Goal: Information Seeking & Learning: Find specific fact

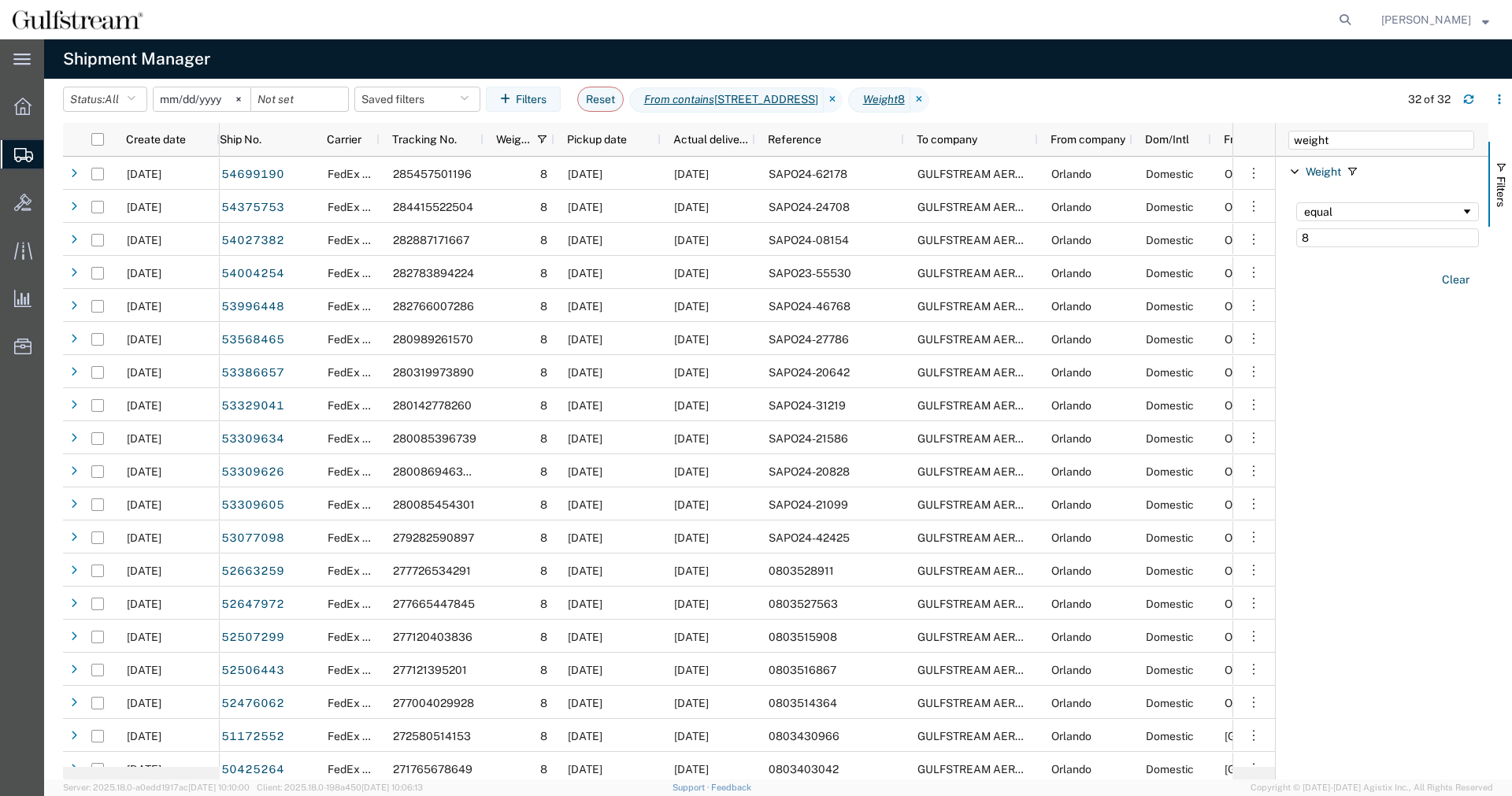
drag, startPoint x: 1411, startPoint y: 235, endPoint x: 1276, endPoint y: 223, distance: 135.5
click at [1276, 223] on div at bounding box center [1275, 451] width 4 height 656
click at [843, 99] on icon at bounding box center [833, 100] width 19 height 25
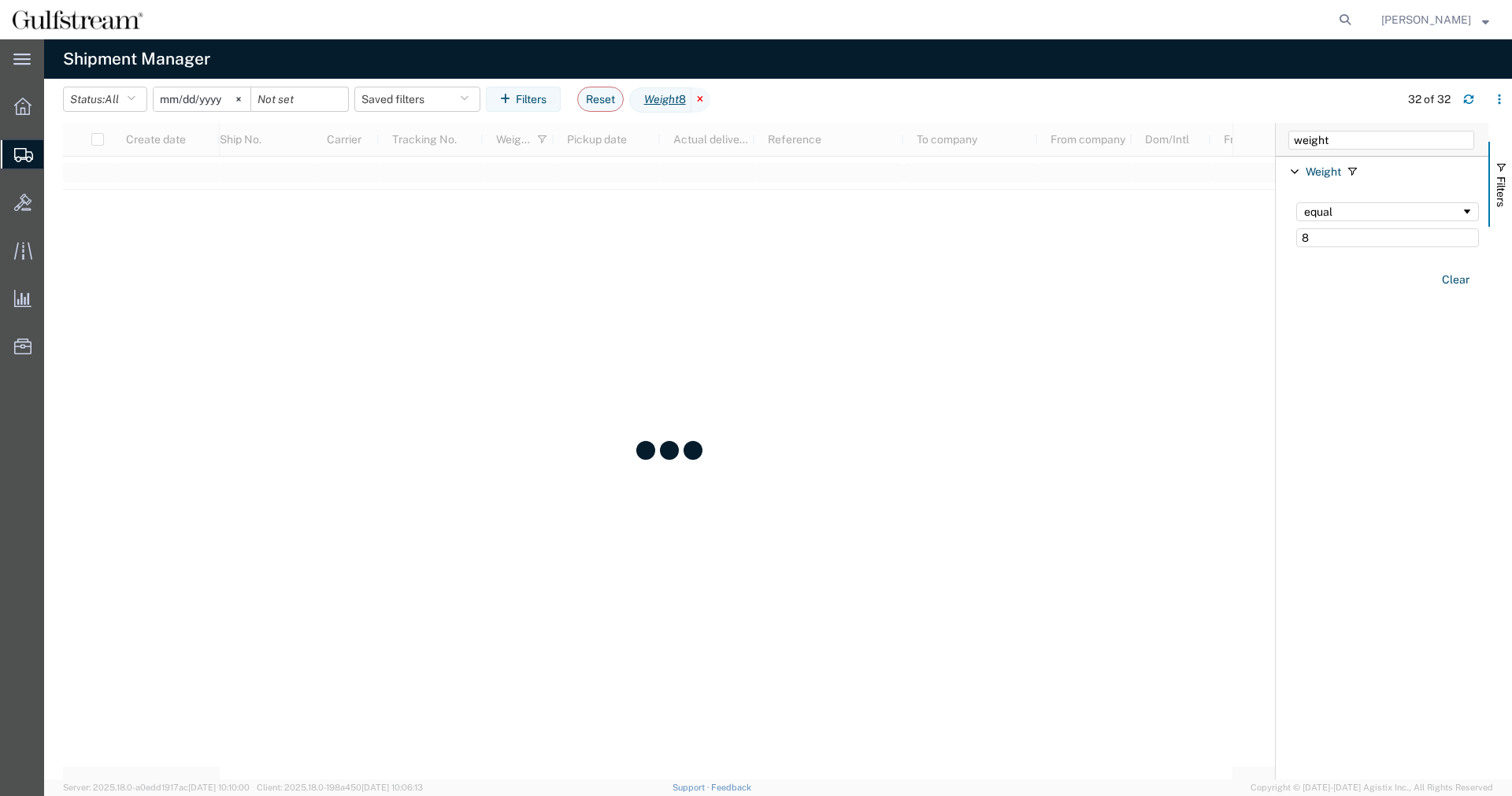
click at [710, 100] on icon at bounding box center [701, 100] width 19 height 25
click at [1468, 100] on icon "button" at bounding box center [1468, 100] width 11 height 11
click at [1466, 277] on button "Clear" at bounding box center [1455, 280] width 47 height 26
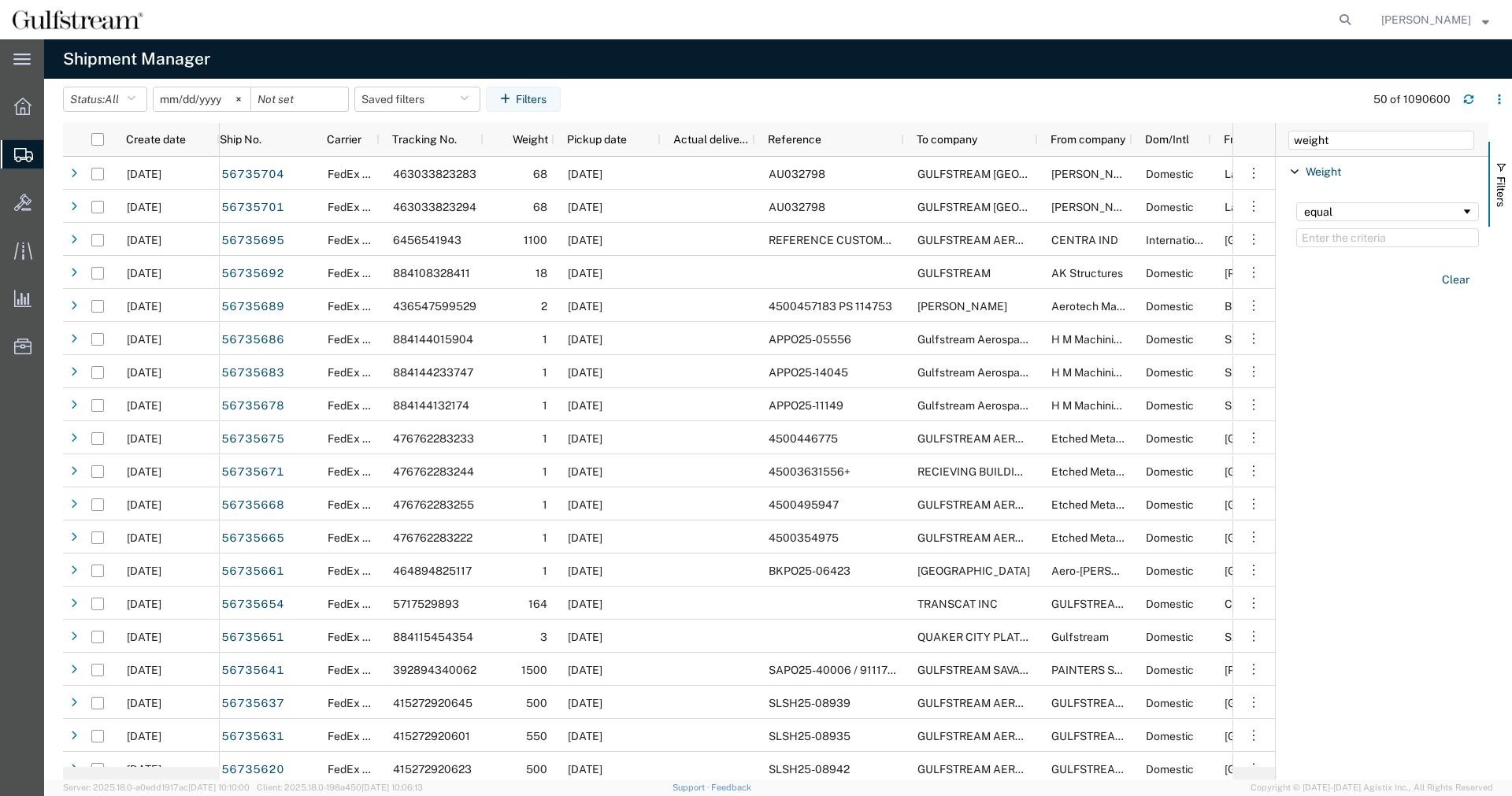
click at [0, 0] on span "Shipment Manager" at bounding box center [0, 0] width 0 height 0
click at [89, 97] on button "Status: All" at bounding box center [105, 99] width 84 height 25
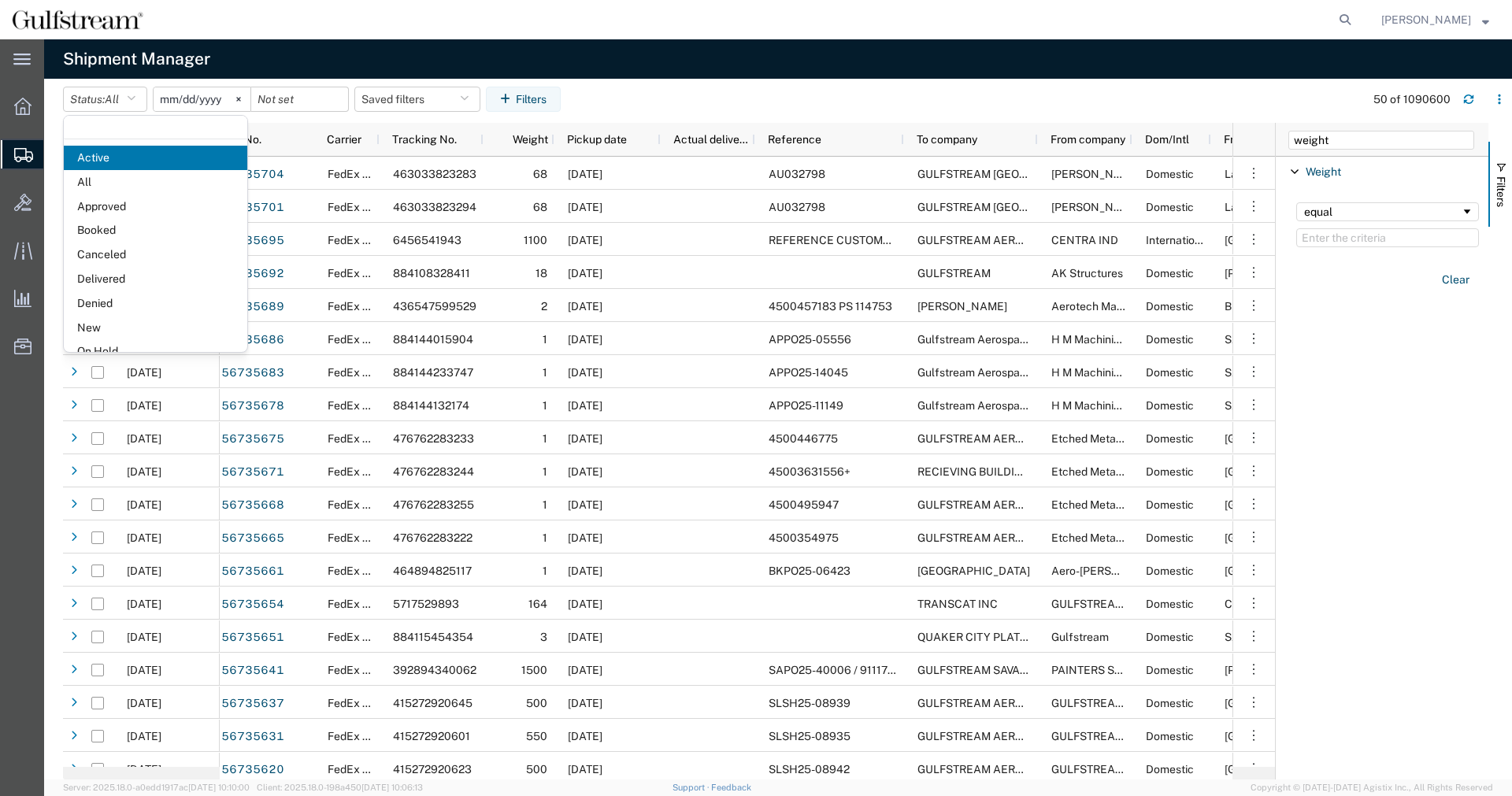
click at [619, 108] on agx-table-filter-chips "Status: All Active All Approved Booked Canceled Delivered Denied New On Hold Pe…" at bounding box center [709, 104] width 1293 height 36
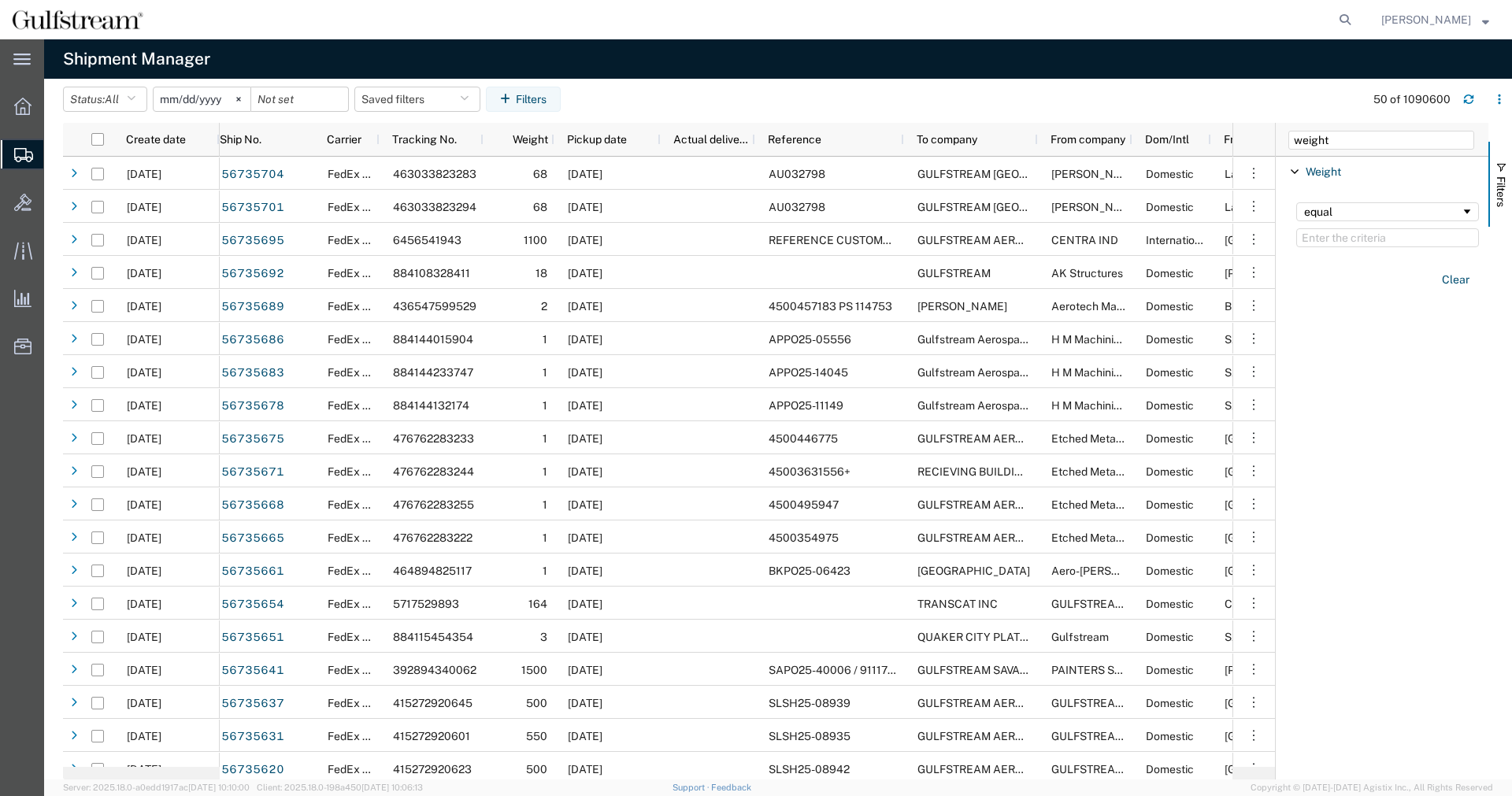
click at [176, 97] on input "[DATE]" at bounding box center [202, 99] width 97 height 23
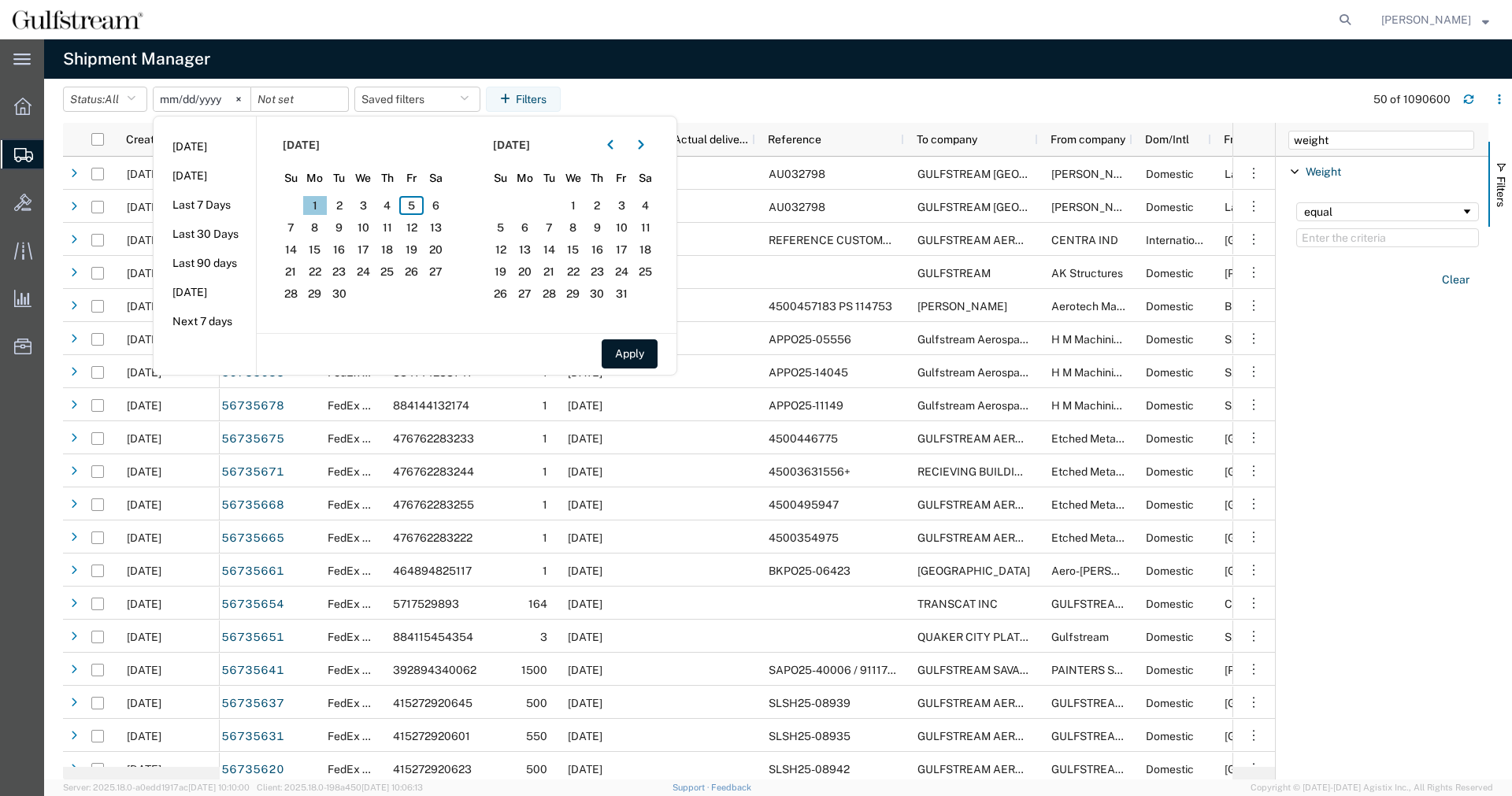
click at [321, 207] on span "1" at bounding box center [316, 206] width 24 height 19
click at [651, 366] on button "Apply" at bounding box center [629, 353] width 56 height 29
type input "[DATE]"
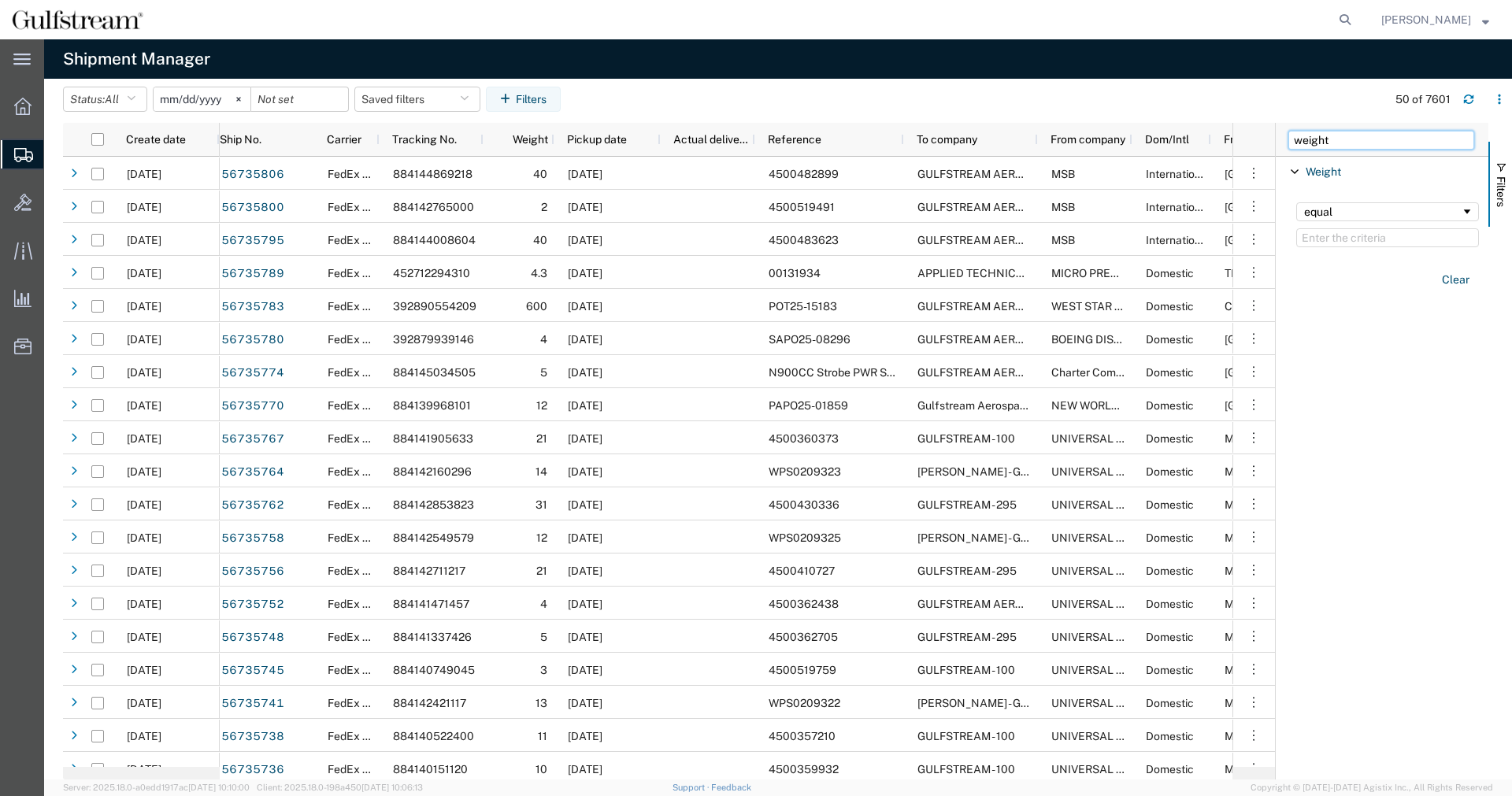
click at [1334, 135] on input "weight" at bounding box center [1382, 140] width 186 height 19
click at [1289, 136] on input "weight" at bounding box center [1382, 140] width 186 height 19
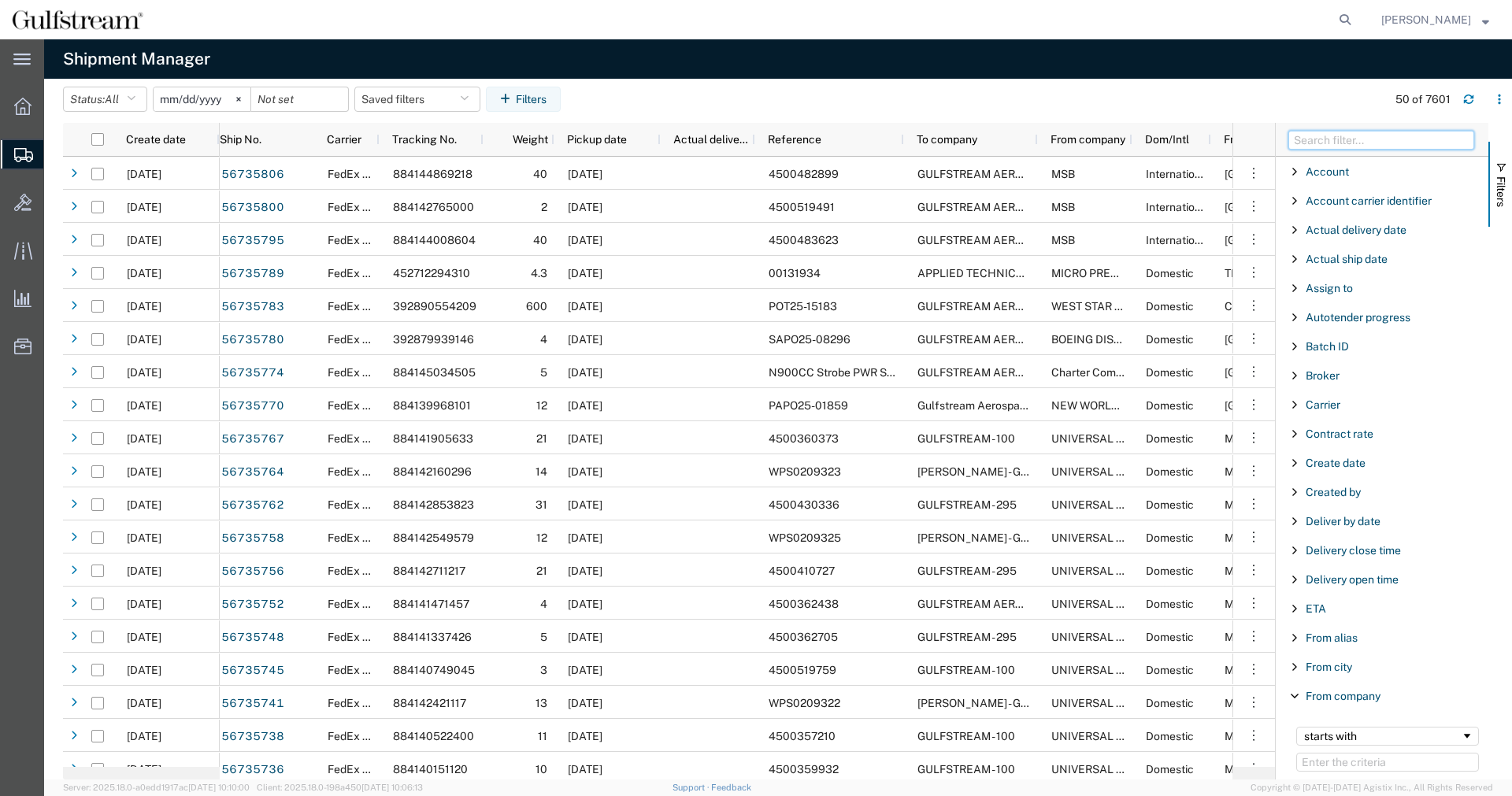
click at [1357, 142] on input "Filter Columns Input" at bounding box center [1382, 140] width 186 height 19
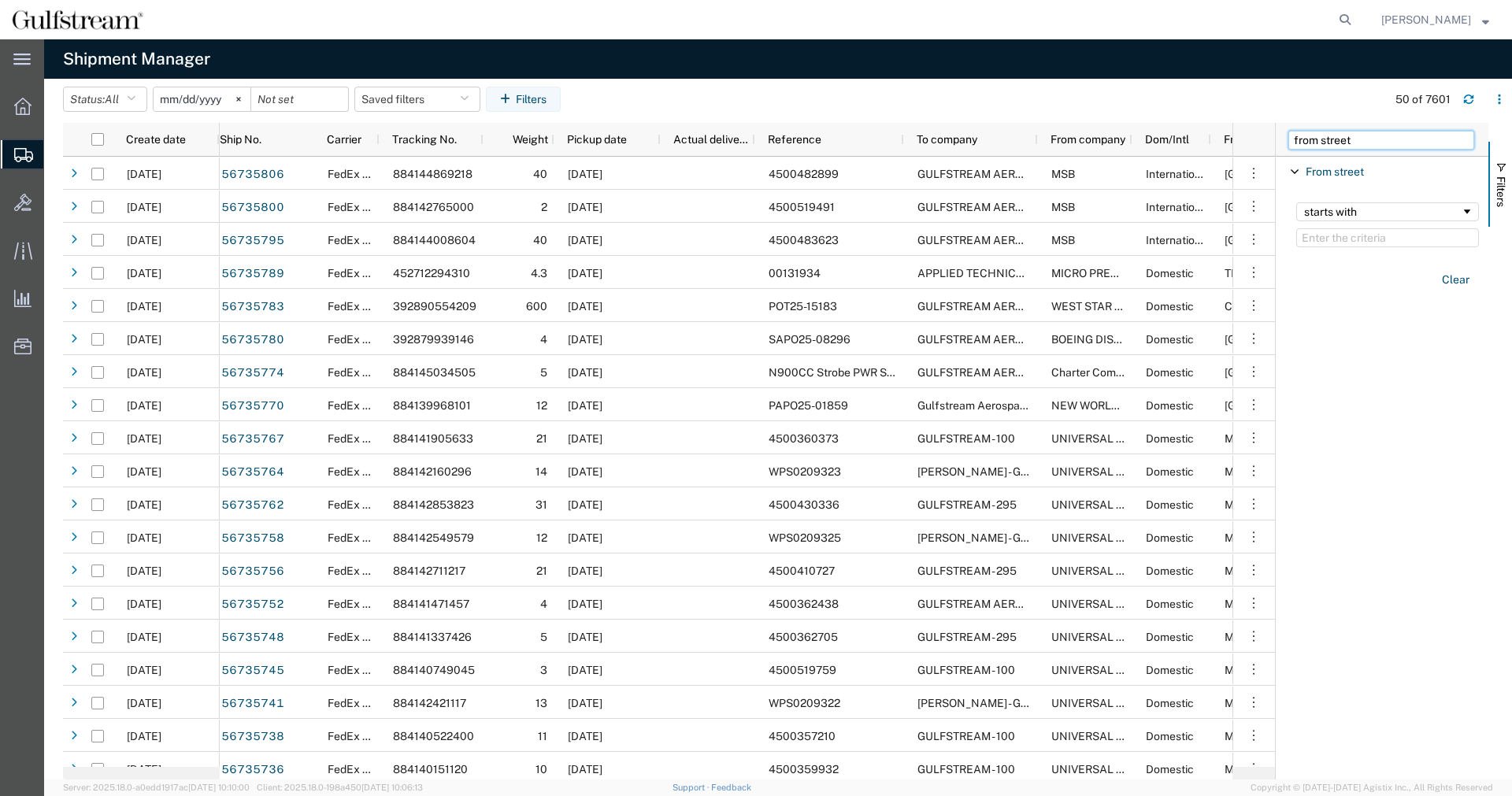
type input "from street"
click at [1424, 200] on div "starts with" at bounding box center [1387, 224] width 201 height 63
drag, startPoint x: 1425, startPoint y: 208, endPoint x: 1424, endPoint y: 216, distance: 8.1
click at [1426, 209] on div "starts with" at bounding box center [1382, 212] width 156 height 13
click at [1380, 241] on input "Filter Value" at bounding box center [1387, 237] width 182 height 19
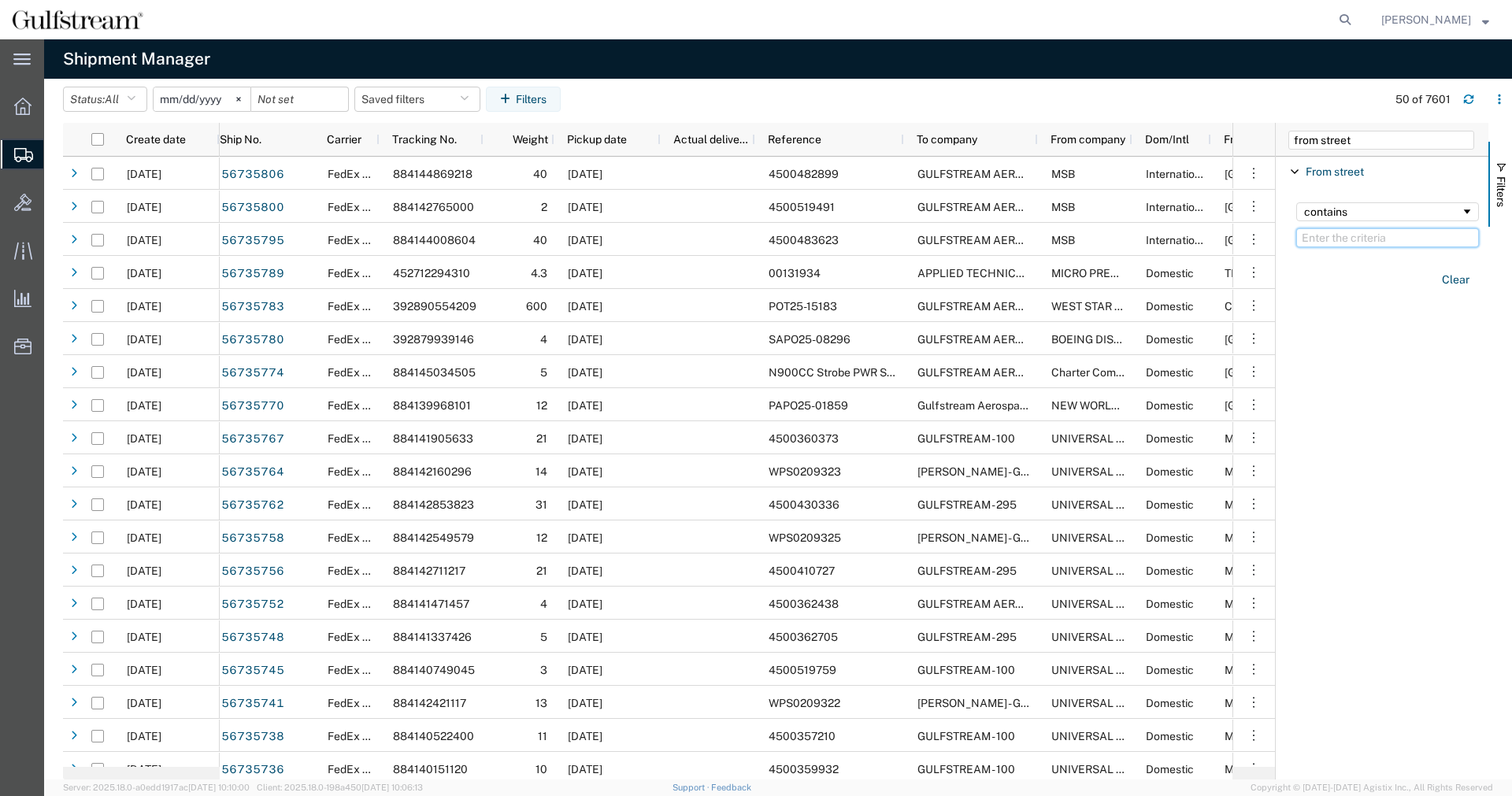
paste input "[STREET_ADDRESS]"
type input "[STREET_ADDRESS]"
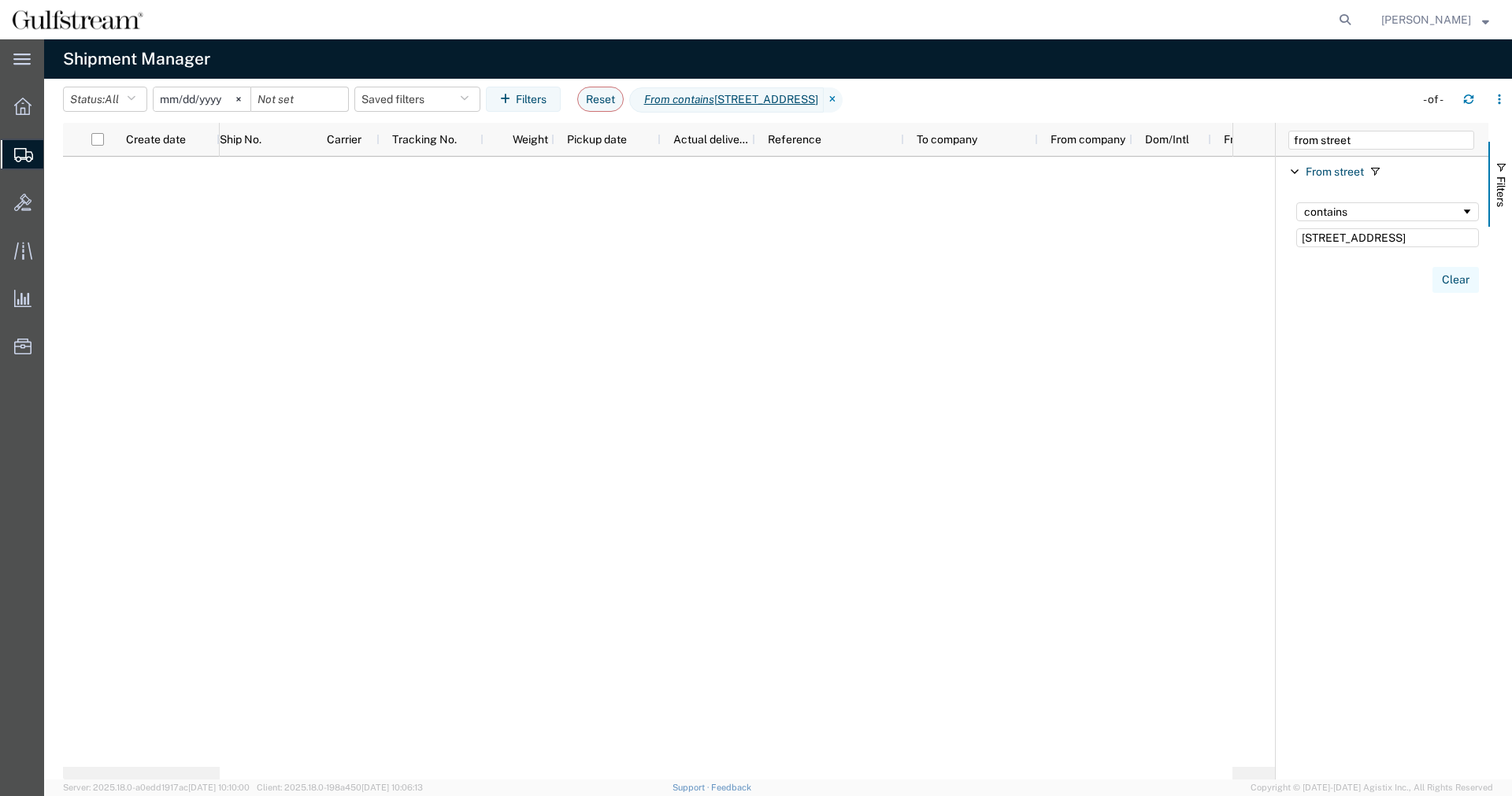
click at [1447, 277] on button "Clear" at bounding box center [1455, 280] width 47 height 26
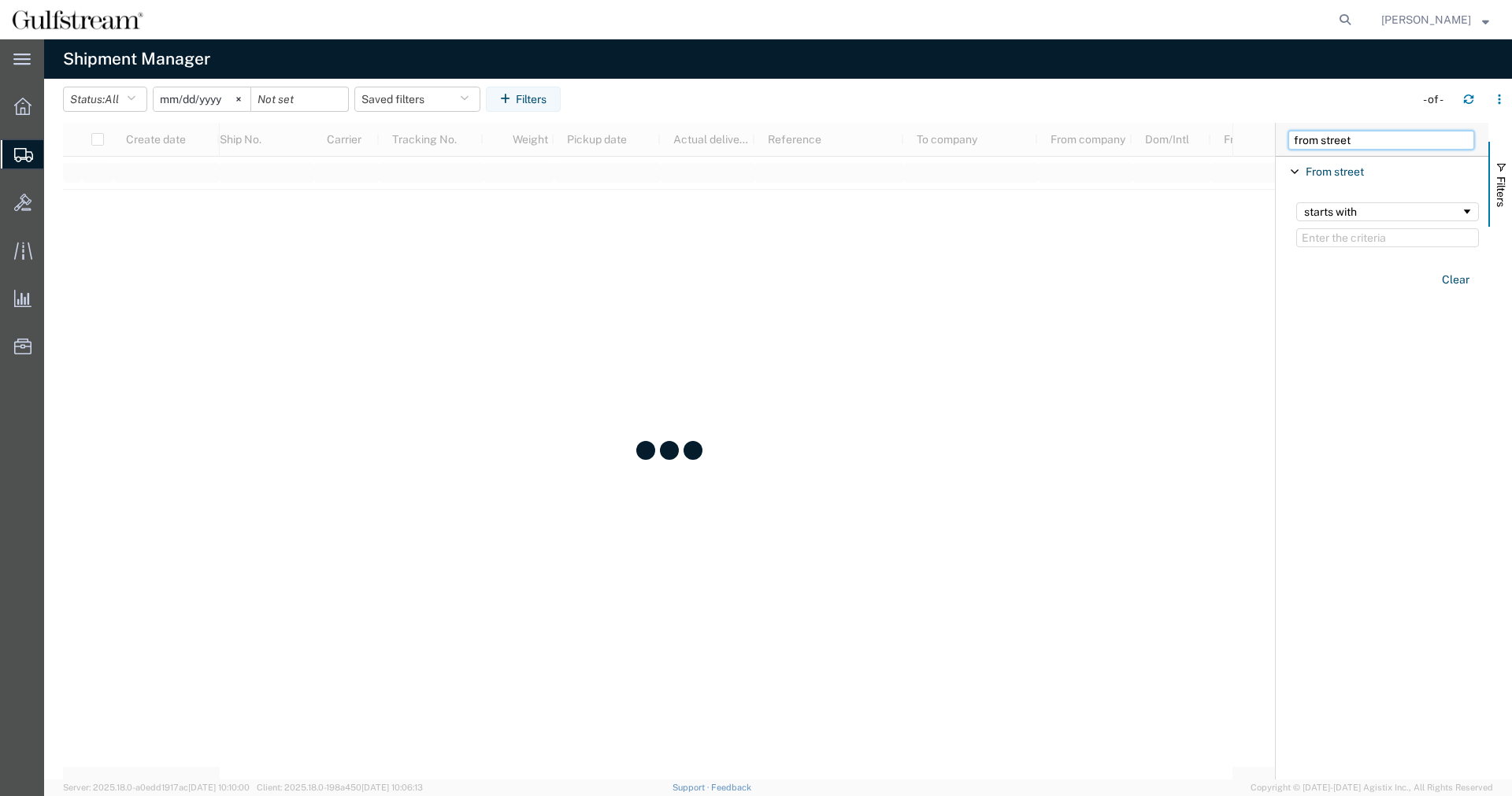
click at [1349, 145] on input "from street" at bounding box center [1382, 140] width 186 height 19
click at [1334, 139] on input "from street" at bounding box center [1382, 140] width 186 height 19
click at [1349, 139] on input "from street" at bounding box center [1382, 140] width 186 height 19
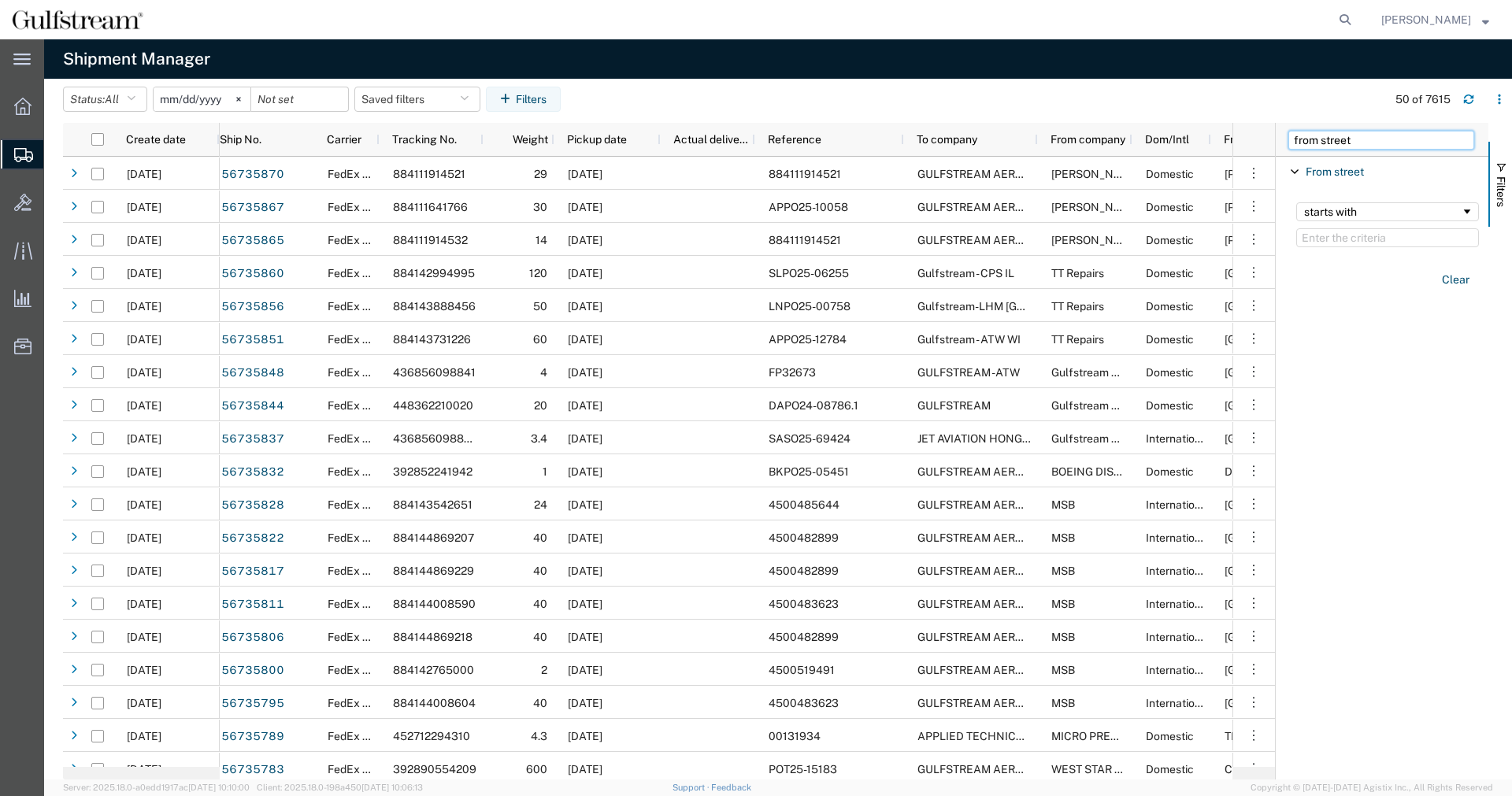
click at [1356, 140] on input "from street" at bounding box center [1382, 140] width 186 height 19
type input "from company"
click at [1380, 212] on div "starts with" at bounding box center [1382, 212] width 156 height 13
click at [1370, 239] on input "Filter Value" at bounding box center [1387, 237] width 182 height 19
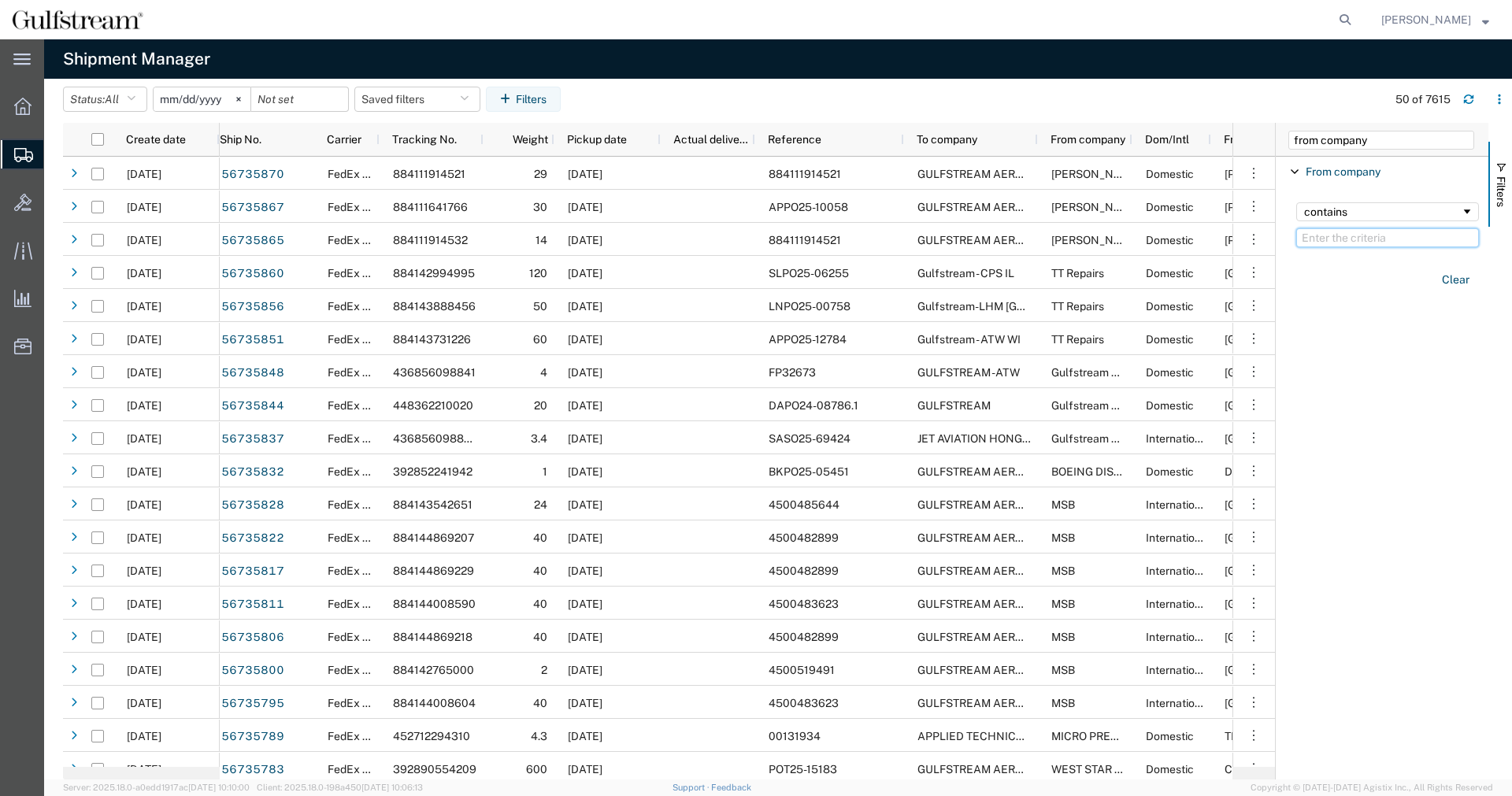
paste input "POINT FIELD PARTNERS HOLDING"
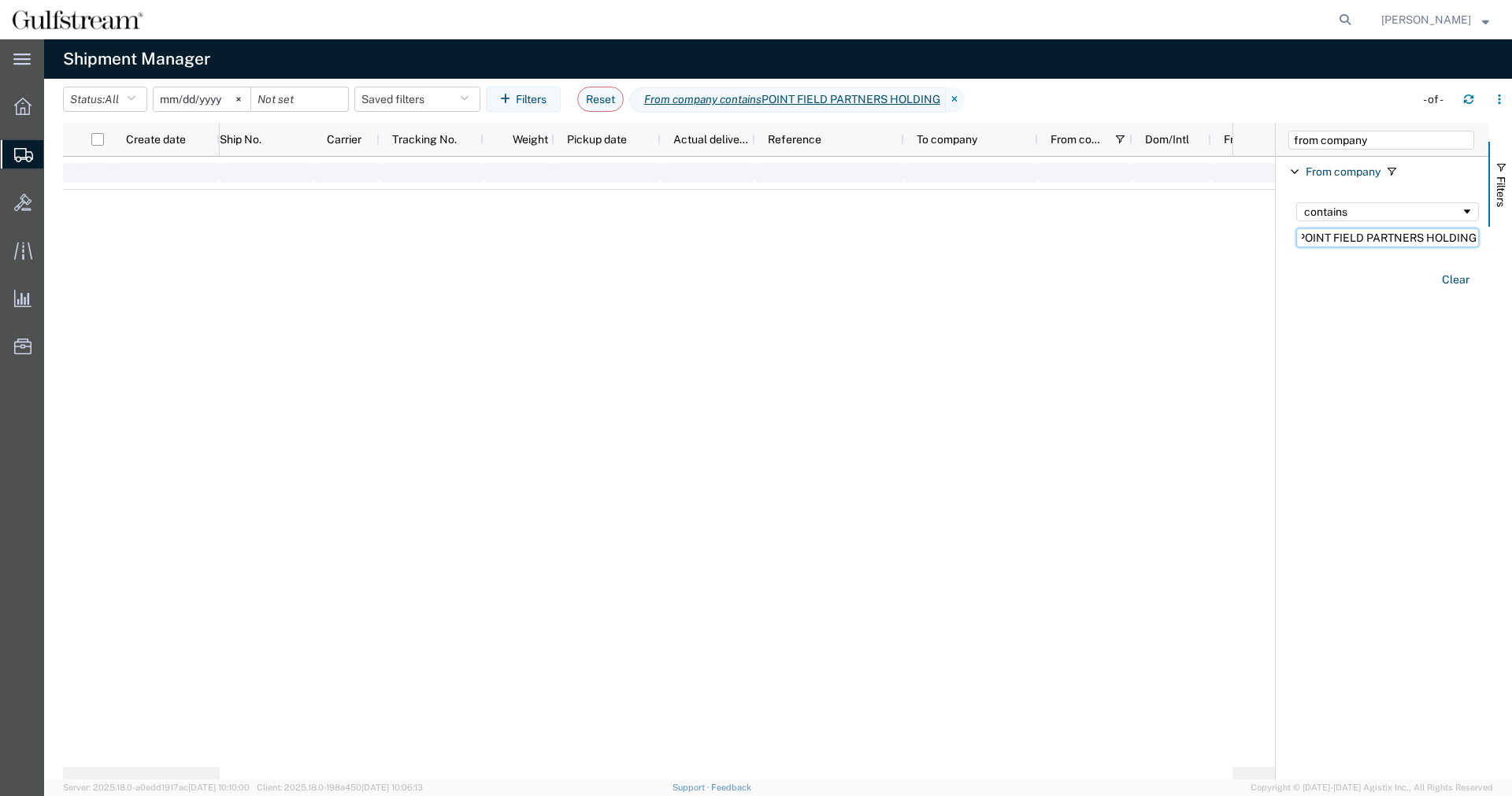
type input "POINT FIELD PARTNERS HOLDING"
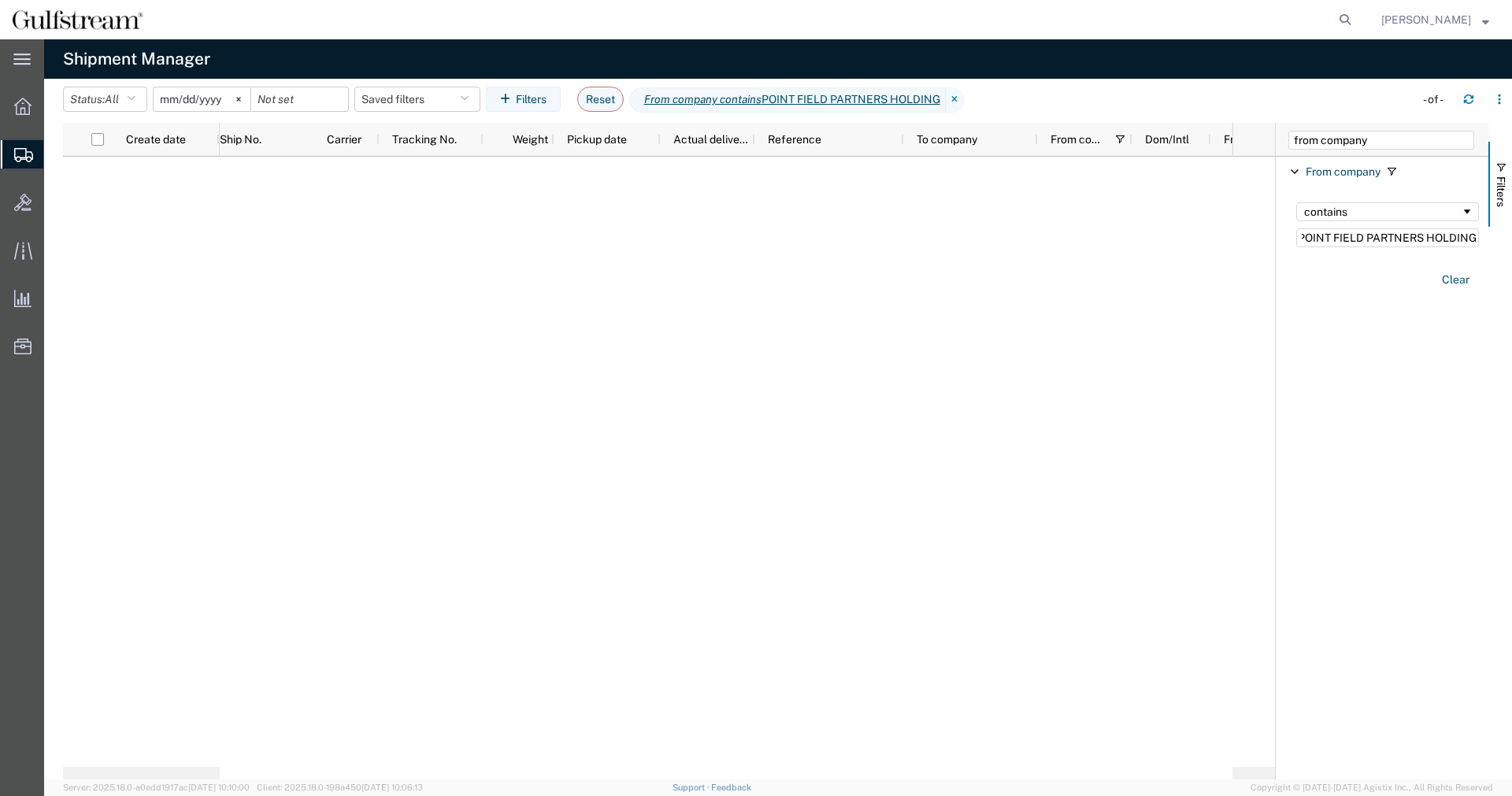
click at [166, 89] on input "[DATE]" at bounding box center [202, 99] width 97 height 23
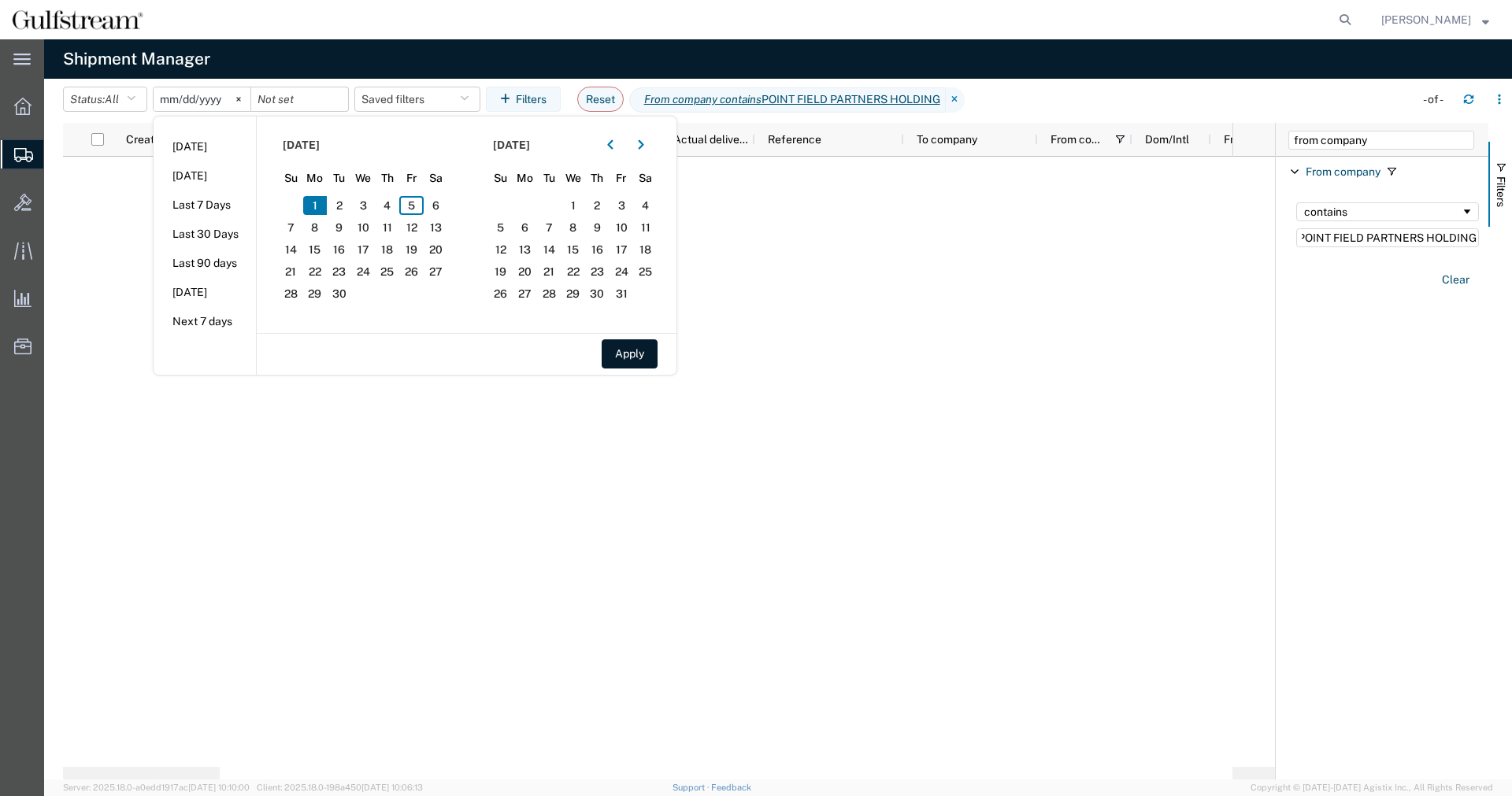
click at [602, 150] on div "[DATE]" at bounding box center [574, 144] width 169 height 25
click at [605, 147] on button "button" at bounding box center [610, 144] width 25 height 25
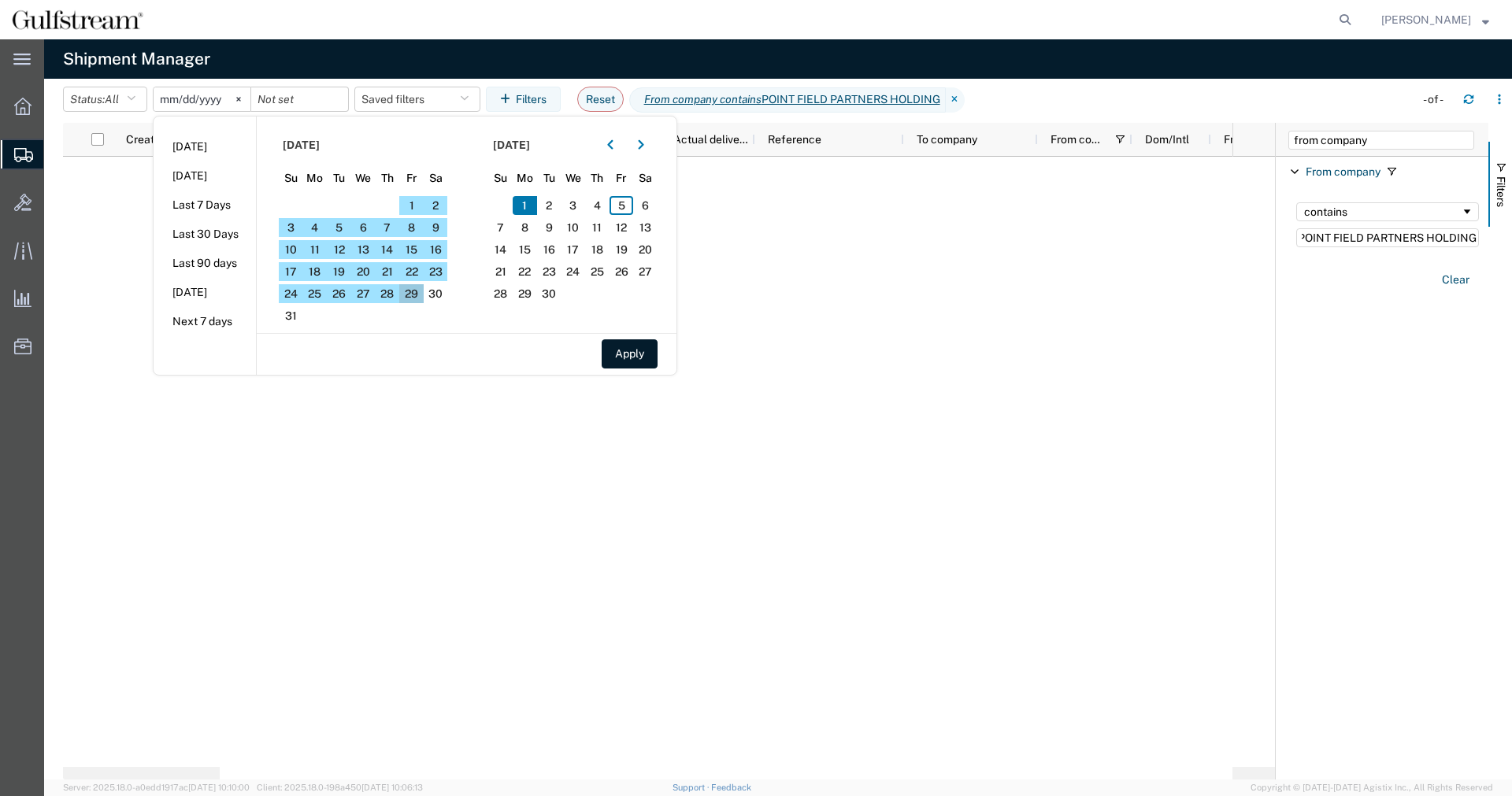
click at [412, 293] on span "29" at bounding box center [412, 293] width 24 height 19
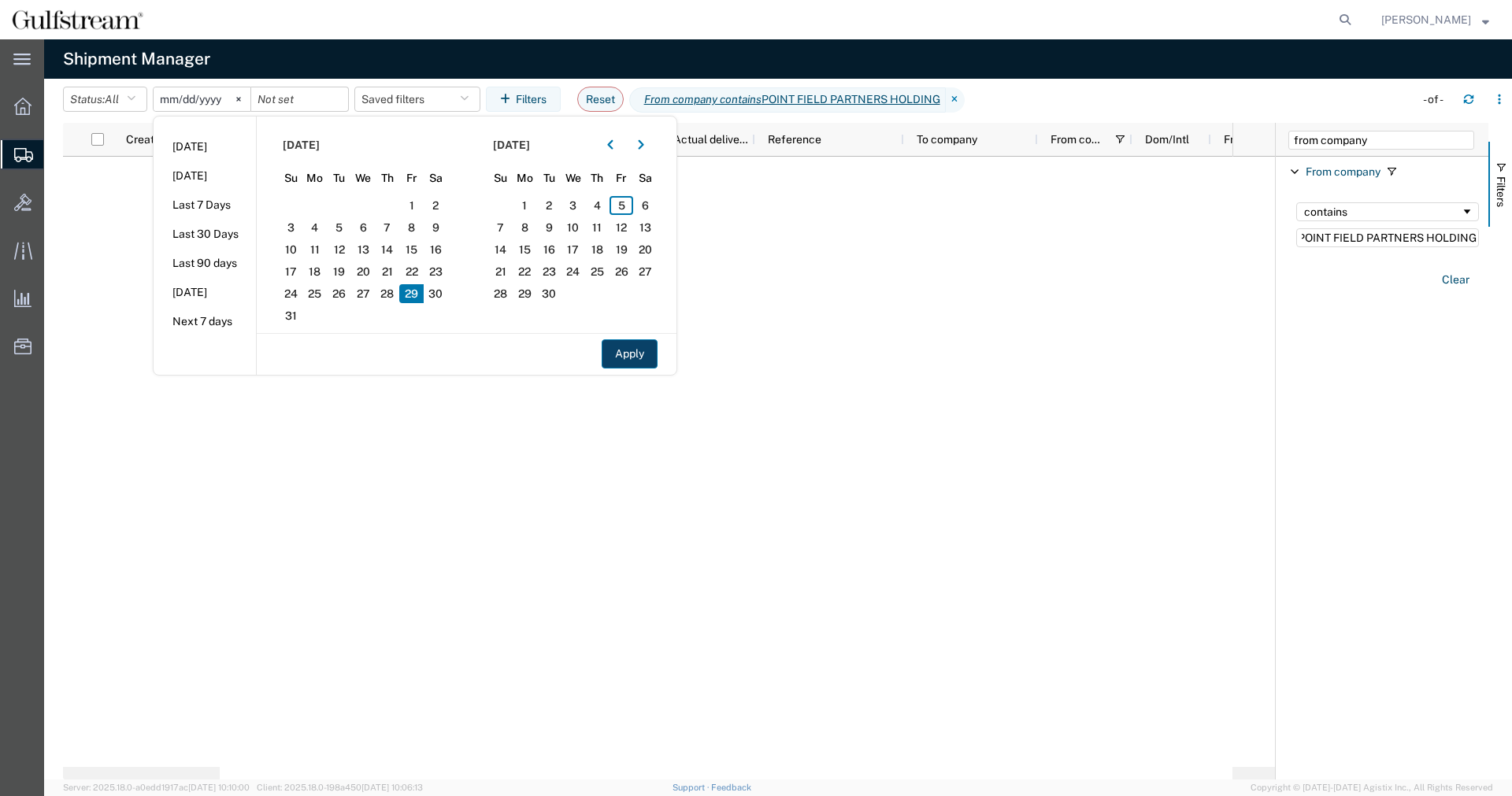
click at [628, 344] on button "Apply" at bounding box center [629, 353] width 56 height 29
type input "[DATE]"
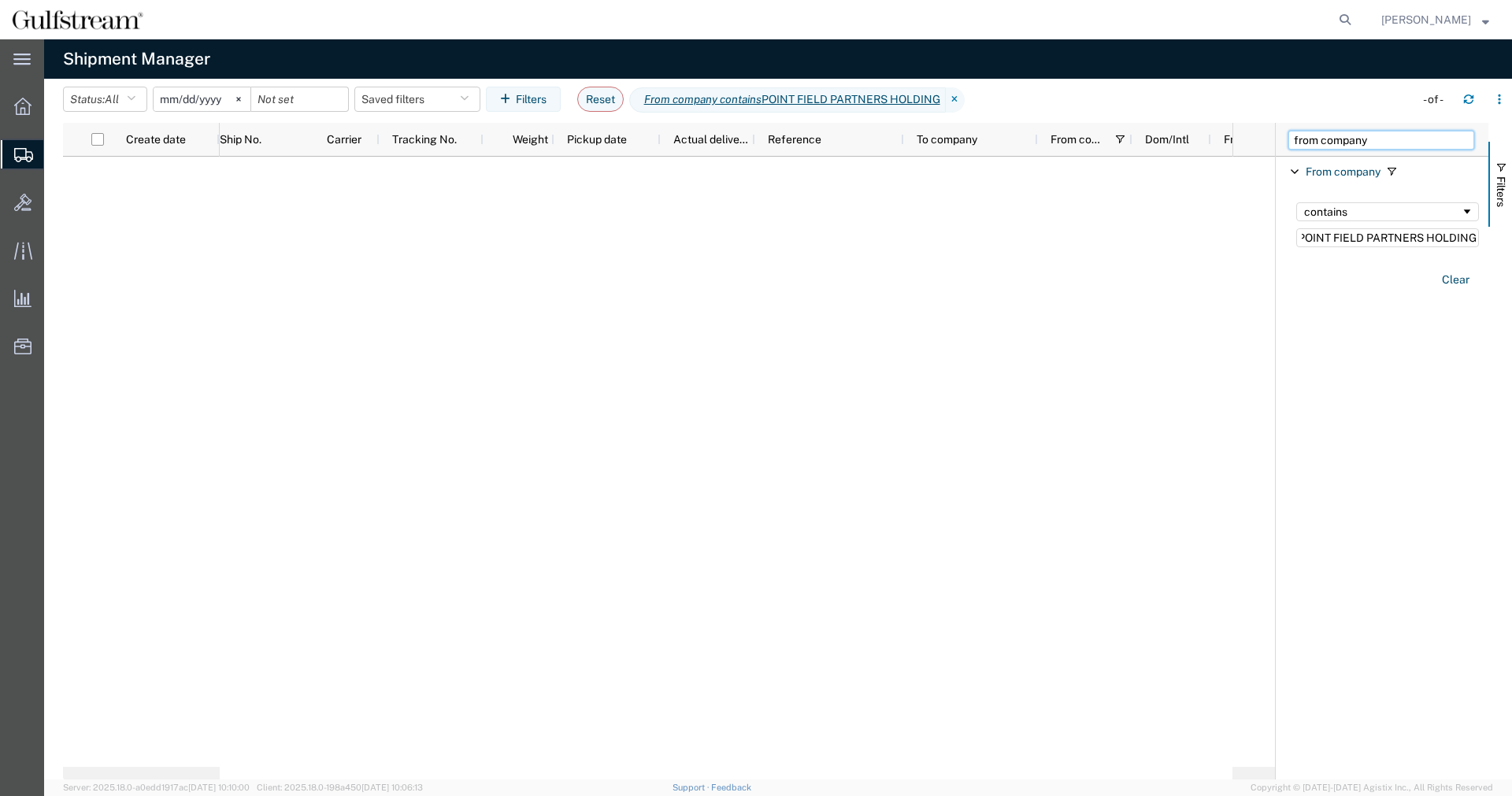
click at [1357, 144] on input "from company" at bounding box center [1382, 140] width 186 height 19
type input "from street"
click at [1344, 212] on div "starts with" at bounding box center [1382, 212] width 156 height 13
click at [1355, 247] on input "Filter Value" at bounding box center [1387, 237] width 182 height 19
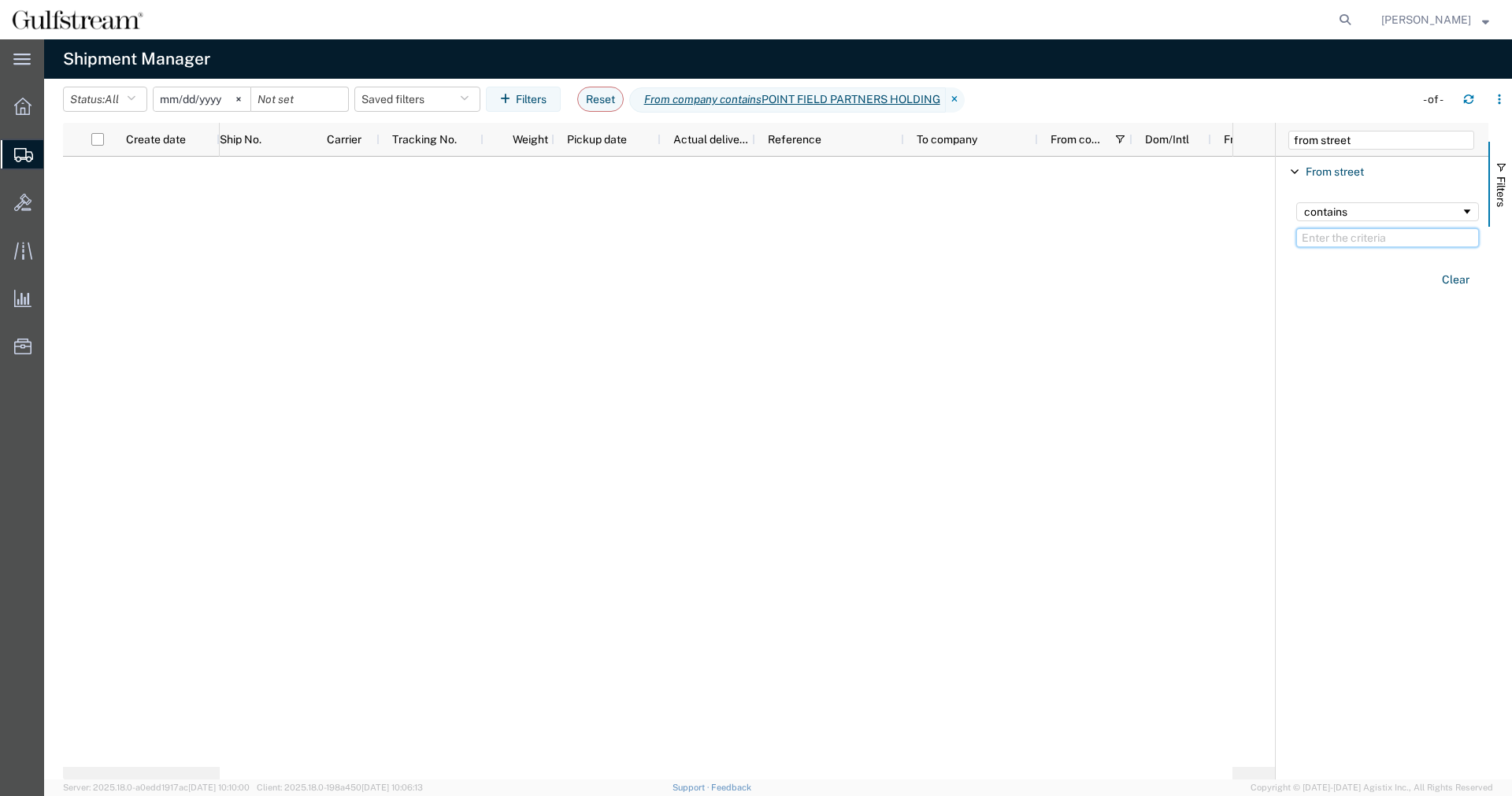
paste input "[STREET_ADDRESS]"
type input "[STREET_ADDRESS]"
click at [965, 94] on icon at bounding box center [955, 100] width 19 height 25
click at [1390, 138] on input "from street" at bounding box center [1382, 140] width 186 height 19
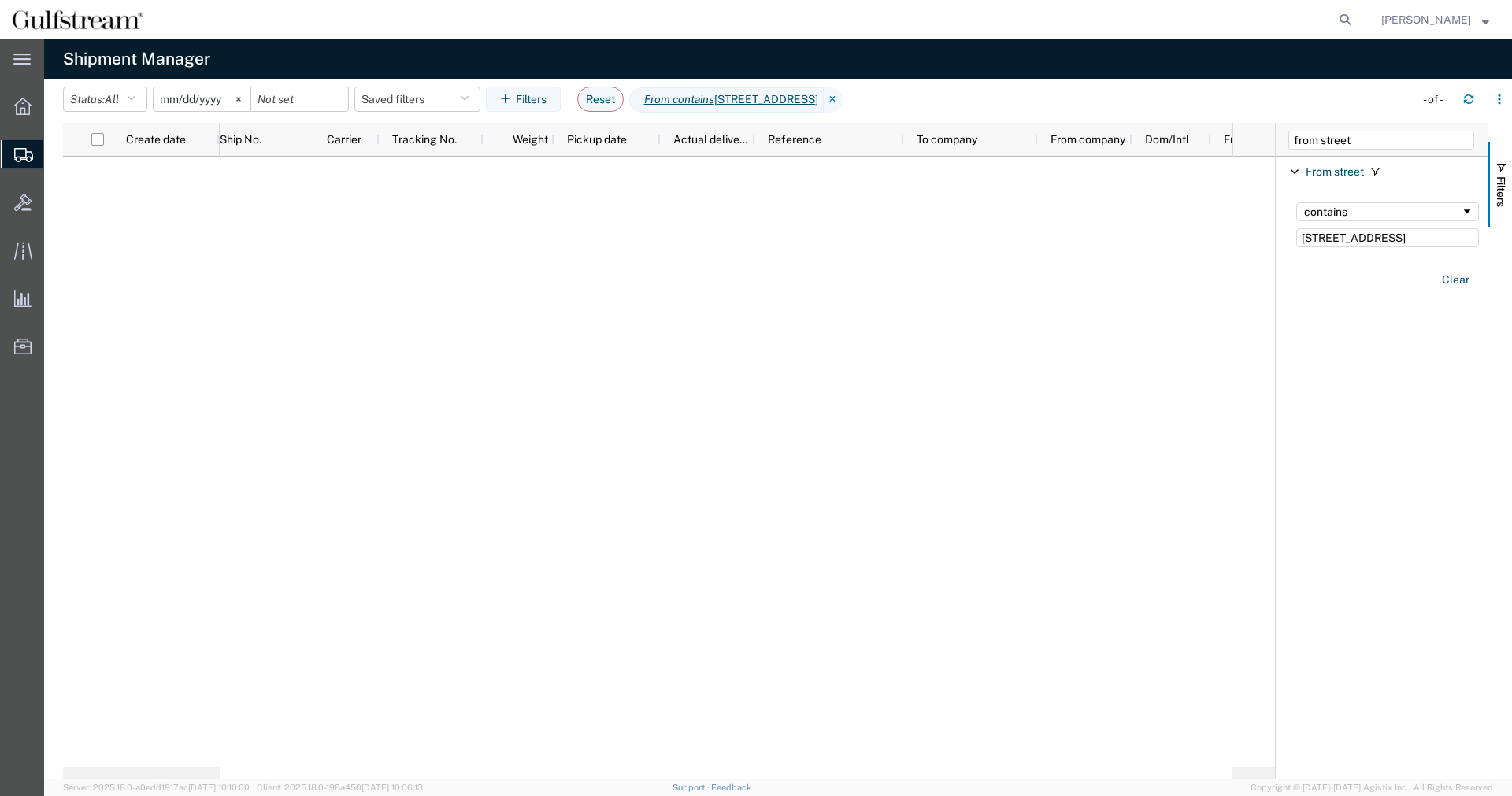
click at [169, 101] on input "[DATE]" at bounding box center [202, 99] width 97 height 23
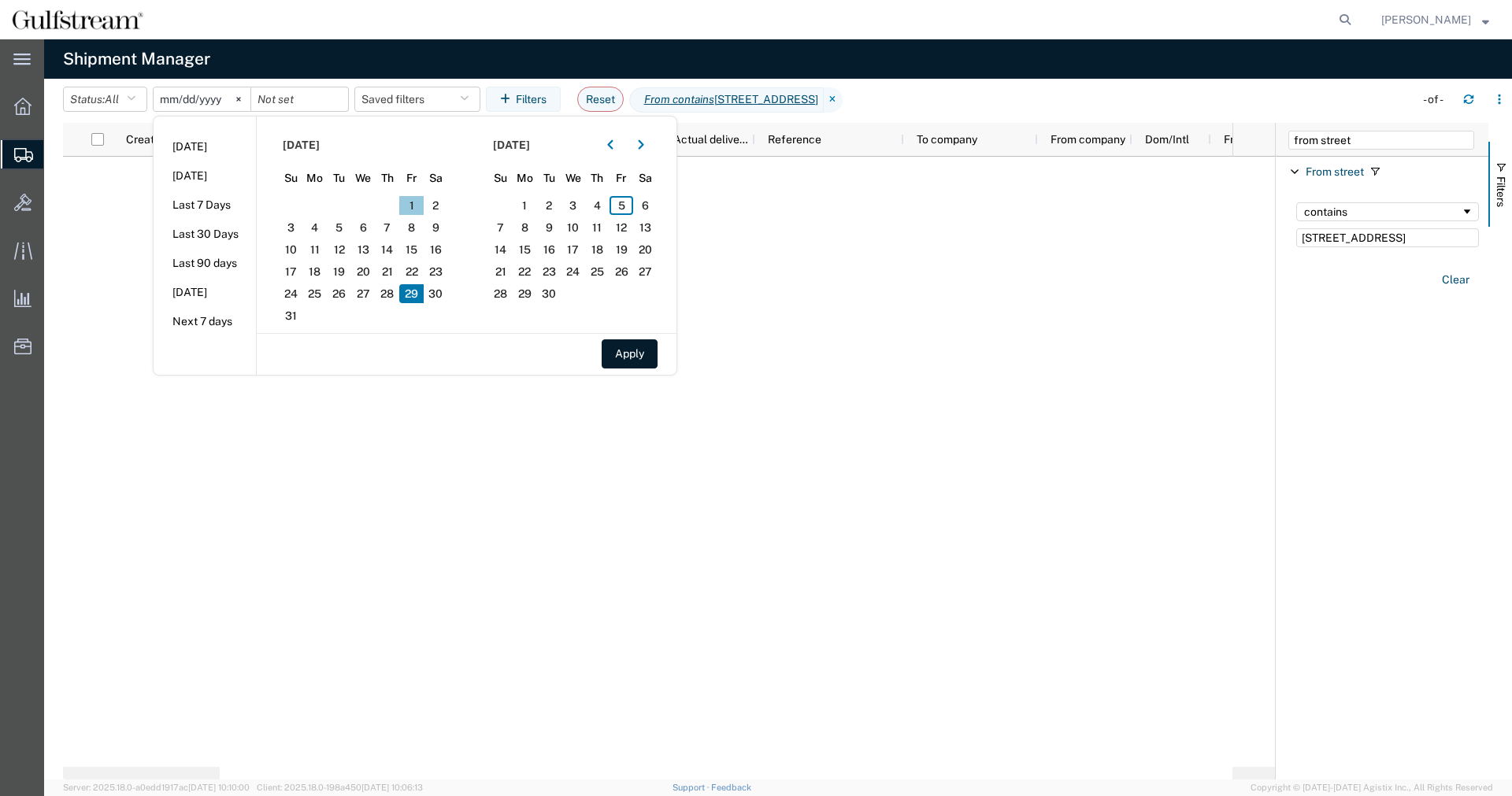
click at [412, 212] on span "1" at bounding box center [412, 206] width 24 height 19
click at [614, 348] on button "Apply" at bounding box center [629, 353] width 56 height 29
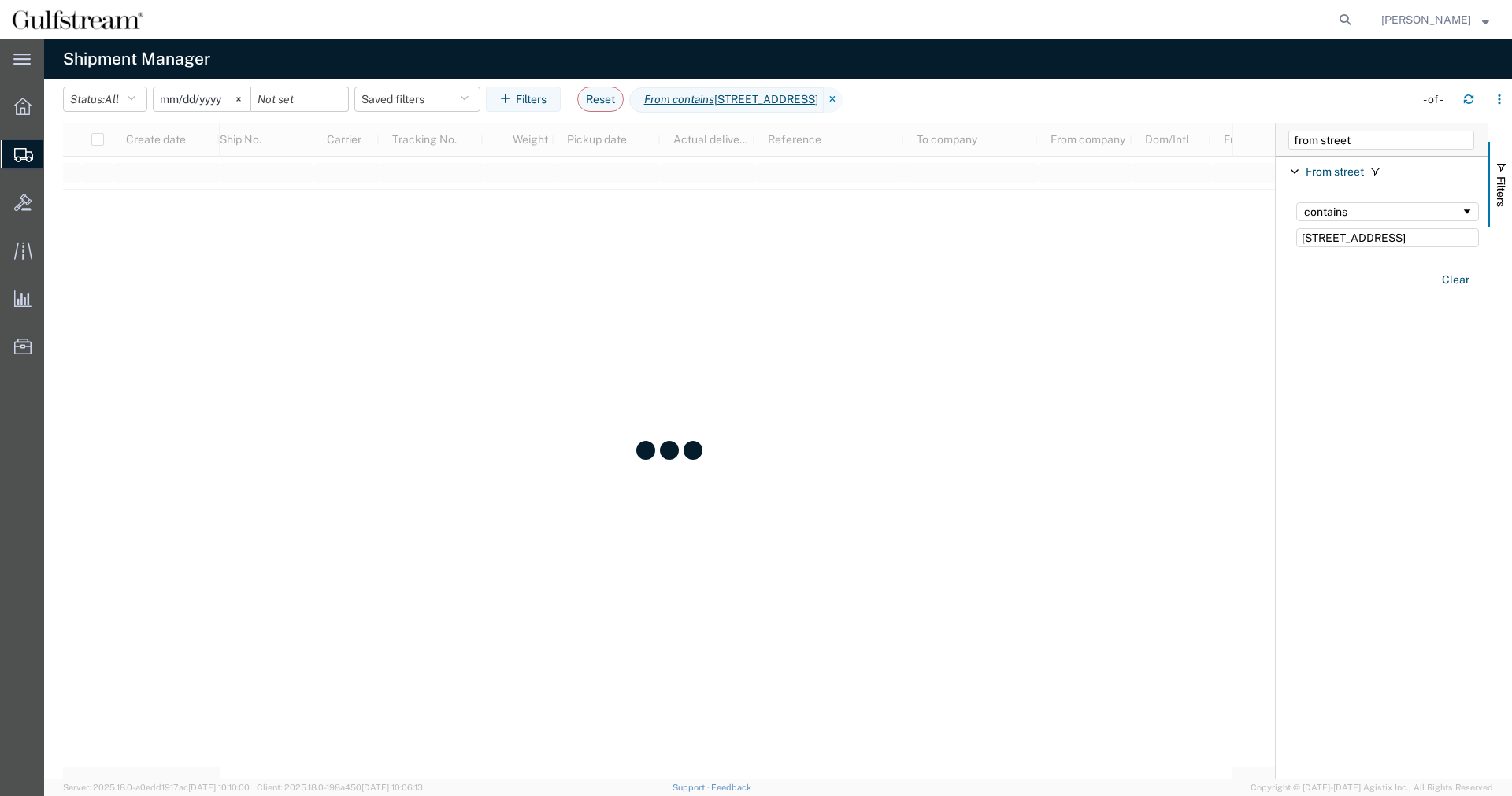
click at [173, 104] on input "[DATE]" at bounding box center [202, 99] width 97 height 23
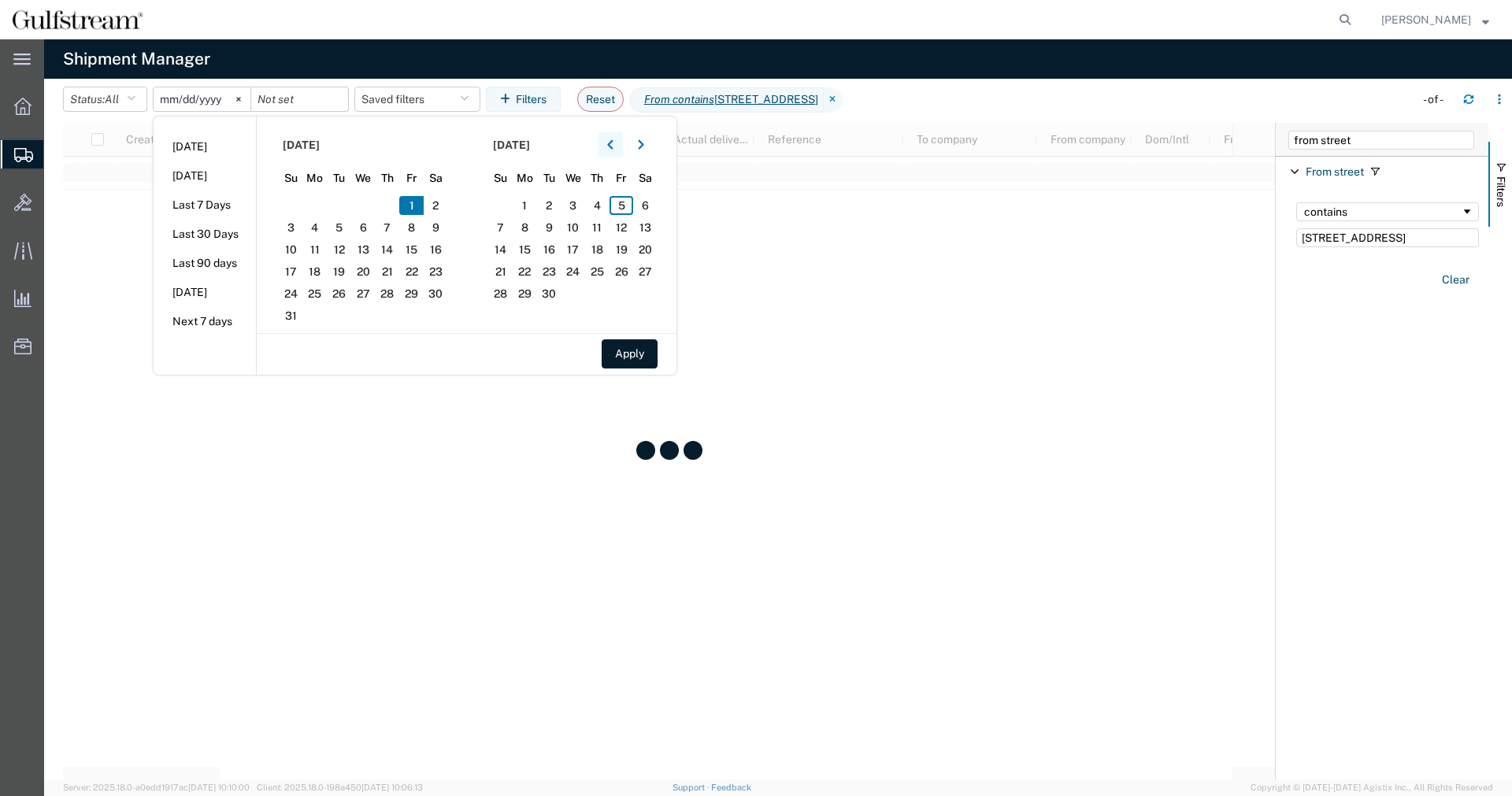
click at [610, 142] on button "button" at bounding box center [610, 144] width 25 height 25
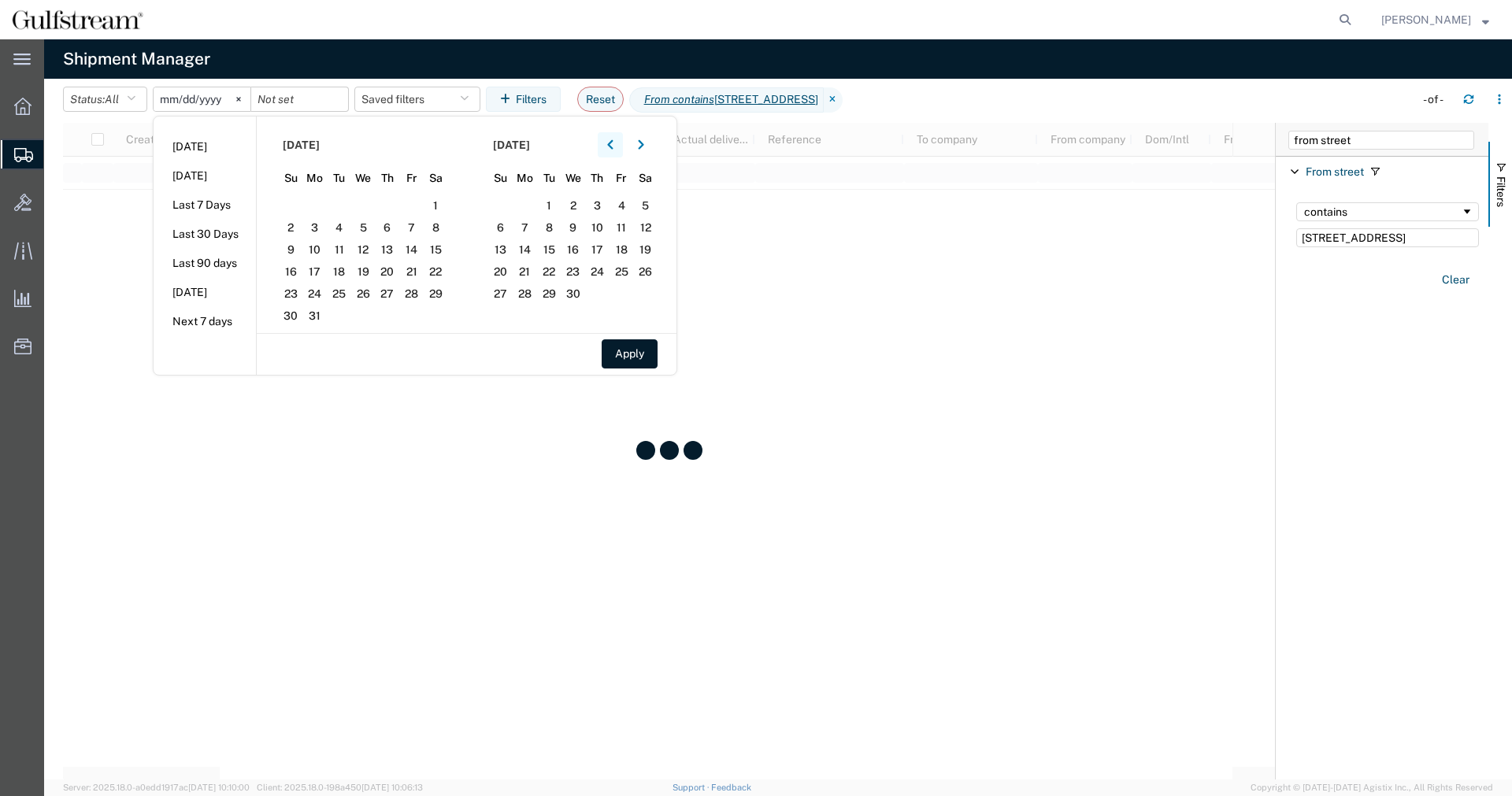
click at [610, 142] on button "button" at bounding box center [610, 144] width 25 height 25
click at [610, 143] on button "button" at bounding box center [610, 144] width 25 height 25
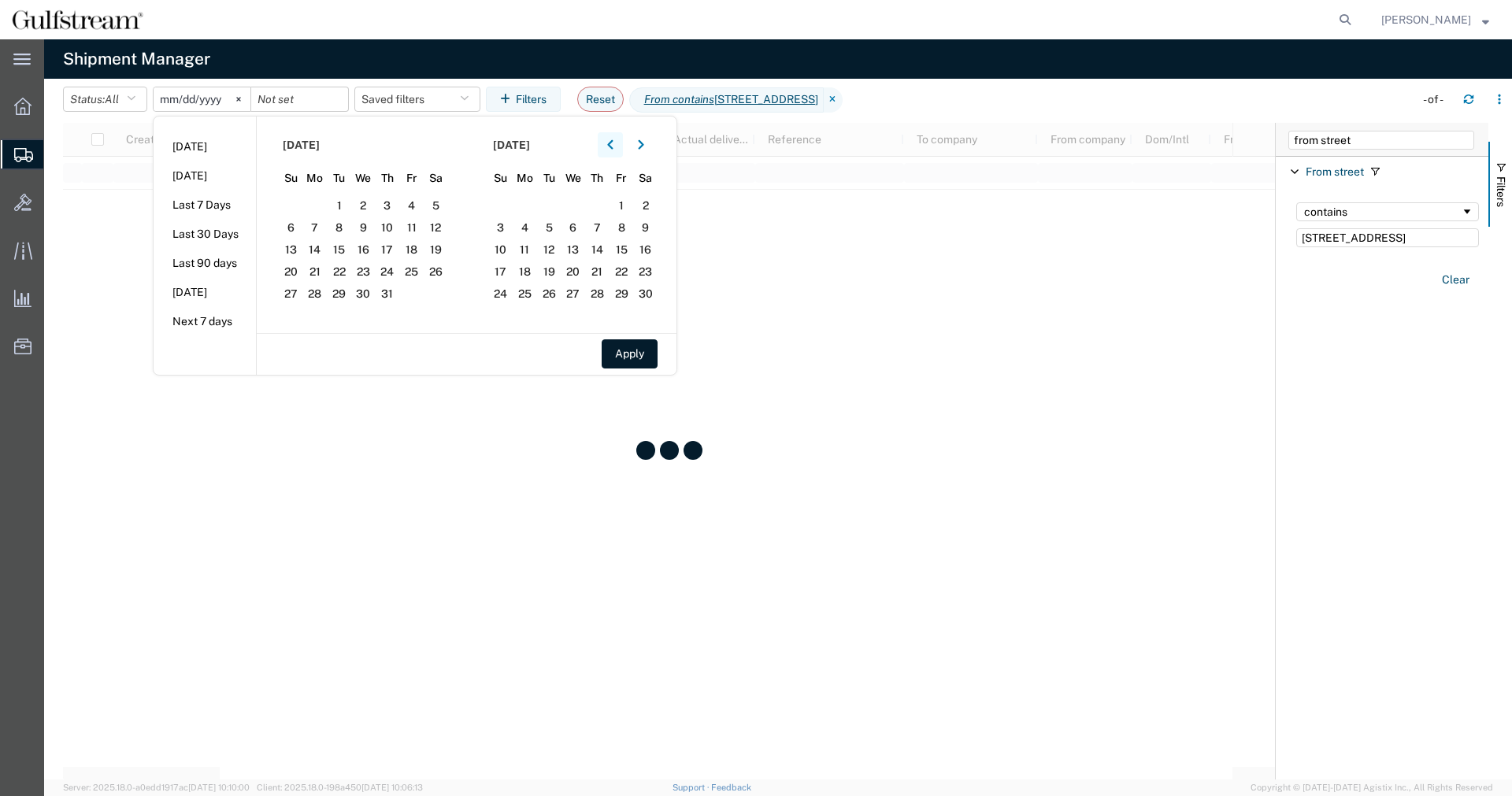
click at [610, 143] on button "button" at bounding box center [610, 144] width 25 height 25
click at [610, 144] on button "button" at bounding box center [610, 144] width 25 height 25
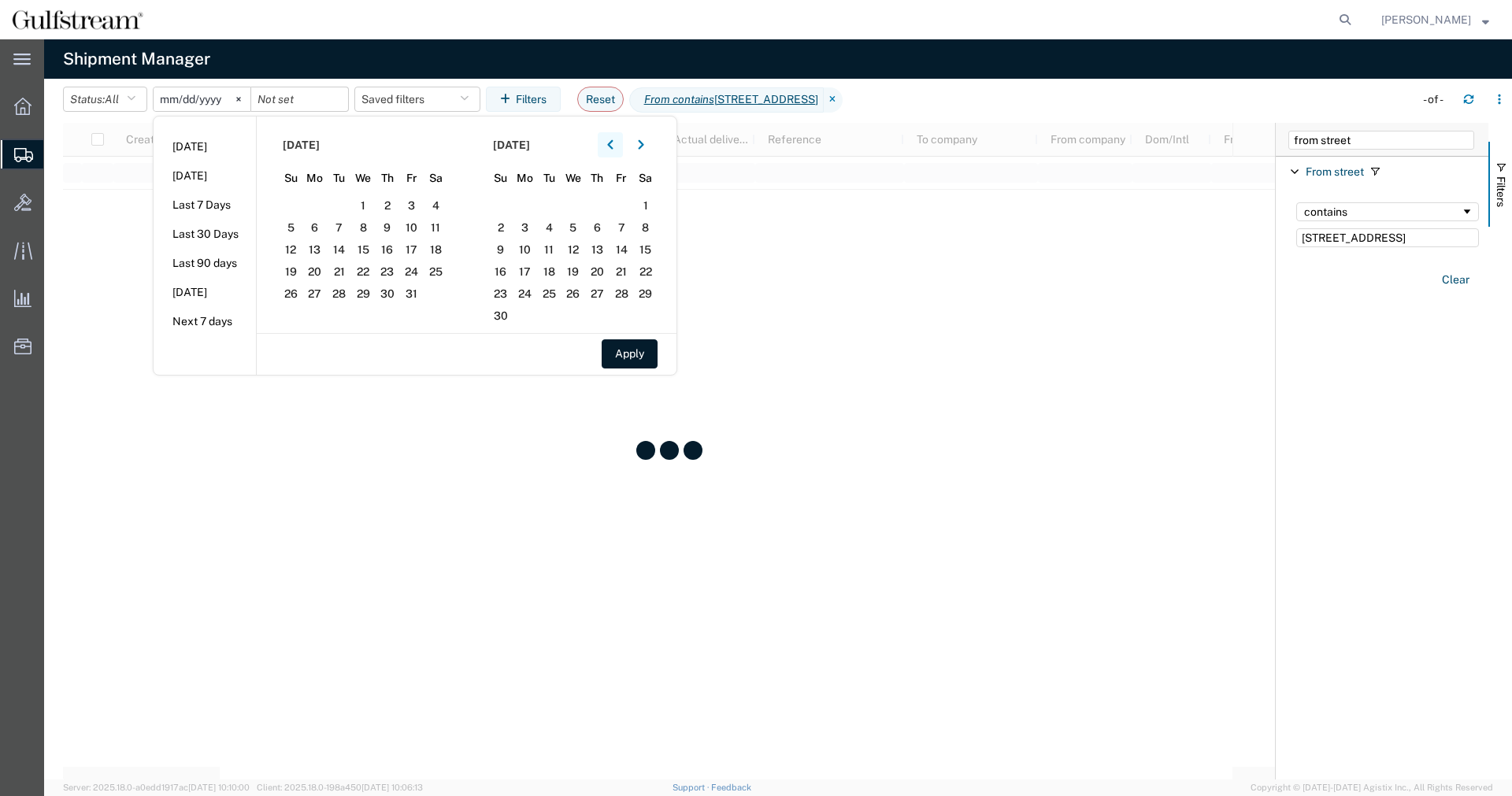
click at [610, 144] on button "button" at bounding box center [610, 144] width 25 height 25
click at [610, 145] on button "button" at bounding box center [610, 144] width 25 height 25
click at [324, 207] on span "1" at bounding box center [316, 206] width 24 height 19
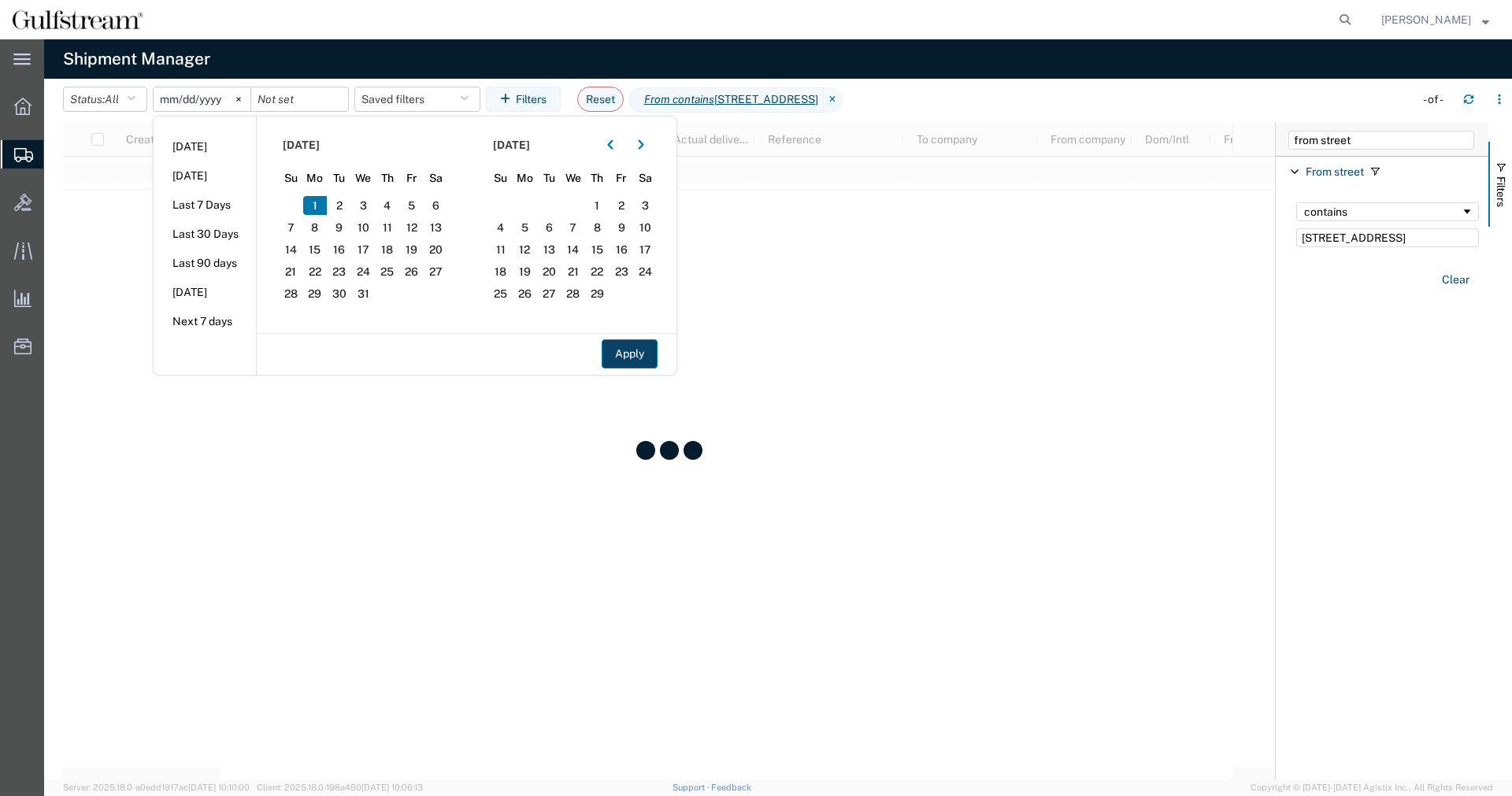
click at [644, 363] on button "Apply" at bounding box center [629, 353] width 56 height 29
type input "[DATE]"
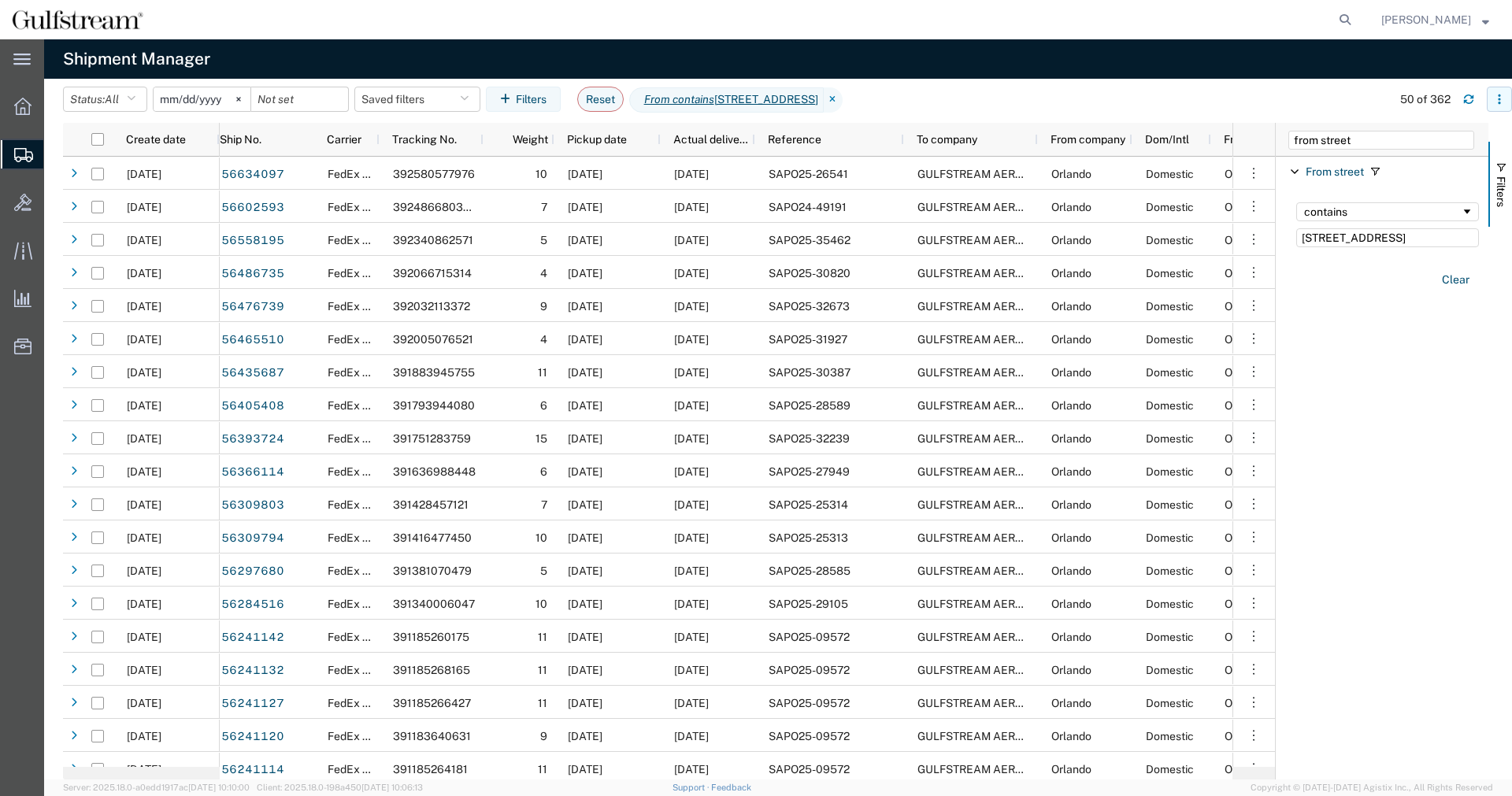
click at [1496, 97] on icon "button" at bounding box center [1499, 100] width 11 height 11
click at [1416, 143] on div "Download" at bounding box center [1418, 141] width 88 height 32
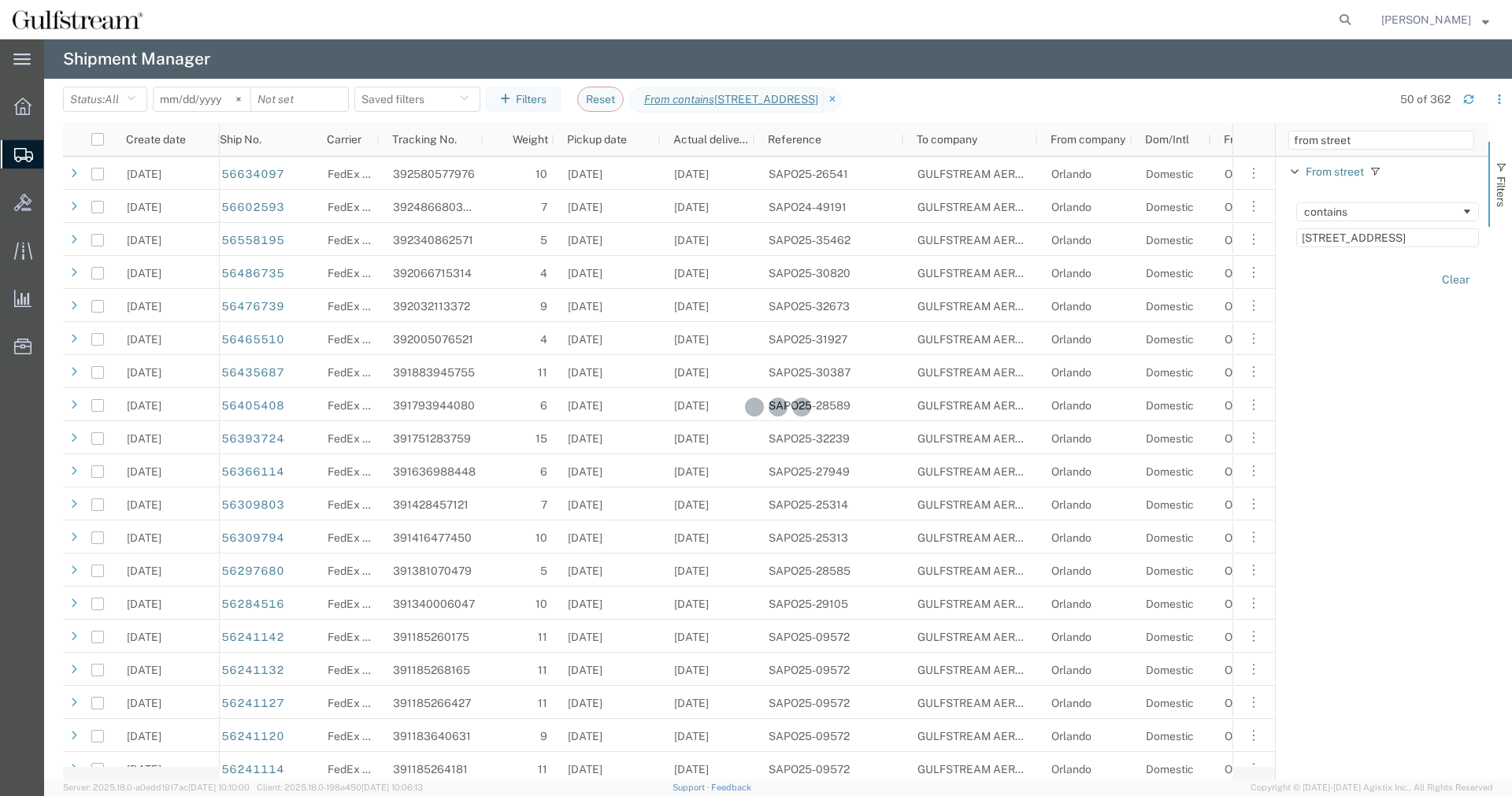
scroll to position [0, 14]
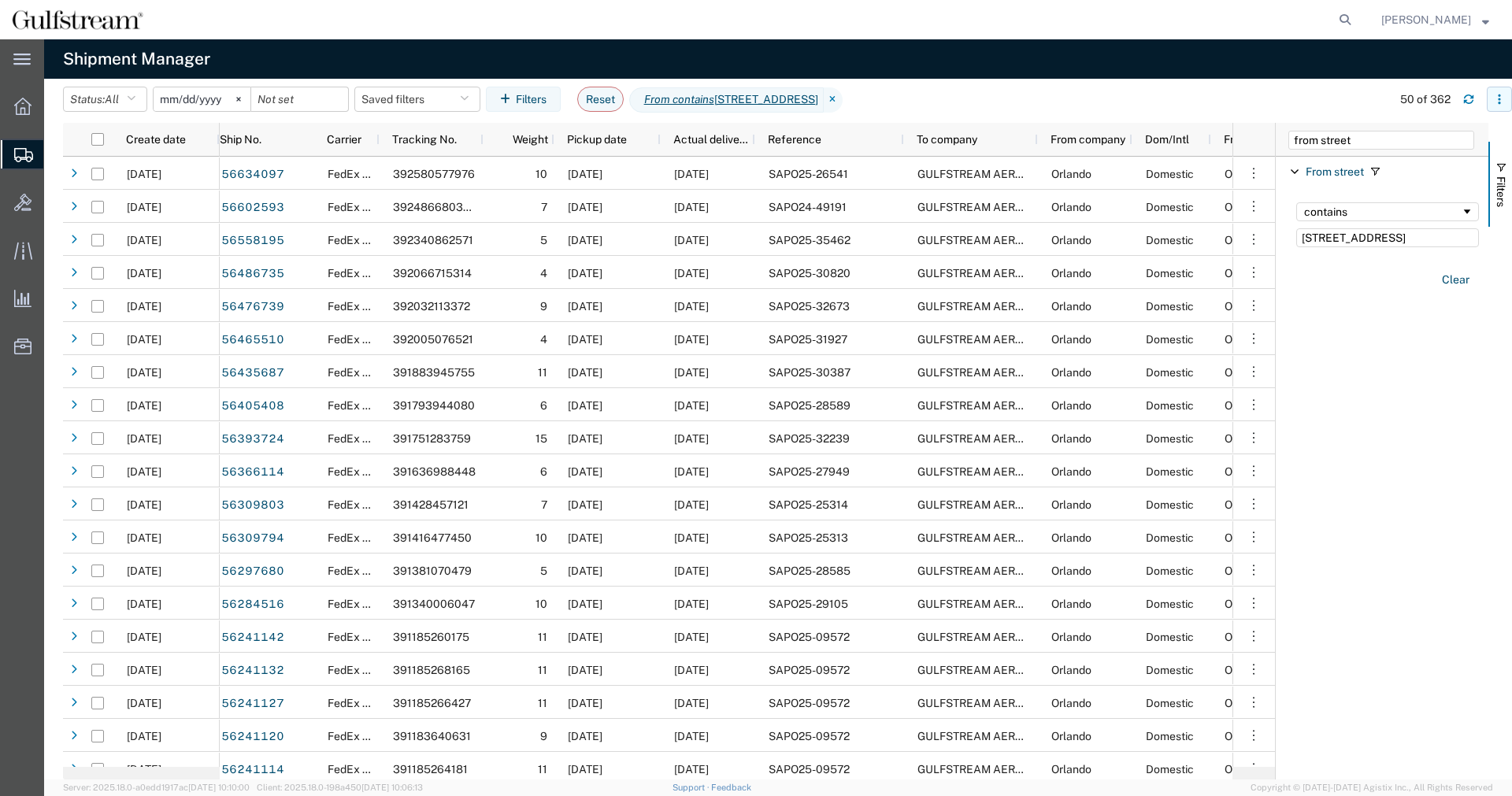
click at [1497, 90] on button "button" at bounding box center [1499, 99] width 25 height 25
click at [1469, 201] on li "Manage columns" at bounding box center [1418, 204] width 171 height 32
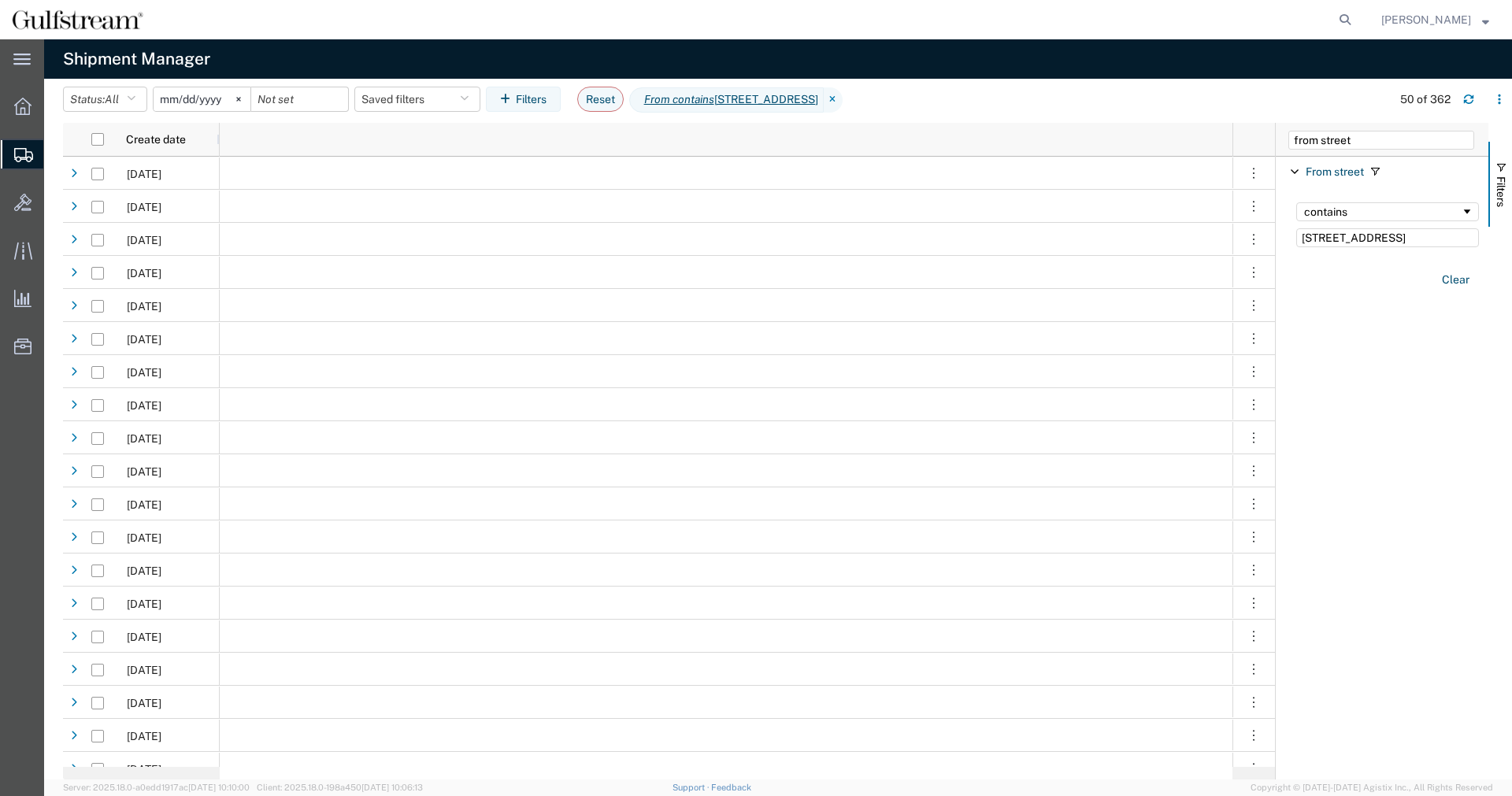
scroll to position [0, 304]
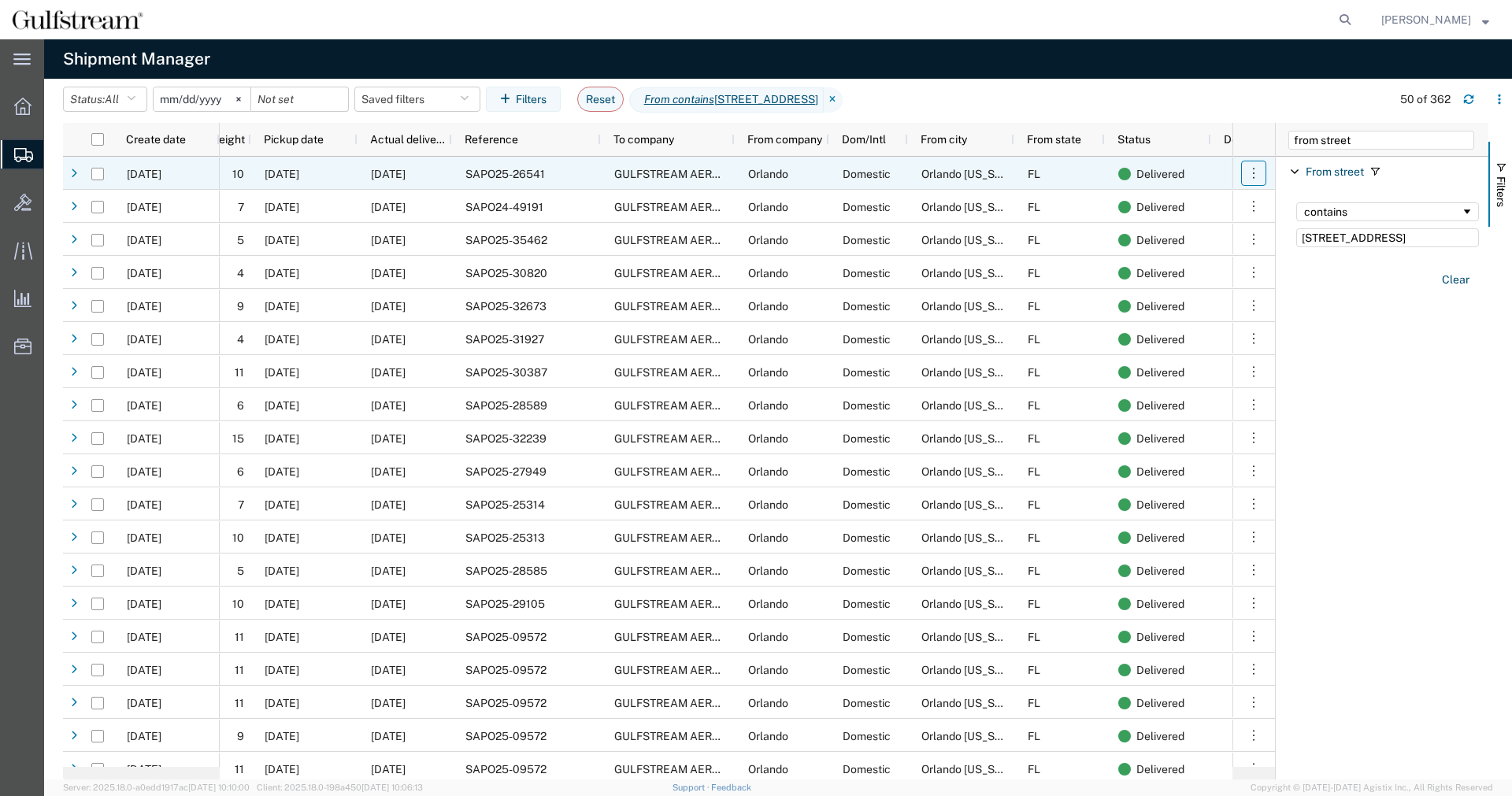
click at [1251, 171] on icon "button" at bounding box center [1253, 173] width 16 height 16
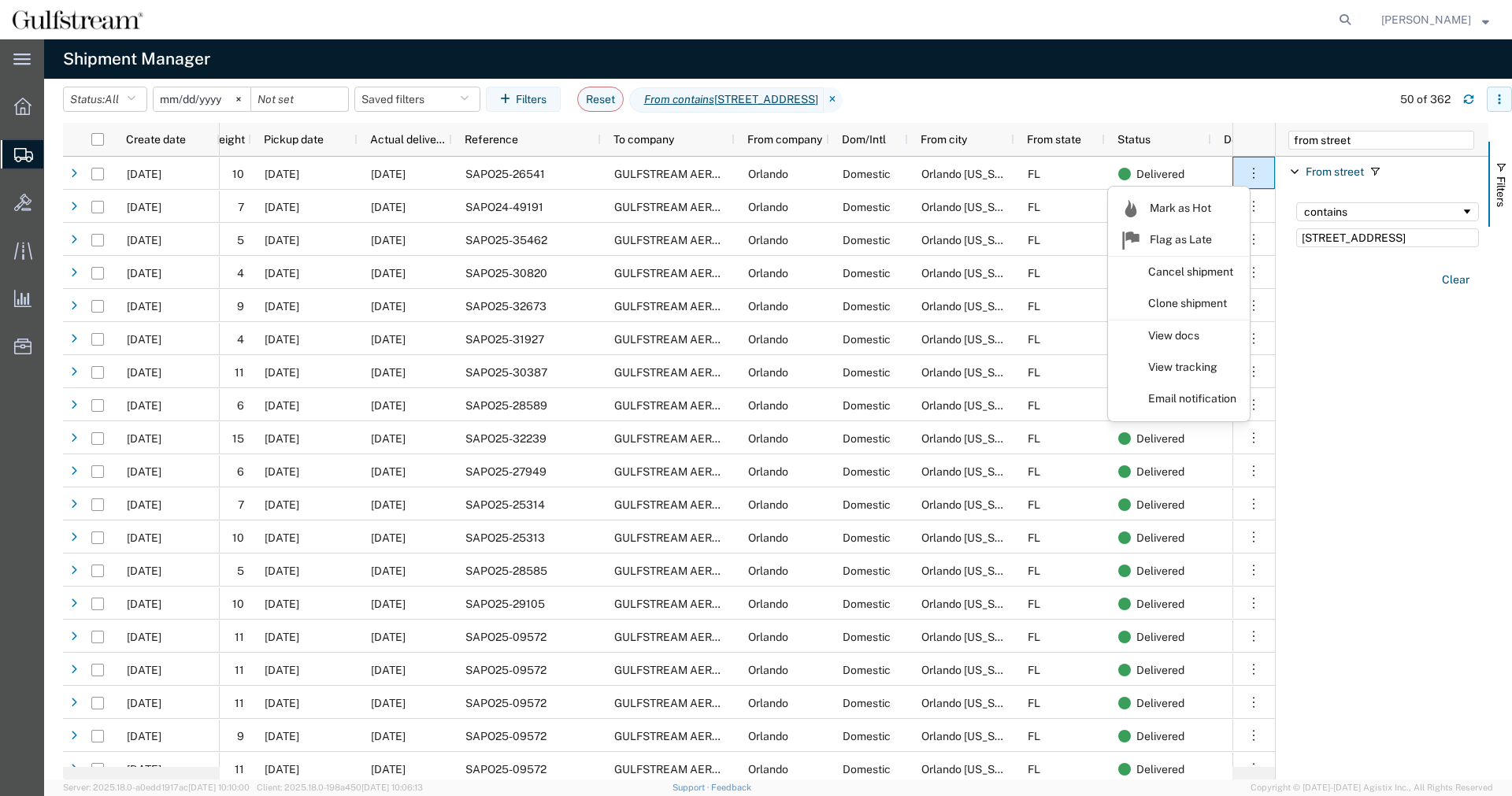
click at [1497, 104] on button "button" at bounding box center [1499, 99] width 25 height 25
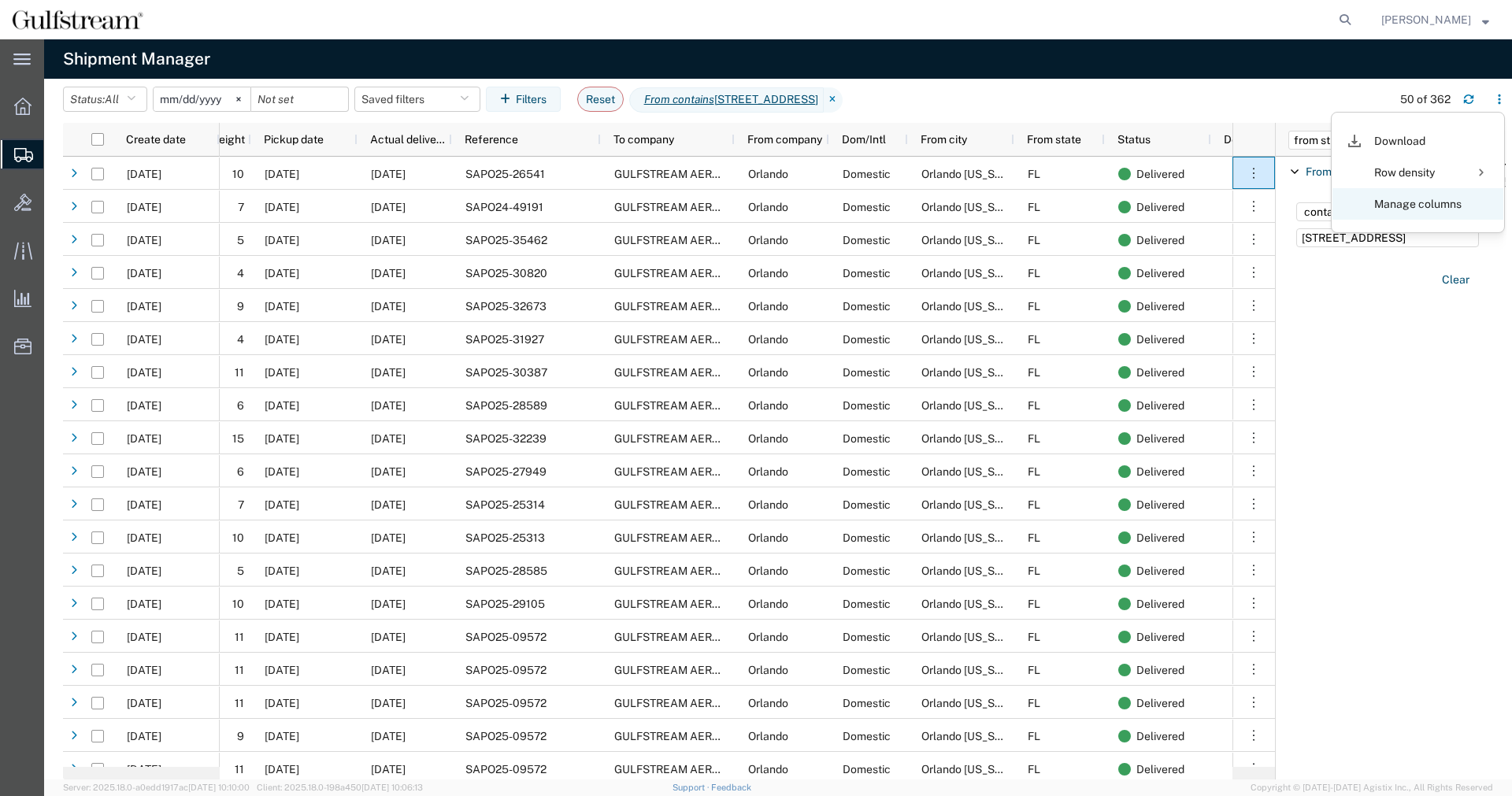
click at [1450, 200] on agx-table-column-manager-action "Manage columns" at bounding box center [1418, 204] width 88 height 32
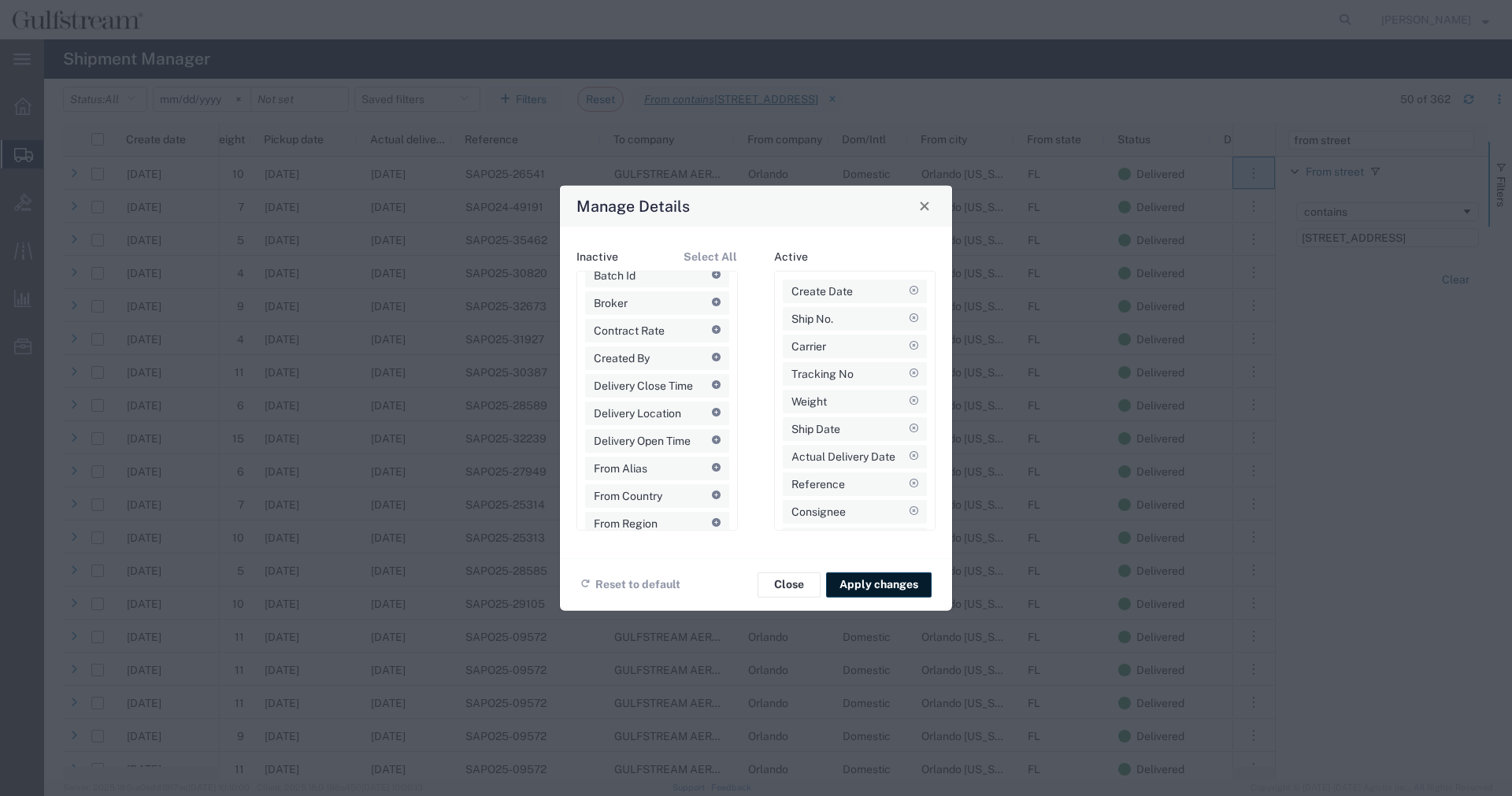
scroll to position [0, 0]
click at [922, 202] on span "Close" at bounding box center [925, 207] width 11 height 11
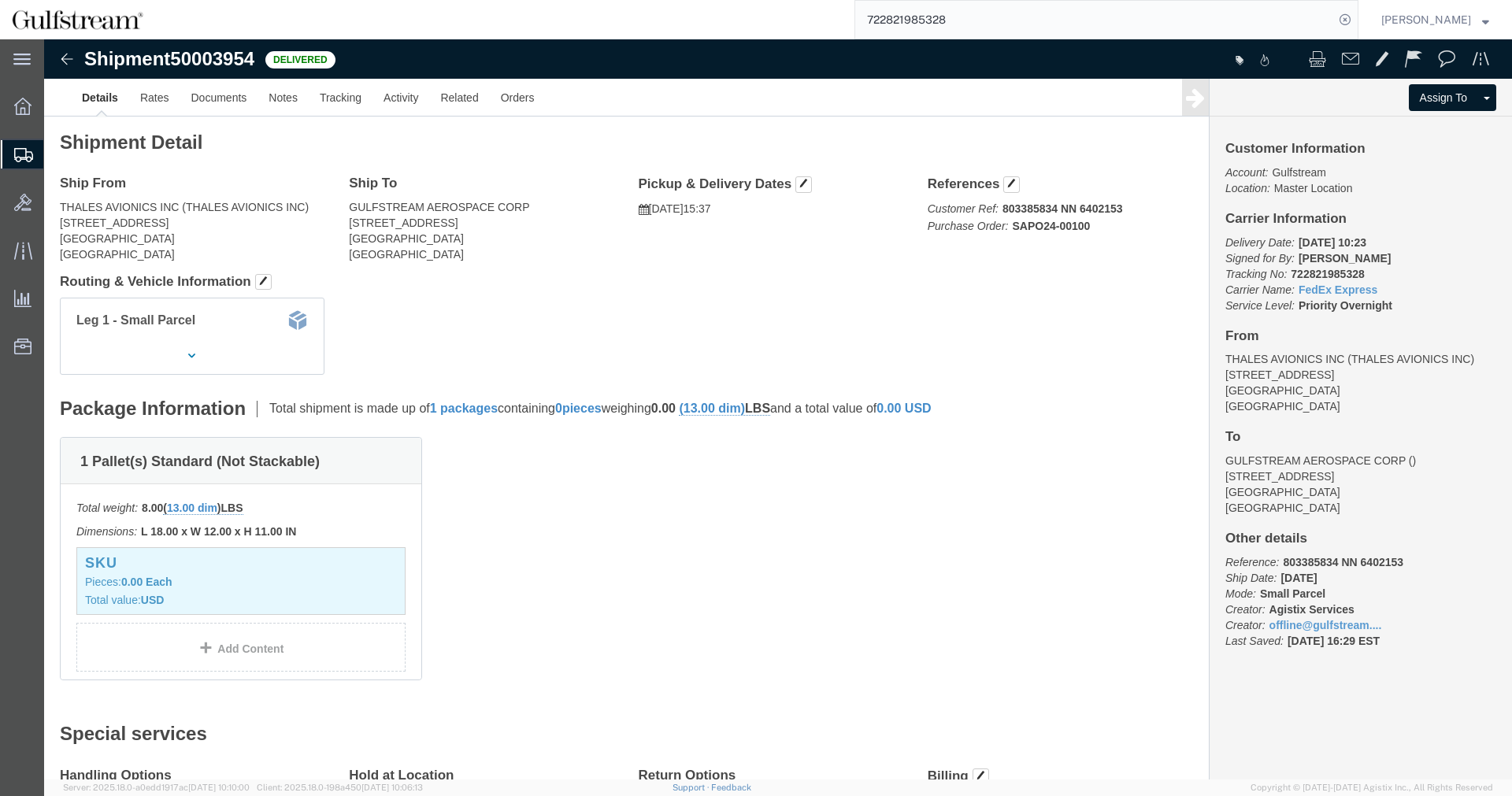
click at [1044, 12] on input "722821985328" at bounding box center [1094, 20] width 479 height 38
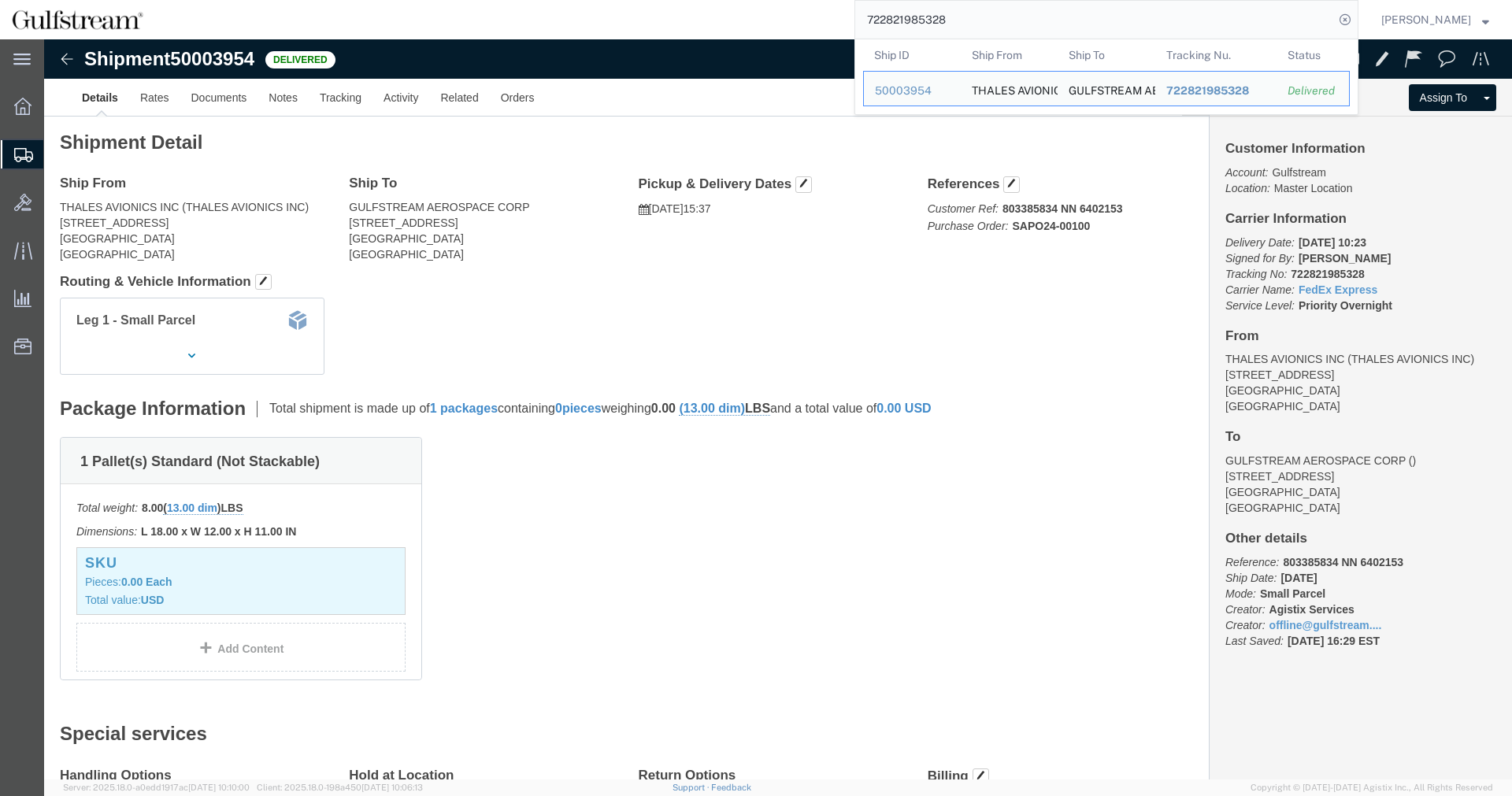
click at [1044, 12] on input "722821985328" at bounding box center [1094, 20] width 479 height 38
paste input "466156622284"
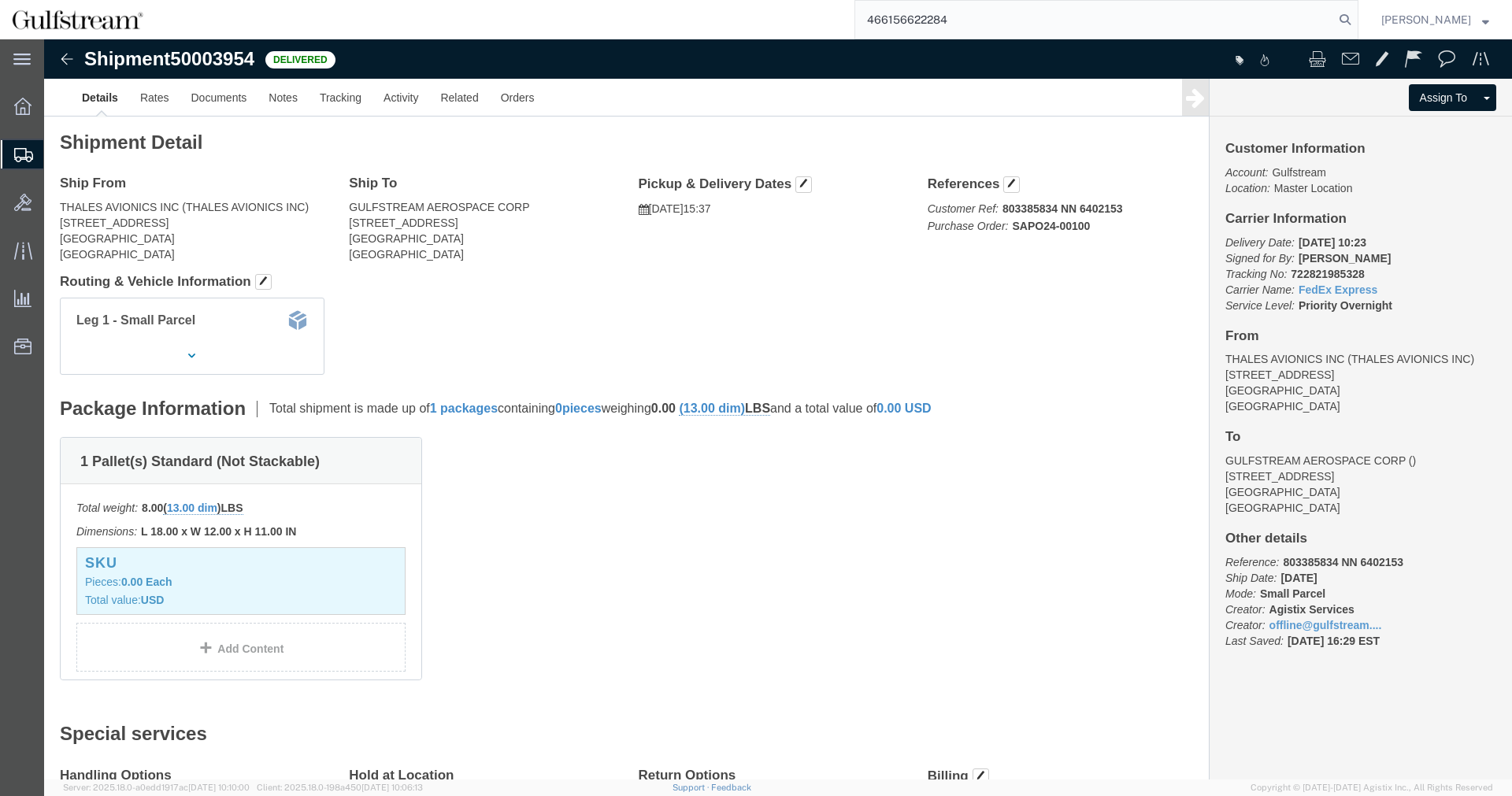
click at [1334, 20] on input "466156622284" at bounding box center [1094, 20] width 479 height 38
click at [1349, 16] on icon at bounding box center [1345, 20] width 22 height 22
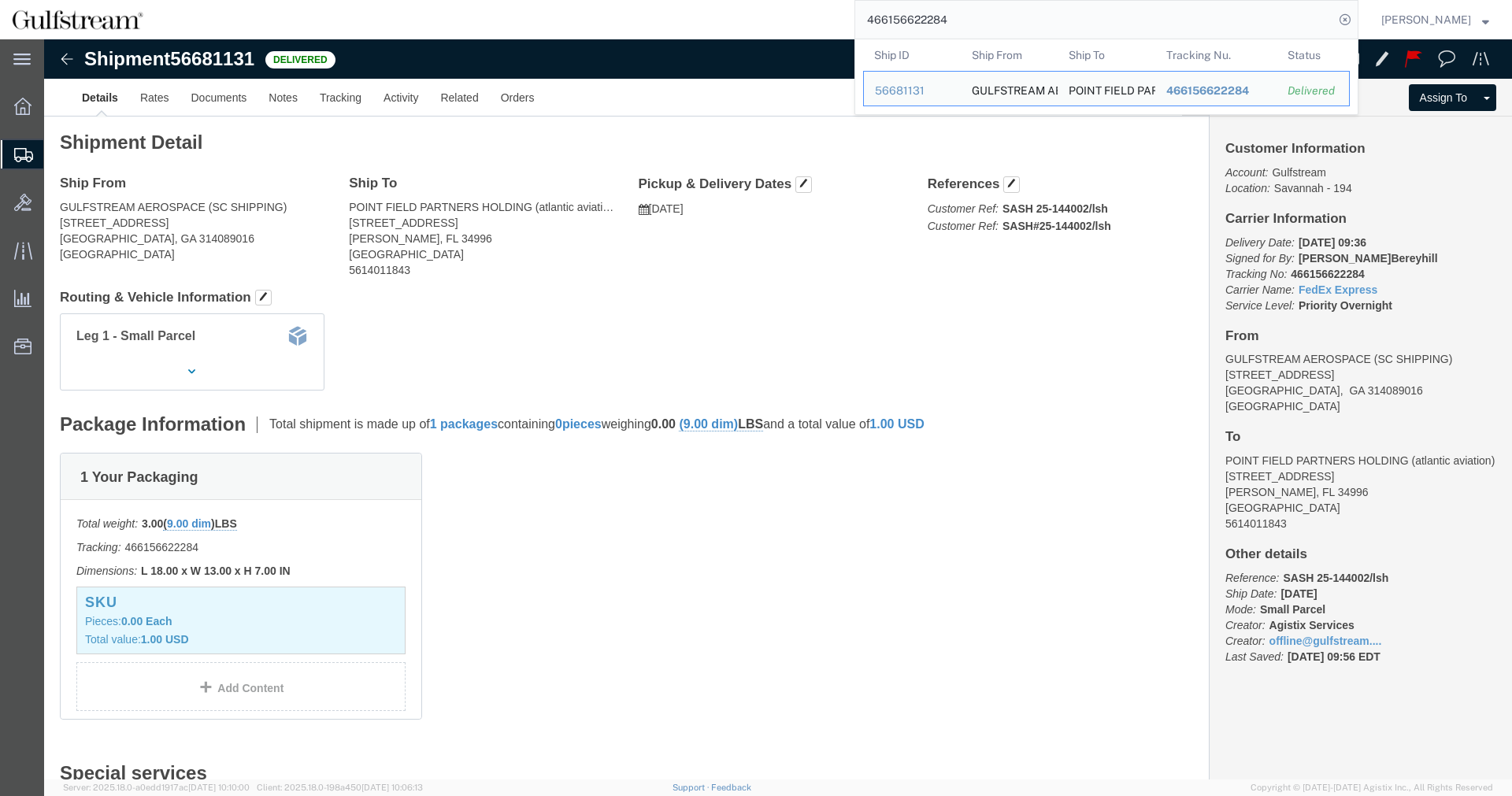
click address "POINT FIELD PARTNERS HOLDING (atlantic aviation) 2501 SE AVIATION WAY STUART, F…"
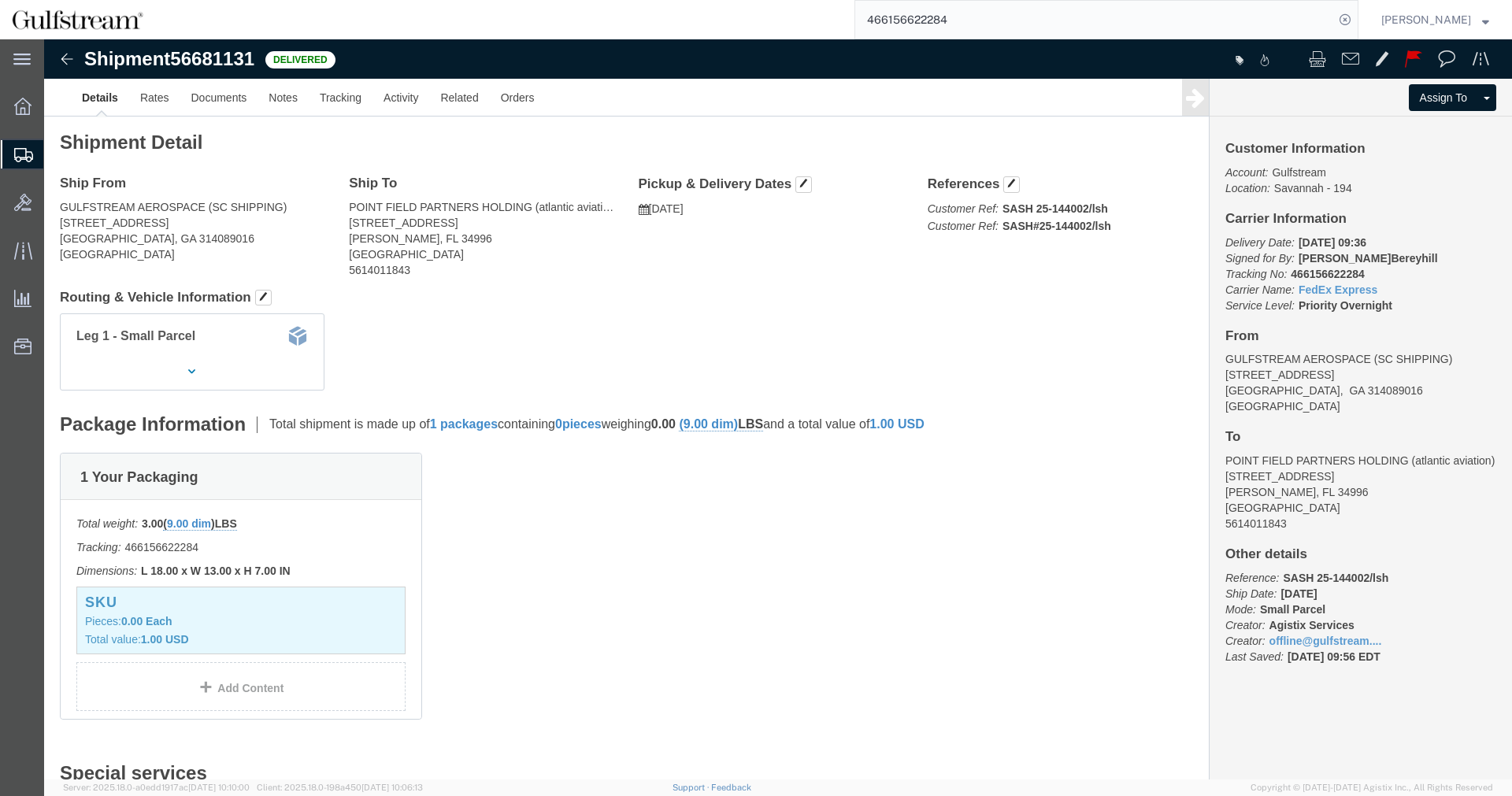
drag, startPoint x: 307, startPoint y: 187, endPoint x: 421, endPoint y: 186, distance: 114.0
click address "POINT FIELD PARTNERS HOLDING (atlantic aviation) 2501 SE AVIATION WAY STUART, F…"
drag, startPoint x: 424, startPoint y: 185, endPoint x: 304, endPoint y: 184, distance: 120.0
click address "POINT FIELD PARTNERS HOLDING (atlantic aviation) 2501 SE AVIATION WAY STUART, F…"
copy address "[STREET_ADDRESS]"
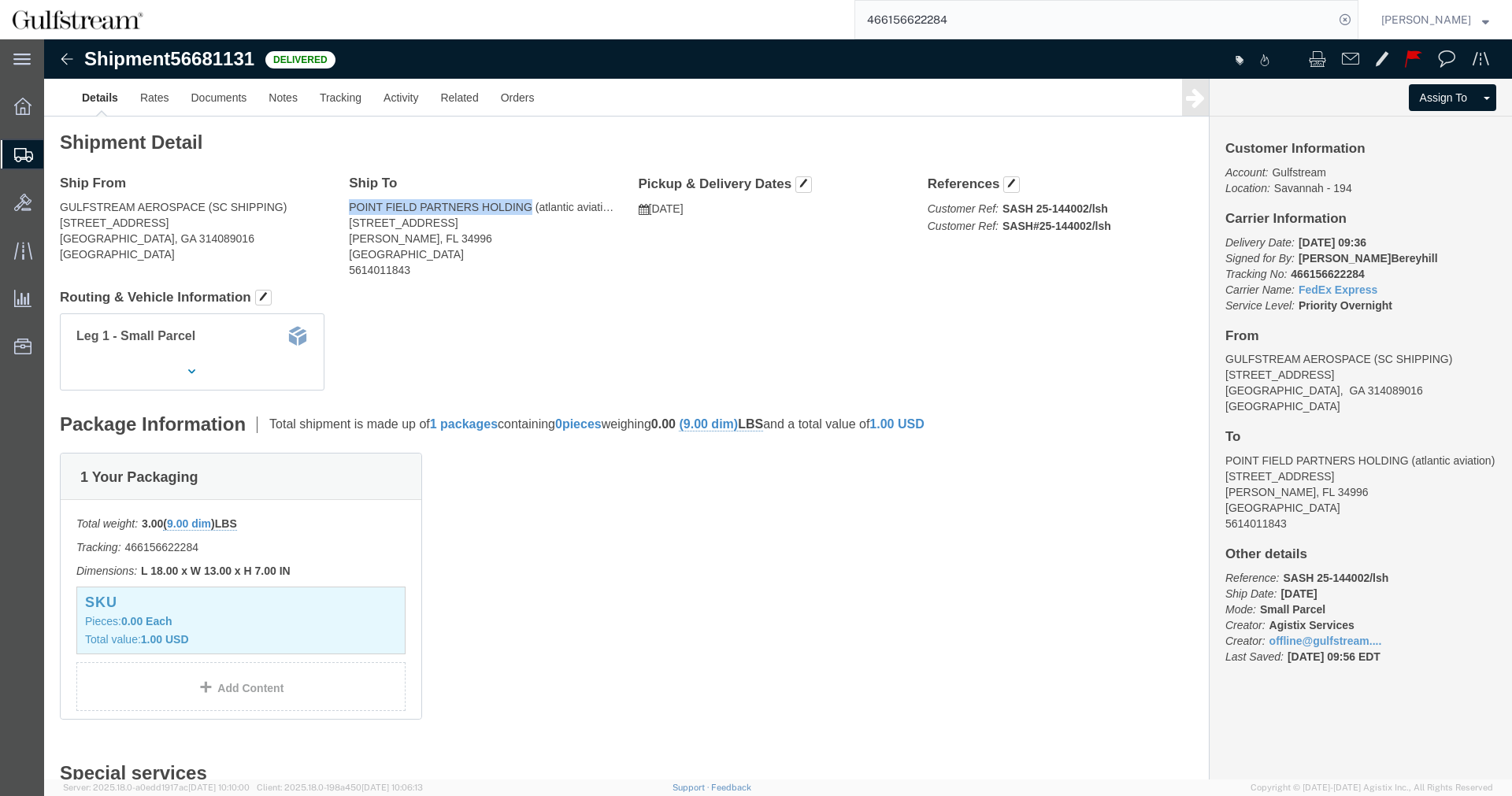
drag, startPoint x: 304, startPoint y: 168, endPoint x: 487, endPoint y: 166, distance: 183.0
click div "Ship To POINT FIELD PARTNERS HOLDING (atlantic aviation) 2501 SE AVIATION WAY S…"
copy address "POINT FIELD PARTNERS HOLDING"
click at [938, 20] on input "466156622284" at bounding box center [1094, 20] width 479 height 38
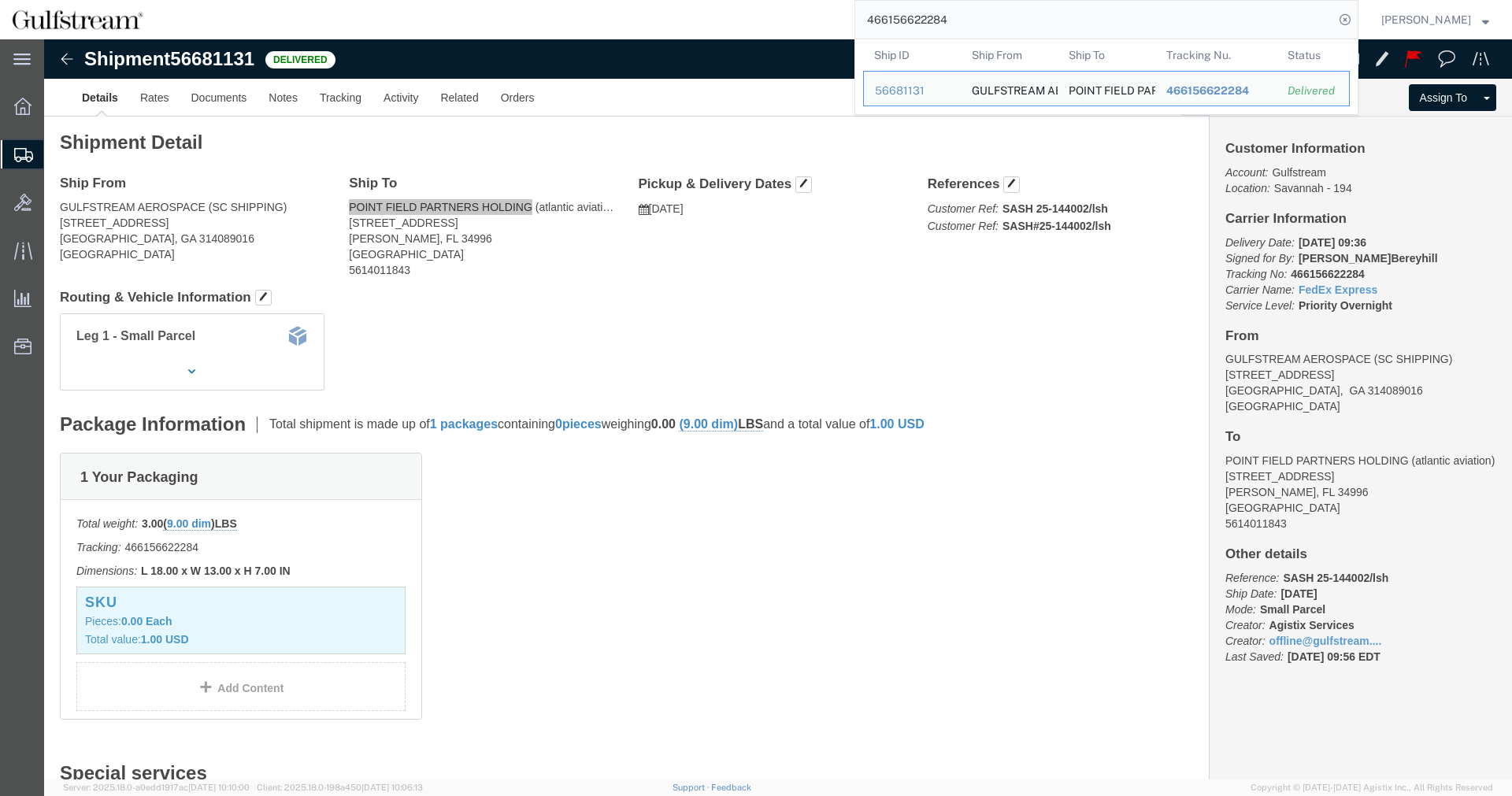
click at [938, 21] on input "466156622284" at bounding box center [1094, 20] width 479 height 38
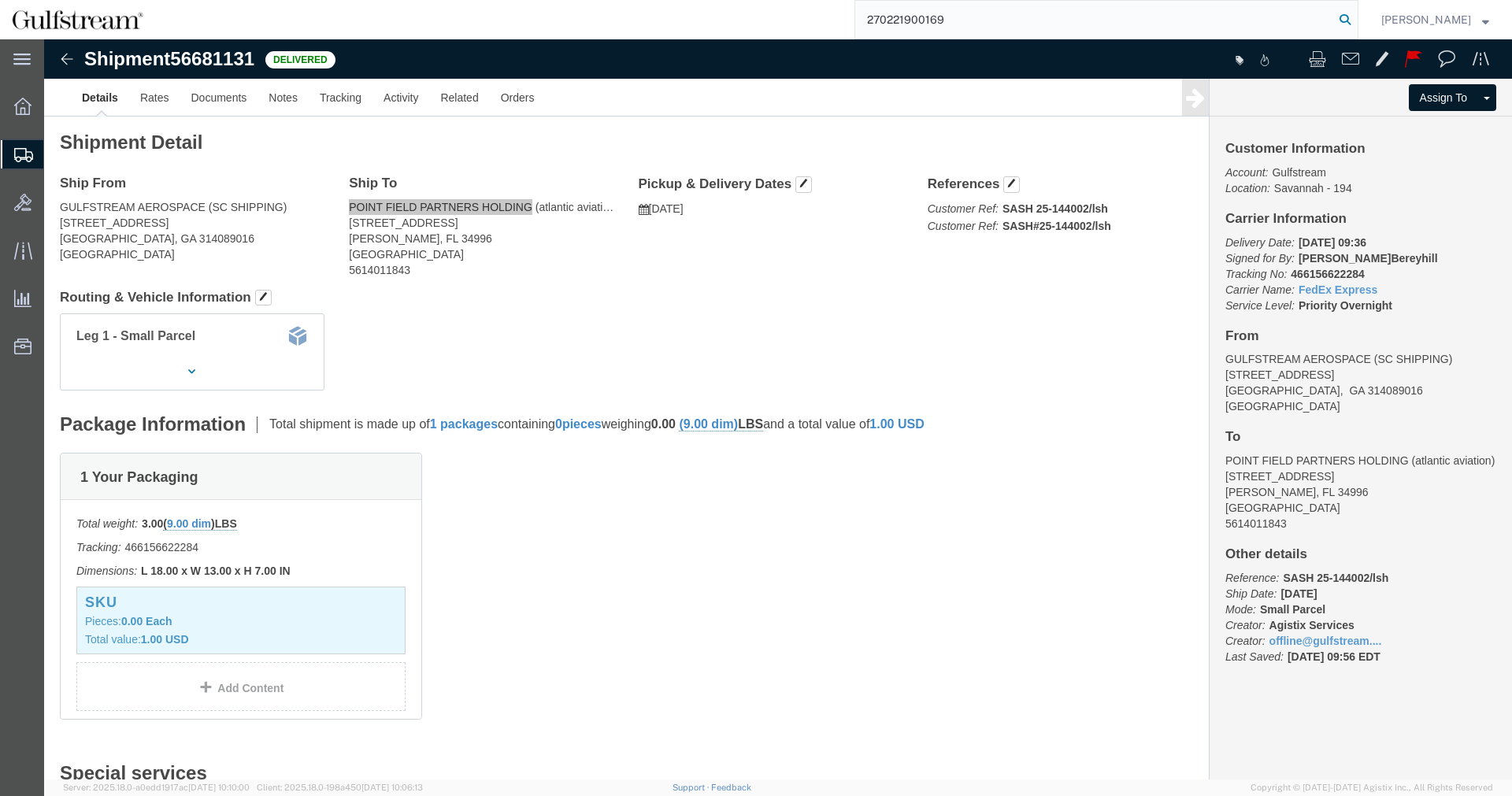
click at [1349, 15] on icon at bounding box center [1345, 20] width 22 height 22
click at [1359, 24] on icon at bounding box center [1344, 20] width 30 height 30
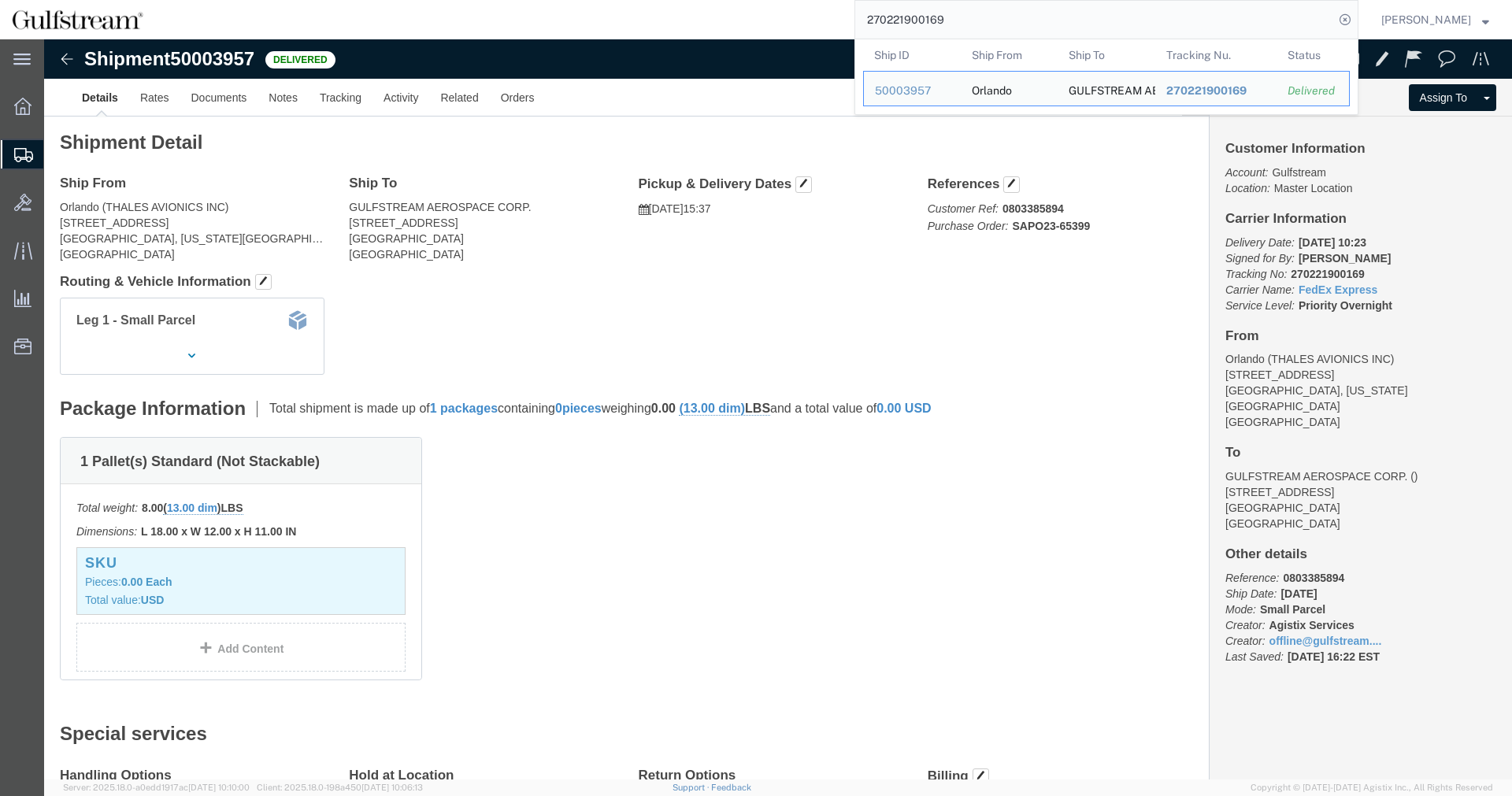
click b "270221900169"
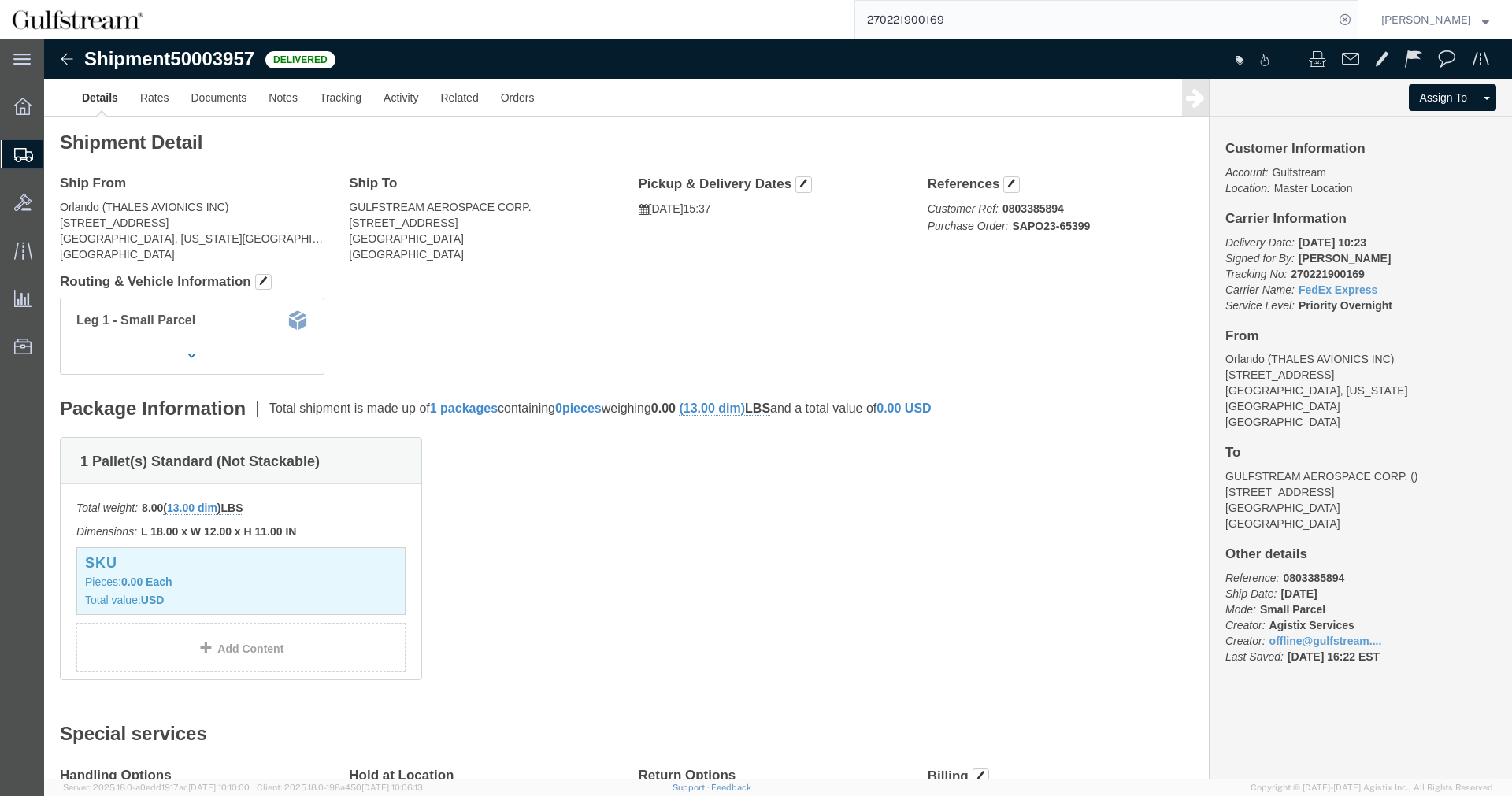
click b "270221900169"
click div "References Customer Ref: 0803385894 Purchase Order: SAPO23-65399 Edit Reference…"
drag, startPoint x: 965, startPoint y: 185, endPoint x: 1089, endPoint y: 182, distance: 124.0
click p "Customer Ref: 0803385894 Purchase Order: SAPO23-65399"
click b "SAPO23-65399"
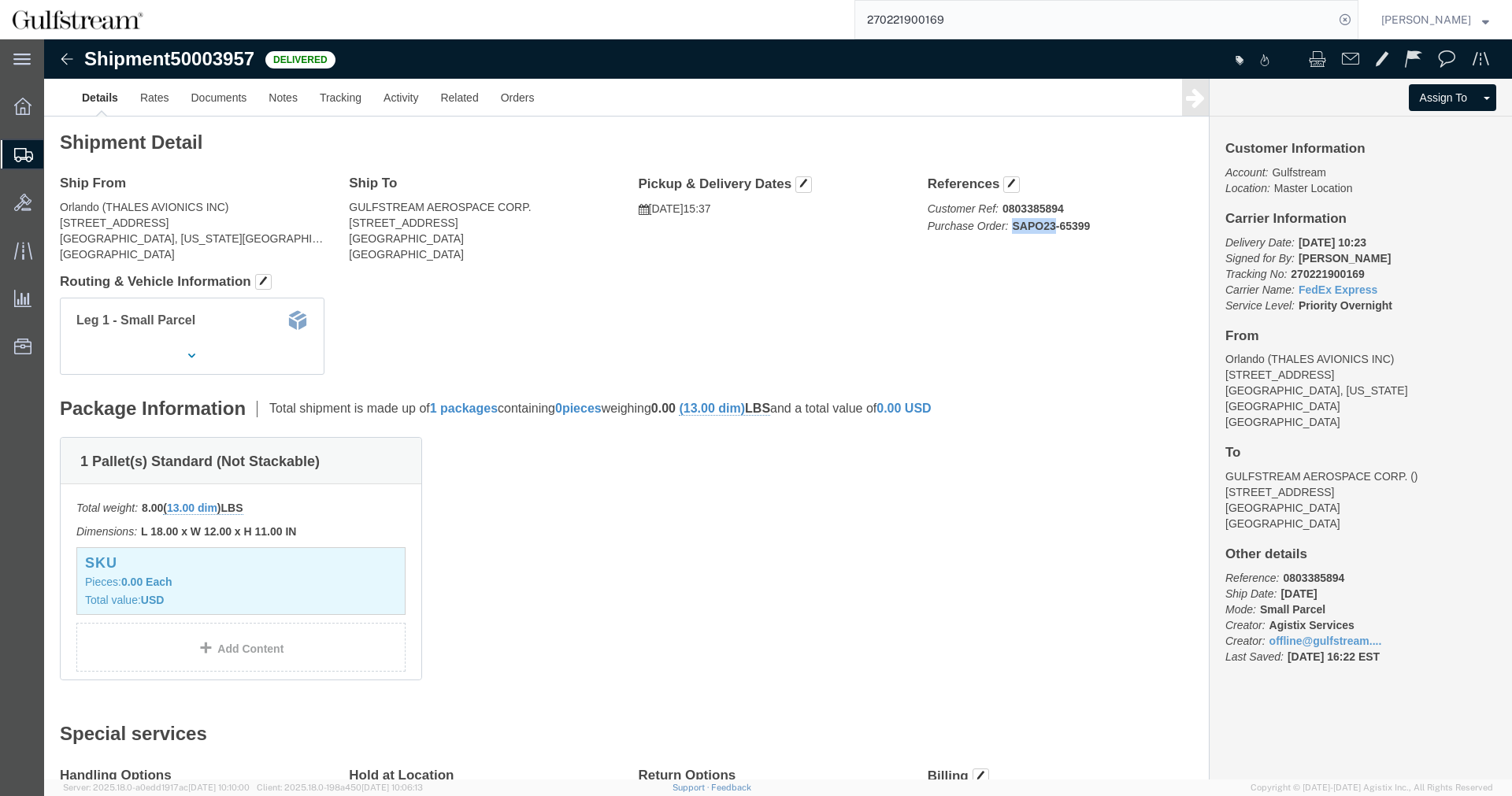
click b "SAPO23-65399"
drag, startPoint x: 969, startPoint y: 188, endPoint x: 1055, endPoint y: 186, distance: 86.0
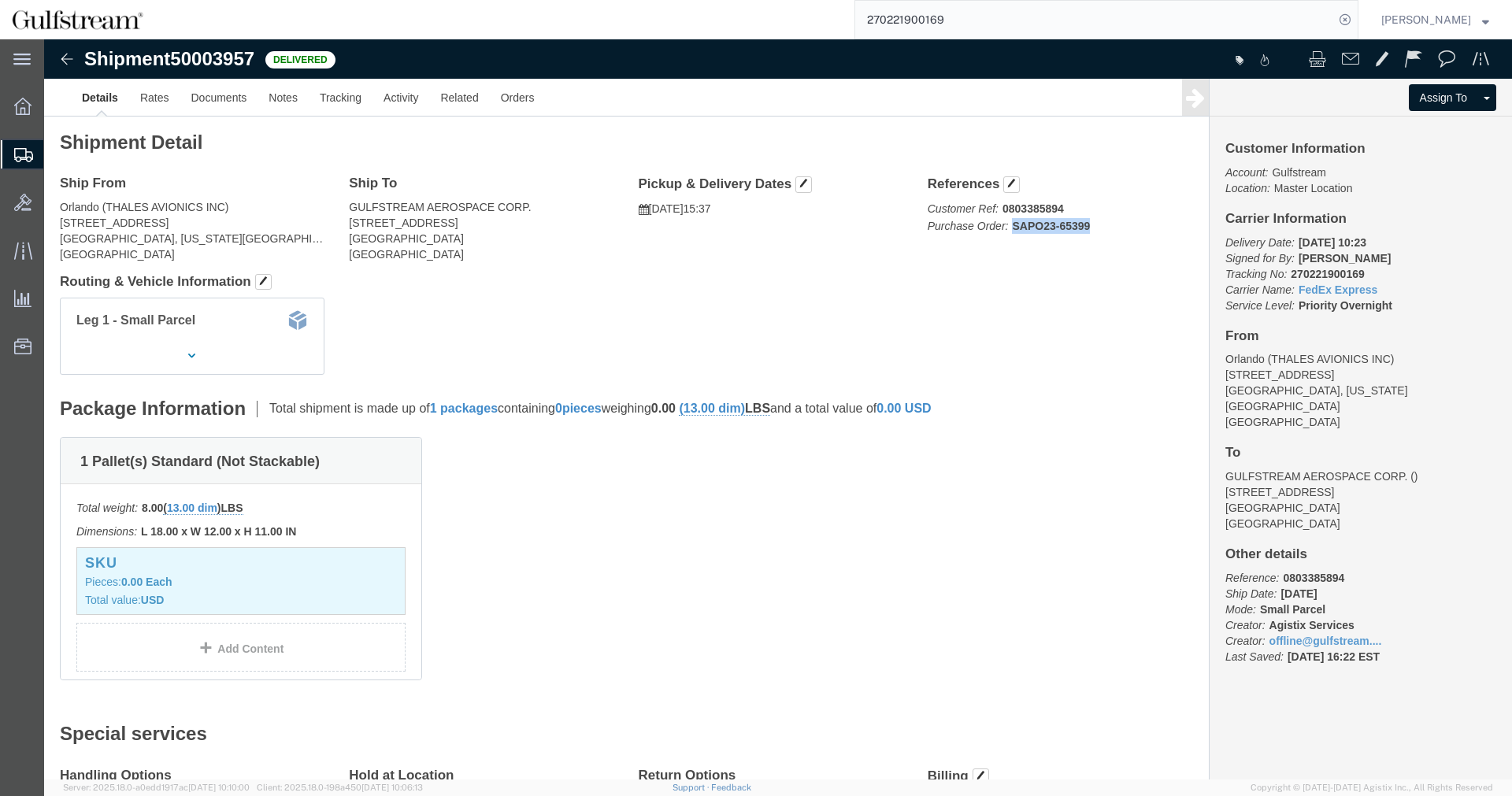
click b "SAPO23-65399"
click p "Customer Ref: 0803385894 Purchase Order: SAPO23-65399"
click at [908, 26] on input "270221900169" at bounding box center [1094, 20] width 479 height 38
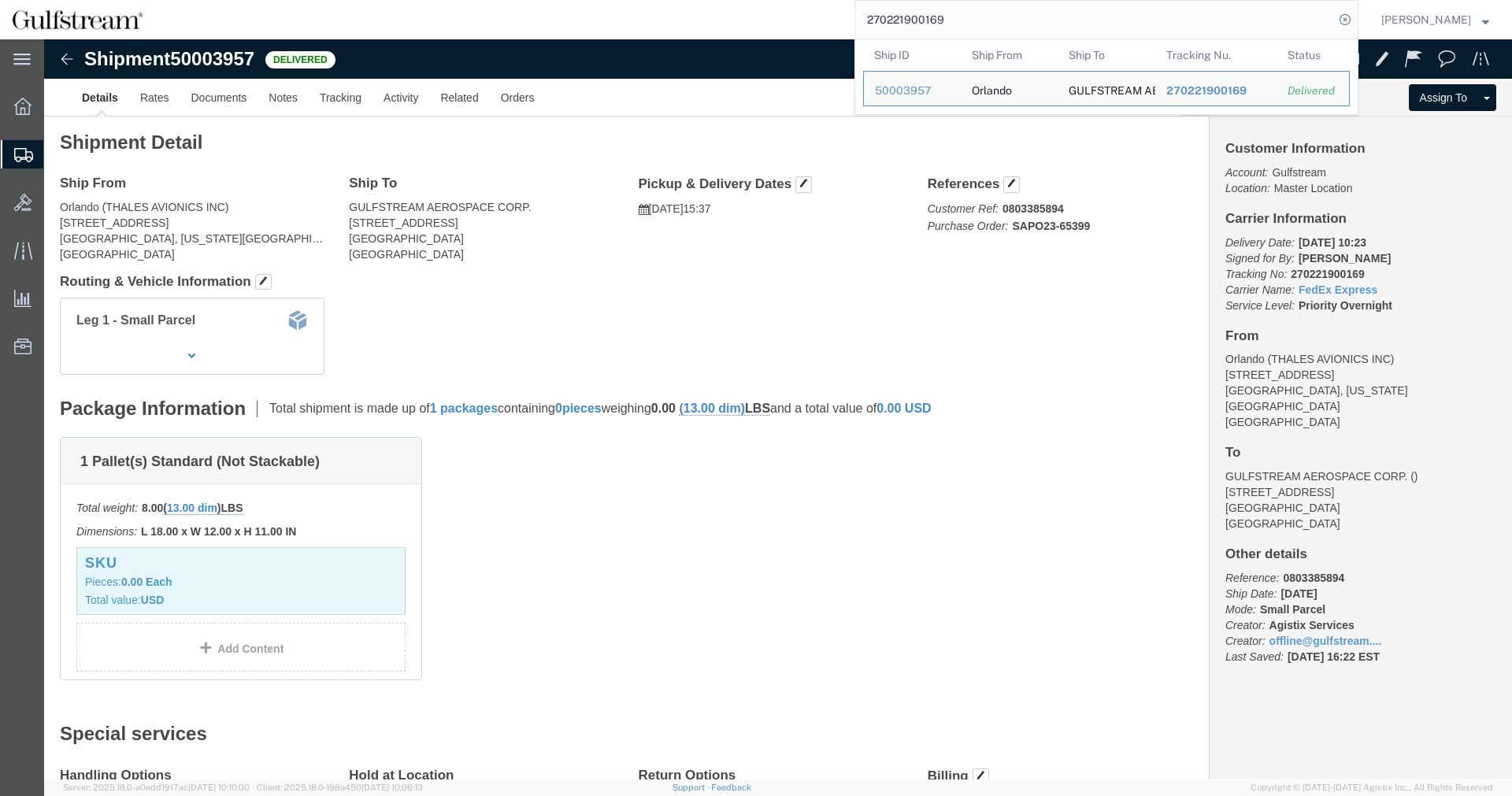
click at [908, 26] on input "270221900169" at bounding box center [1094, 20] width 479 height 38
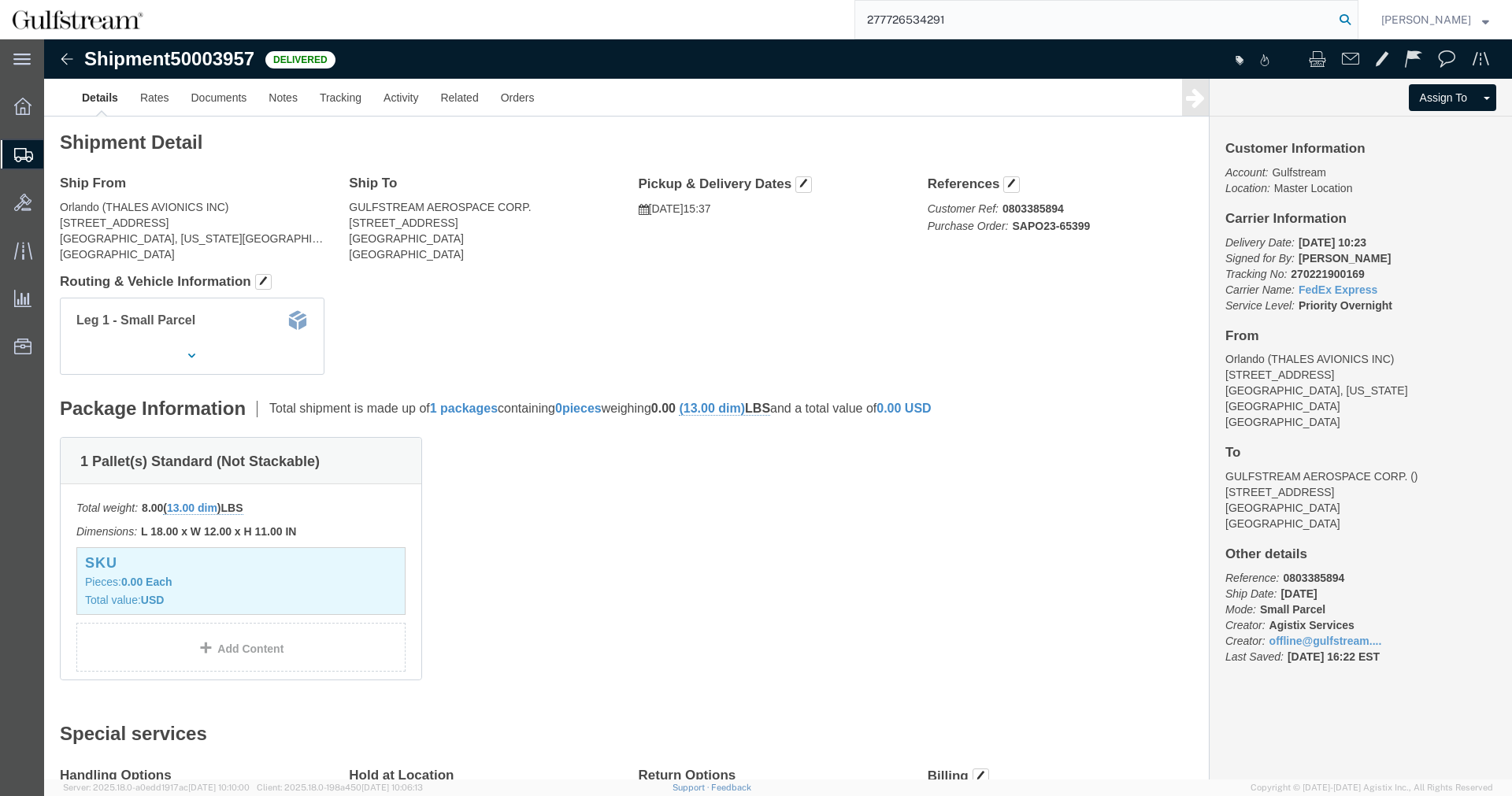
click at [1356, 21] on icon at bounding box center [1345, 20] width 22 height 22
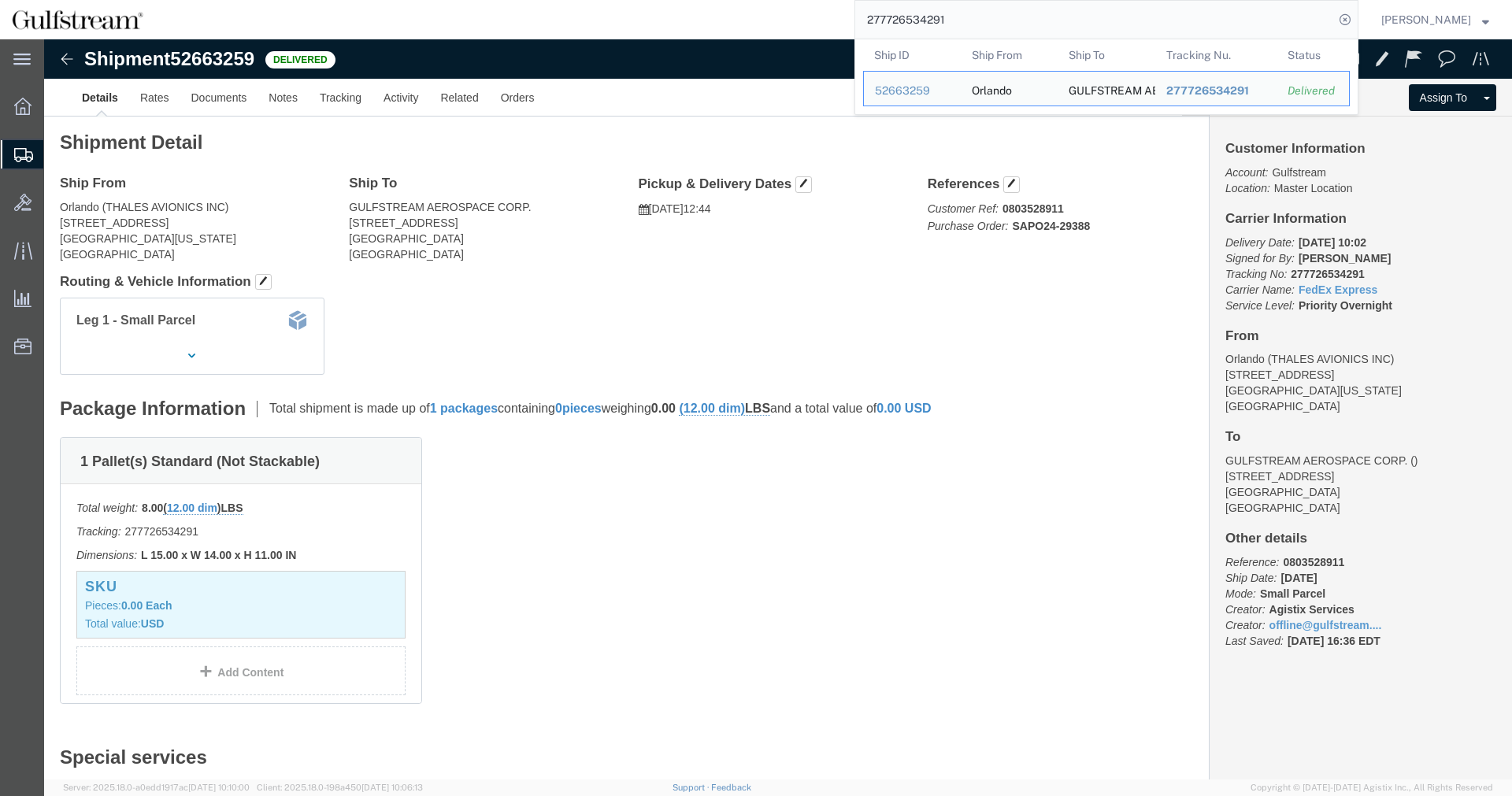
click at [993, 28] on input "277726534291" at bounding box center [1094, 20] width 479 height 38
paste input "788790062389"
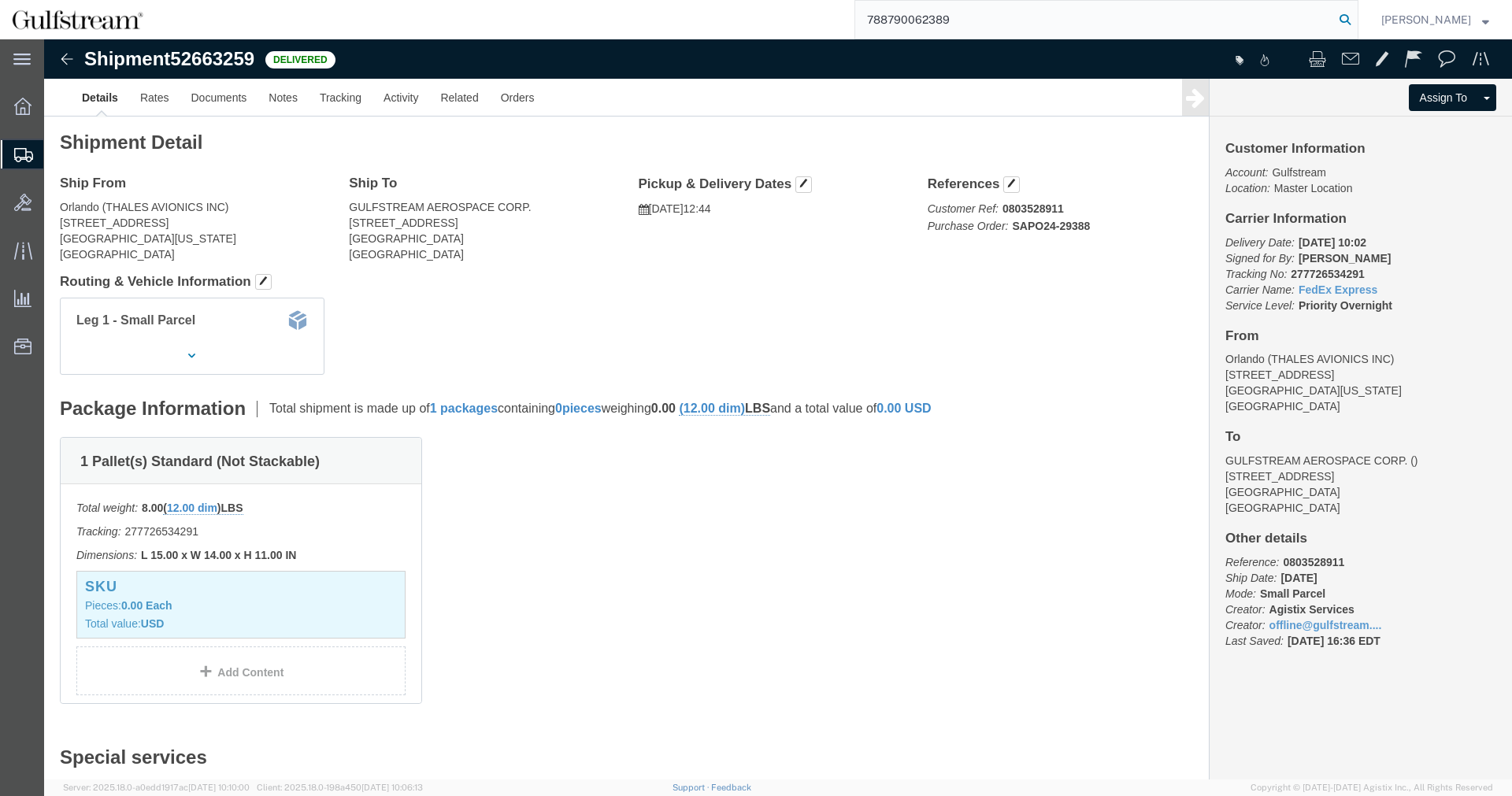
type input "788790062389"
click at [1356, 23] on icon at bounding box center [1345, 20] width 22 height 22
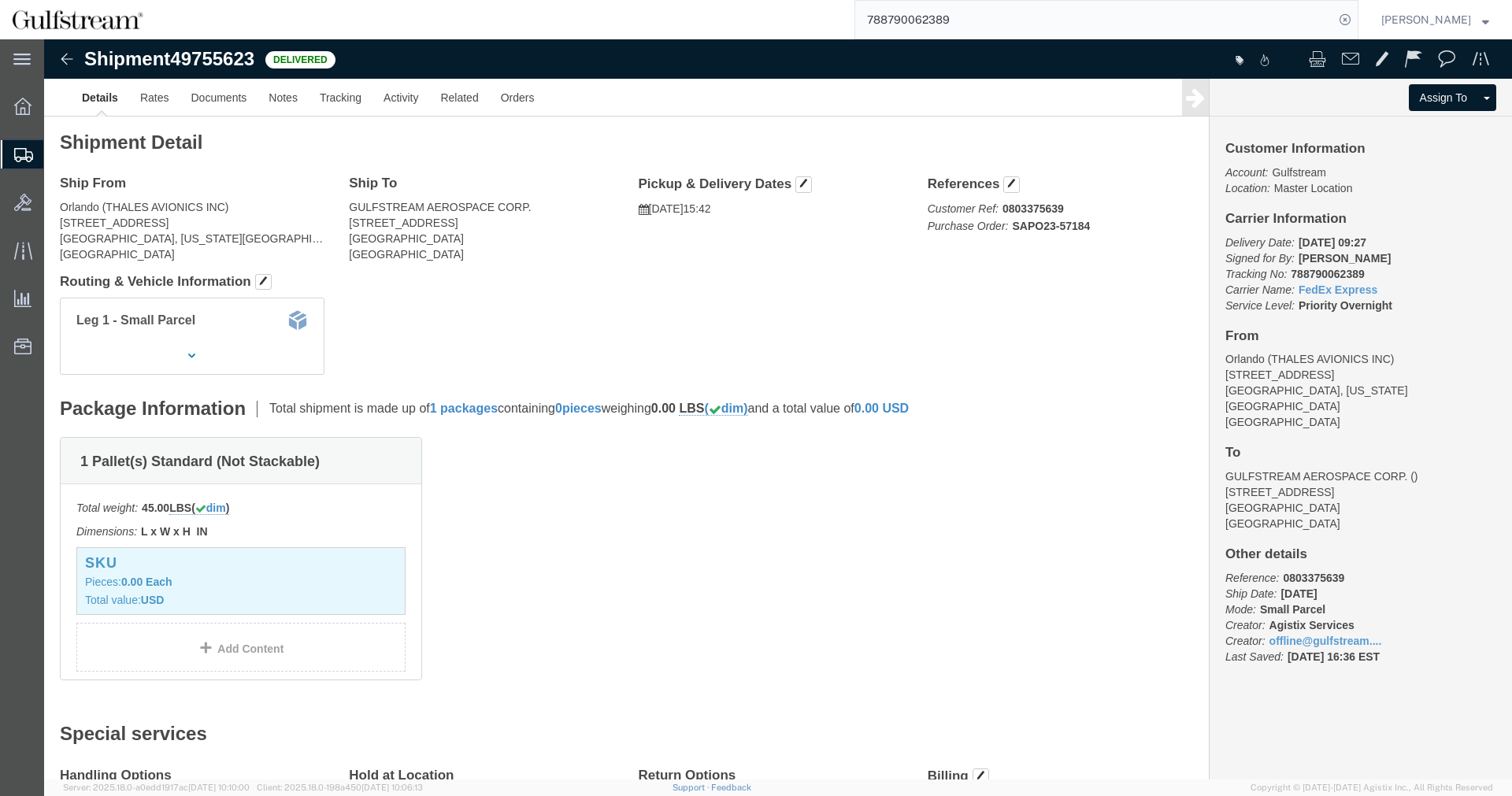
click h2 "Shipment Detail"
click h4 "Routing & Vehicle Information"
drag, startPoint x: 968, startPoint y: 187, endPoint x: 1066, endPoint y: 182, distance: 98.1
click b "SAPO23-57184"
drag, startPoint x: 1021, startPoint y: 197, endPoint x: 997, endPoint y: 194, distance: 24.2
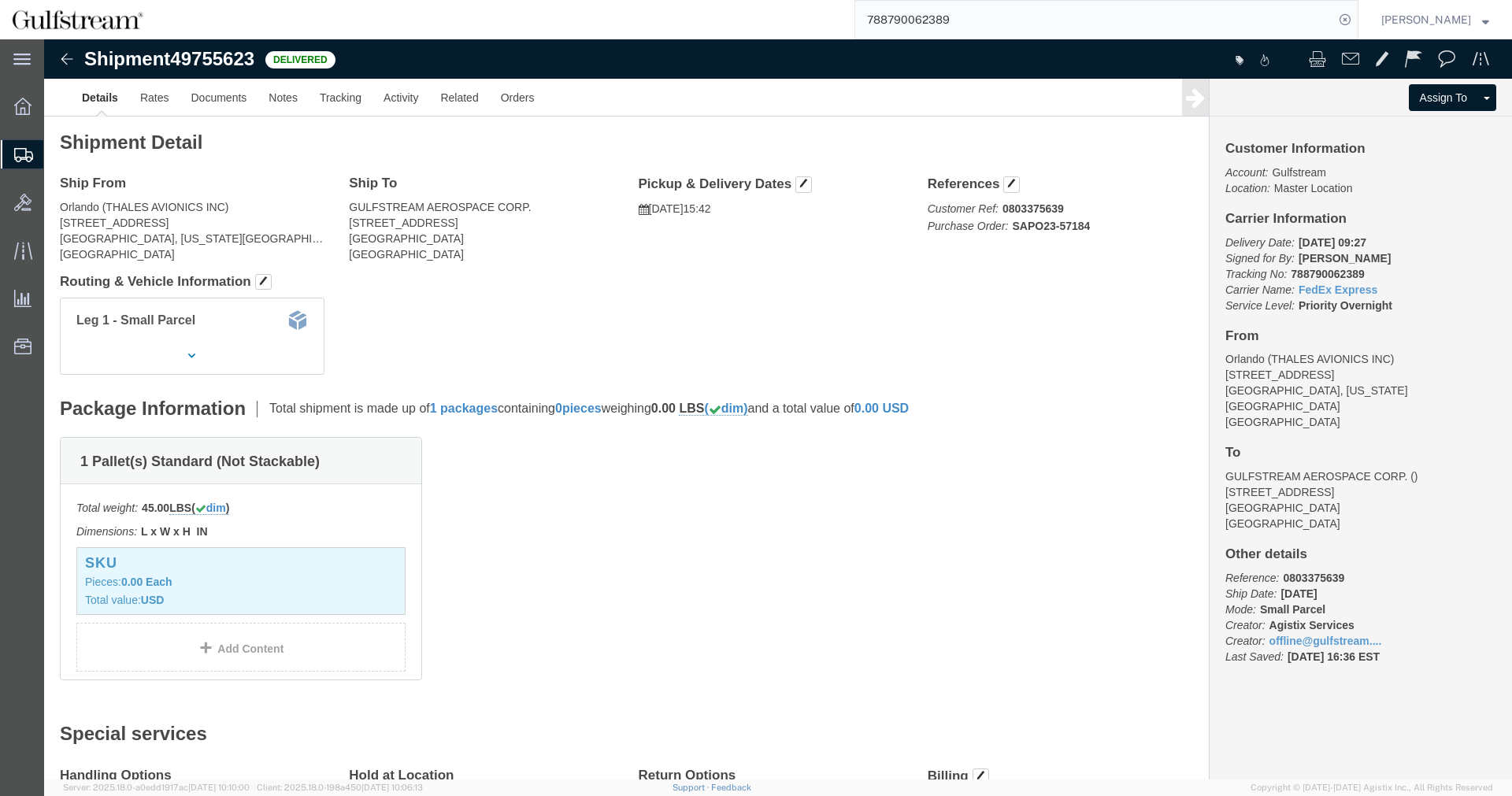
click div "References Customer Ref: 0803375639 Purchase Order: SAPO23-57184 Edit Reference…"
copy b "SAPO23-57184"
drag, startPoint x: 969, startPoint y: 183, endPoint x: 1077, endPoint y: 182, distance: 108.0
click b "SAPO23-57184"
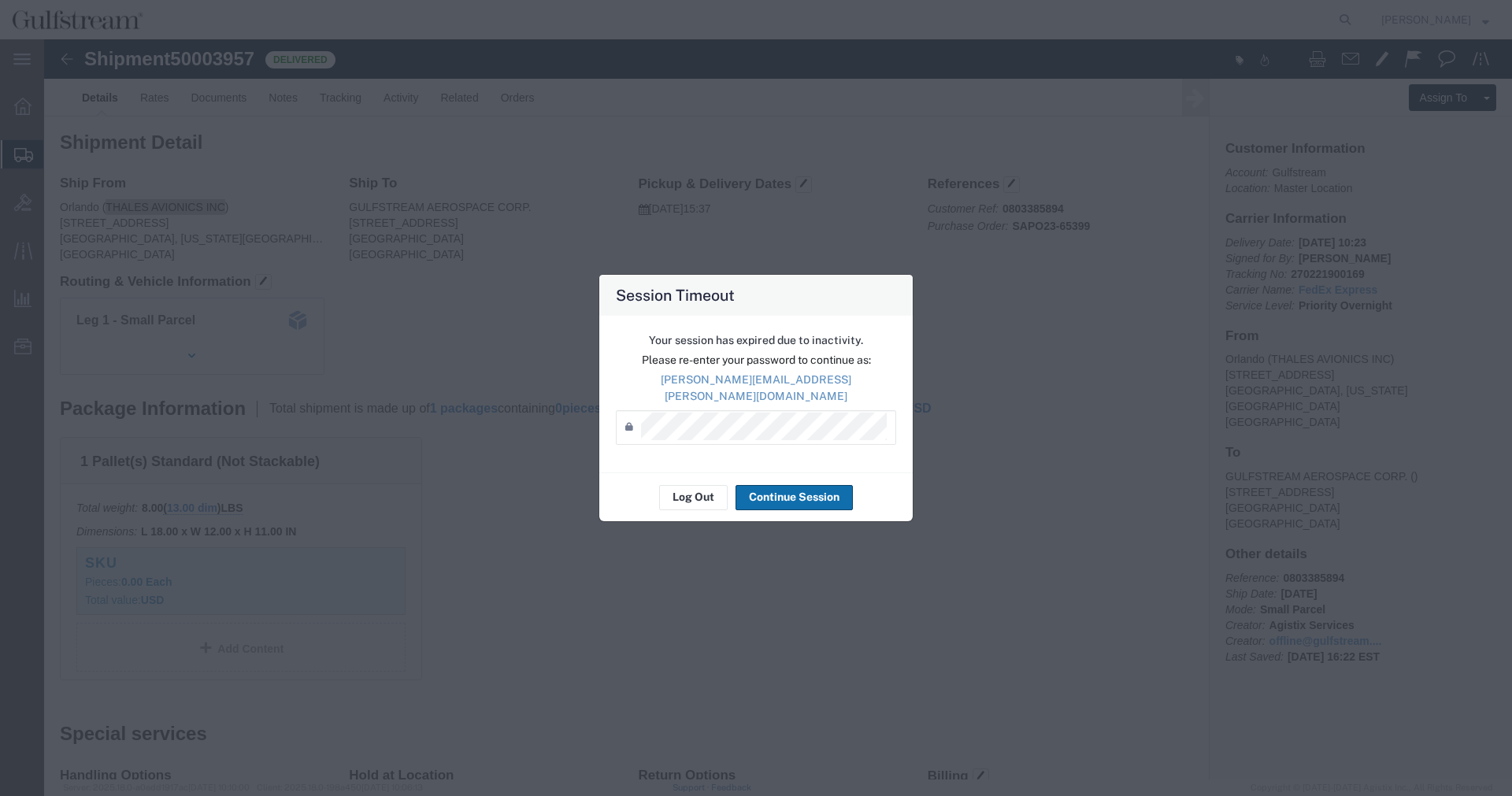
click at [769, 488] on button "Continue Session" at bounding box center [794, 497] width 117 height 25
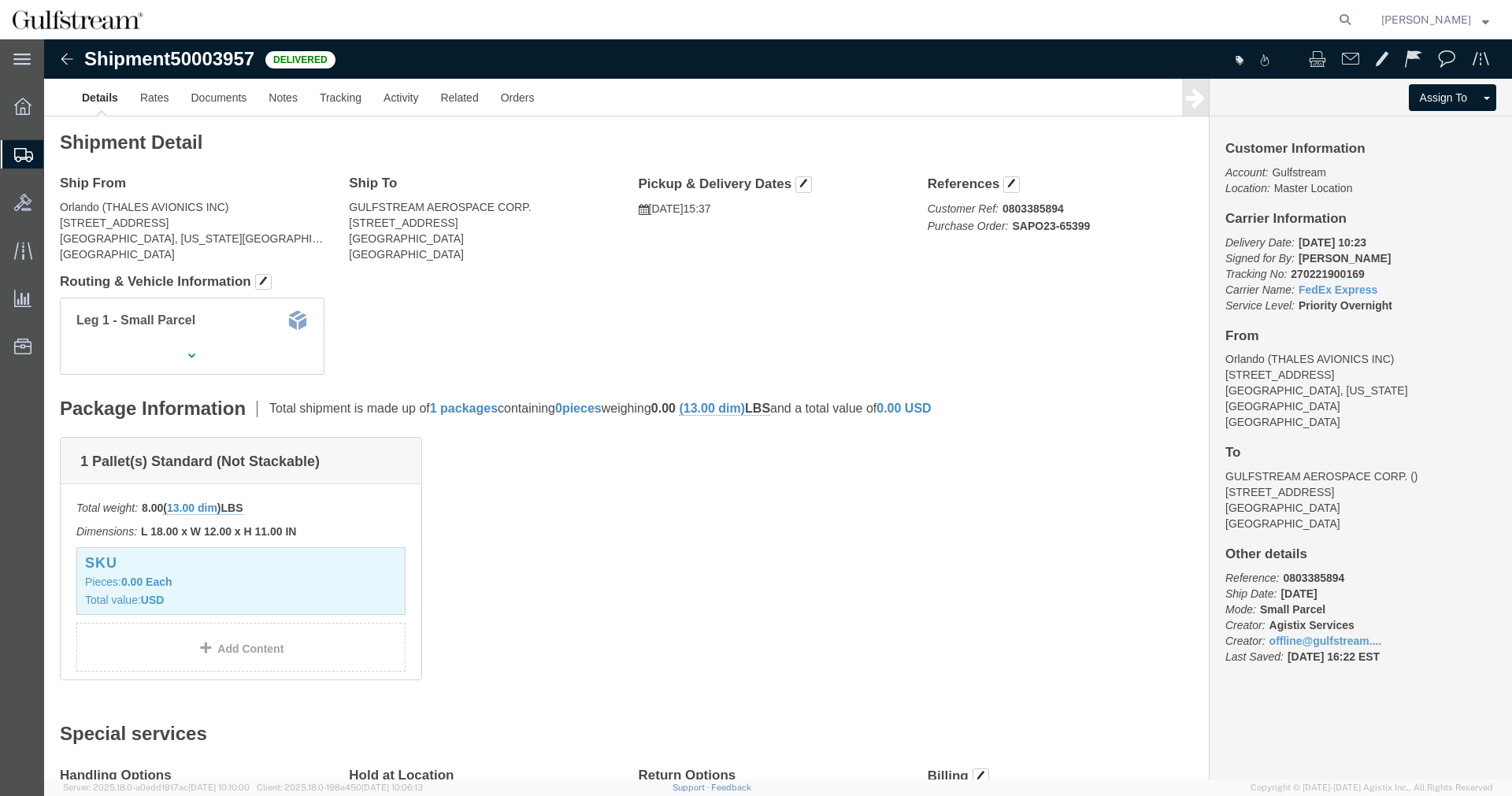
click b "270221900169"
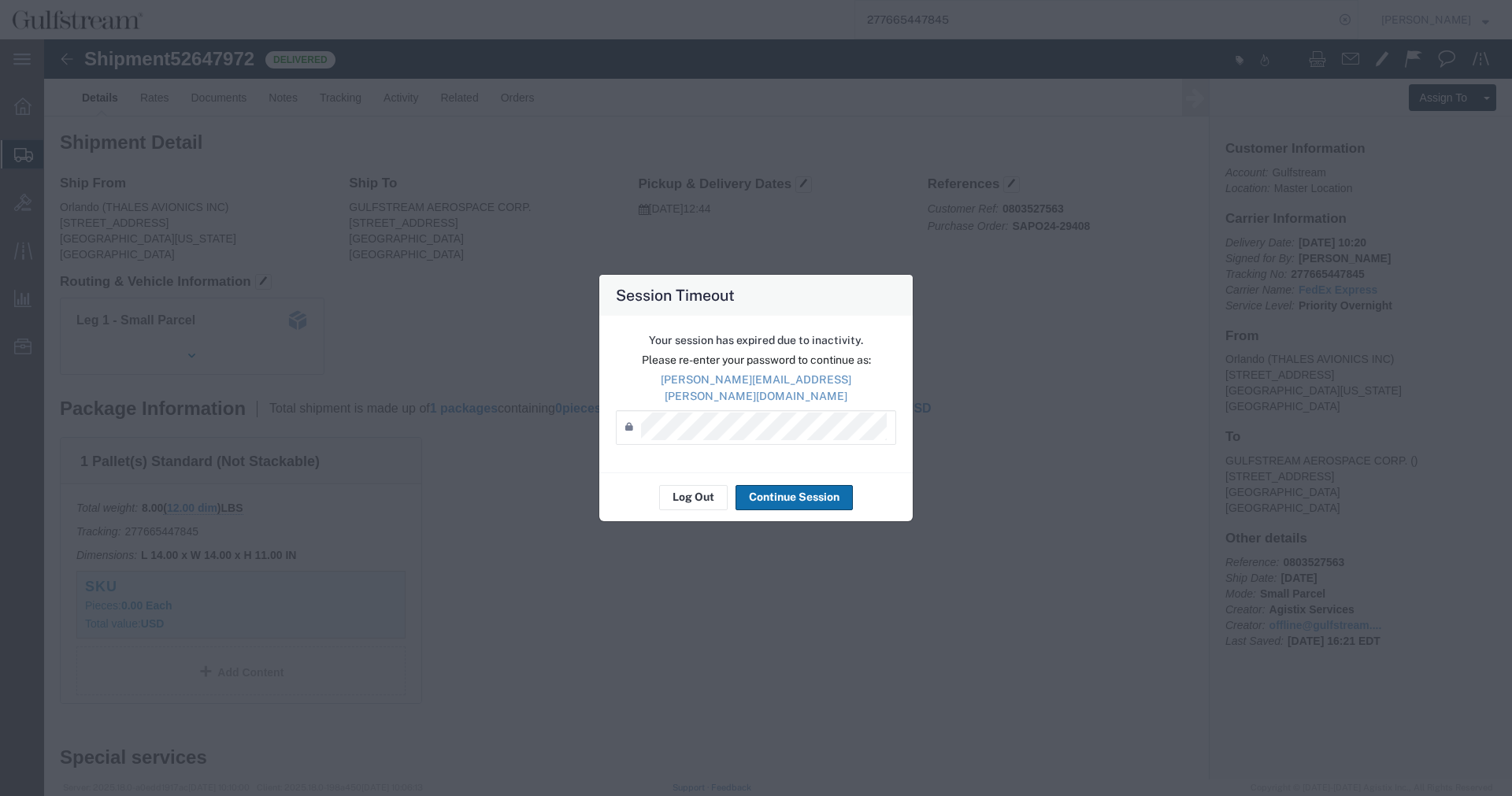
click at [803, 497] on button "Continue Session" at bounding box center [794, 497] width 117 height 25
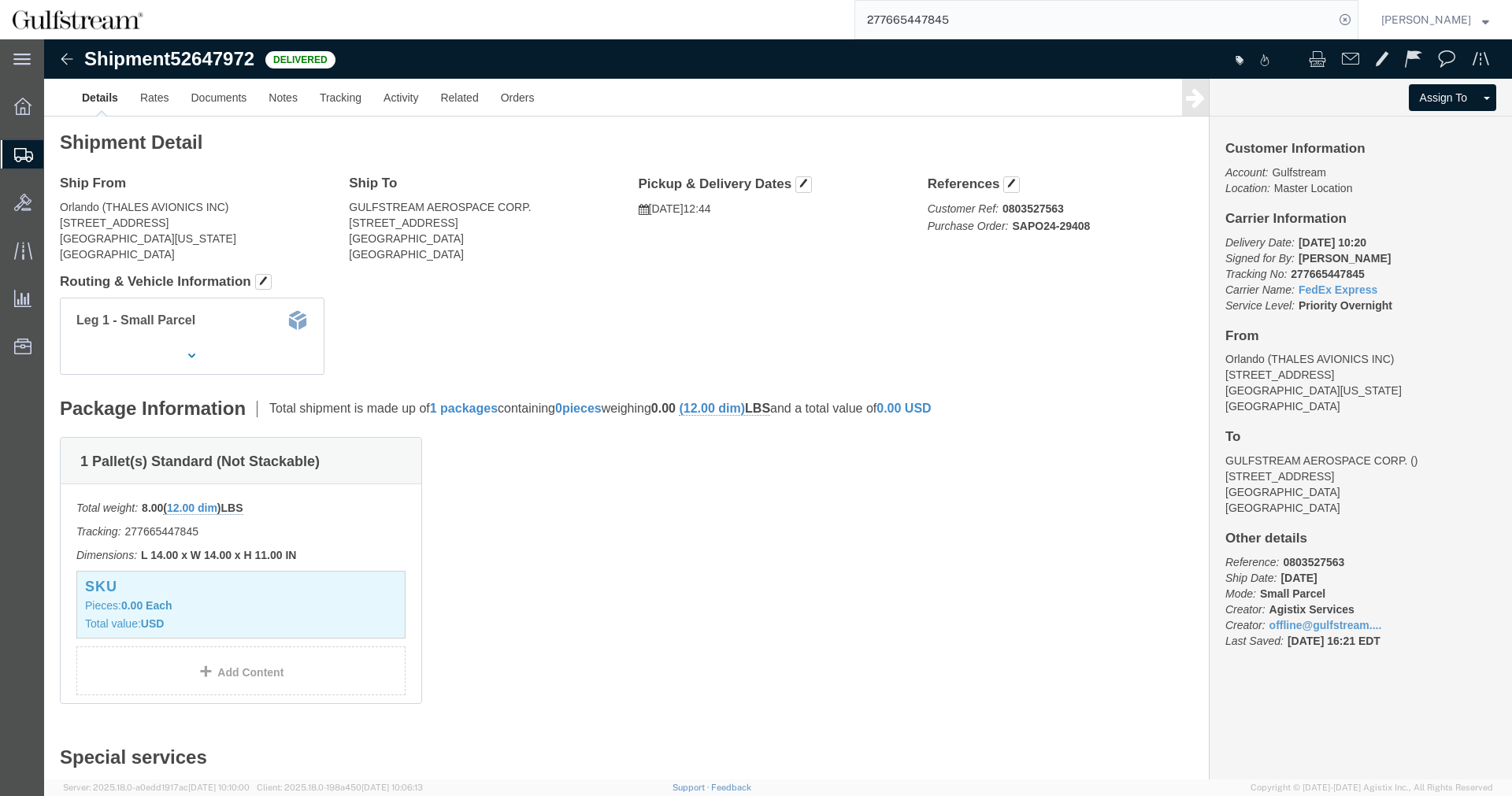
click b "277665447845"
